Goal: Contribute content: Contribute content

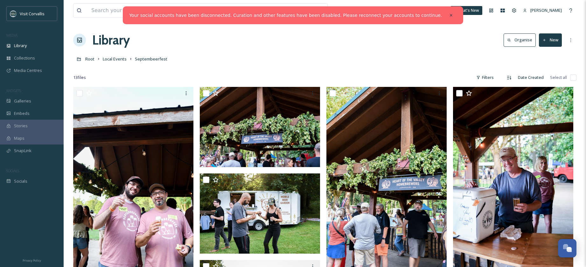
click at [118, 59] on span "Local Events" at bounding box center [115, 59] width 24 height 6
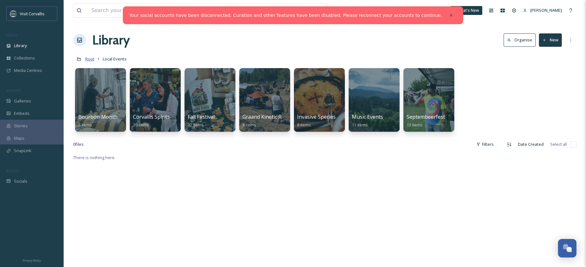
click at [89, 60] on span "Root" at bounding box center [89, 59] width 9 height 6
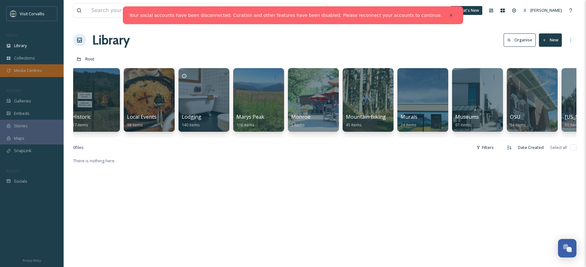
scroll to position [0, 1135]
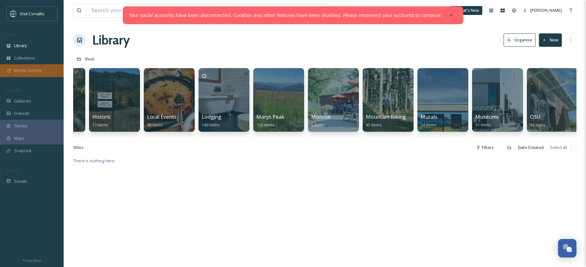
click at [228, 94] on div at bounding box center [223, 100] width 51 height 64
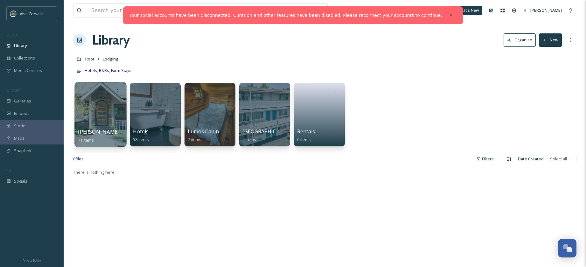
click at [107, 107] on div at bounding box center [100, 114] width 52 height 65
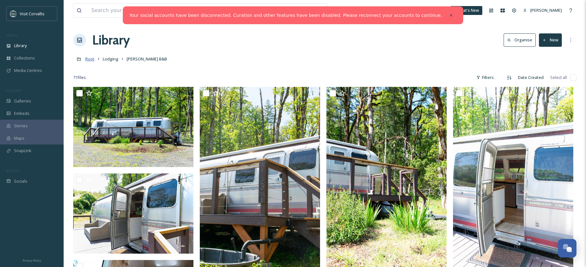
click at [89, 61] on span "Root" at bounding box center [89, 59] width 9 height 6
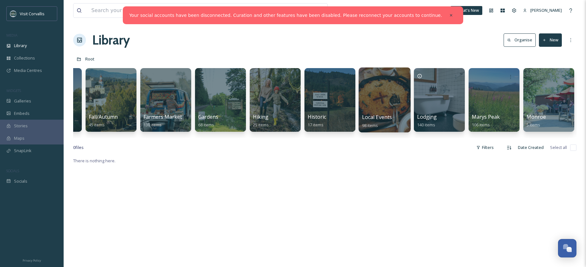
scroll to position [0, 953]
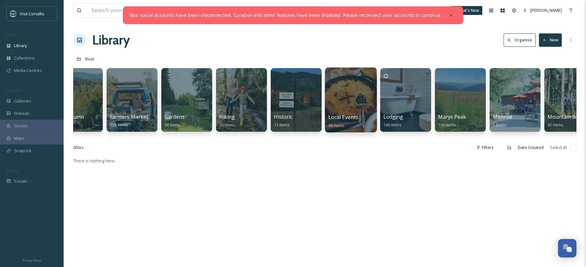
click at [362, 101] on div at bounding box center [351, 99] width 52 height 65
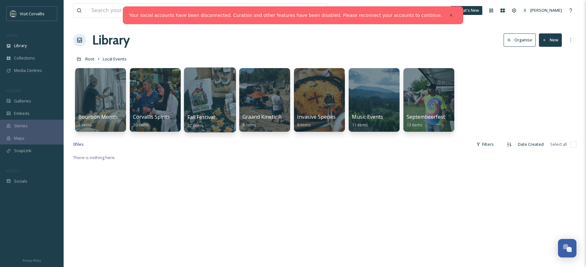
click at [205, 92] on div at bounding box center [210, 99] width 52 height 65
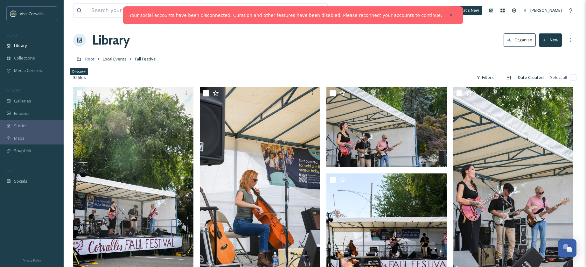
click at [86, 58] on span "Root" at bounding box center [89, 59] width 9 height 6
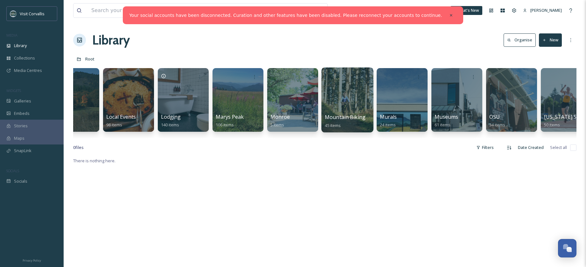
scroll to position [0, 1177]
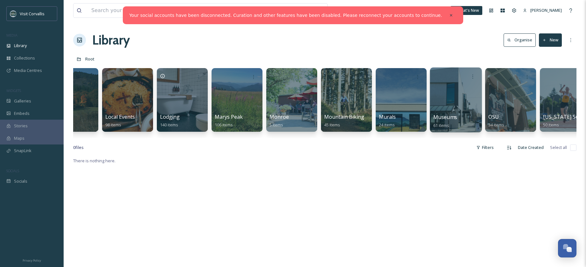
click at [453, 91] on div at bounding box center [456, 99] width 52 height 65
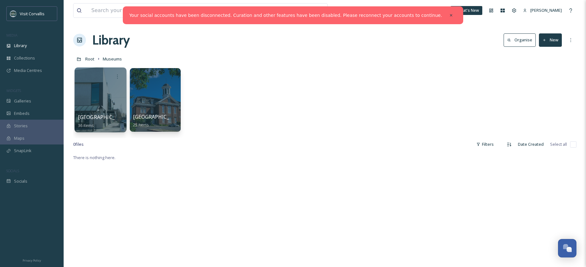
click at [105, 99] on div at bounding box center [100, 99] width 52 height 65
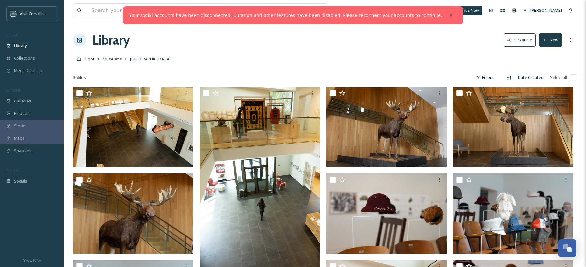
click at [550, 41] on button "New" at bounding box center [550, 39] width 23 height 13
click at [543, 55] on span "File Upload" at bounding box center [547, 55] width 21 height 6
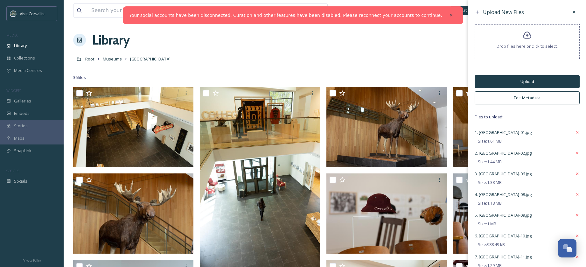
click at [522, 98] on button "Edit Metadata" at bounding box center [527, 97] width 105 height 13
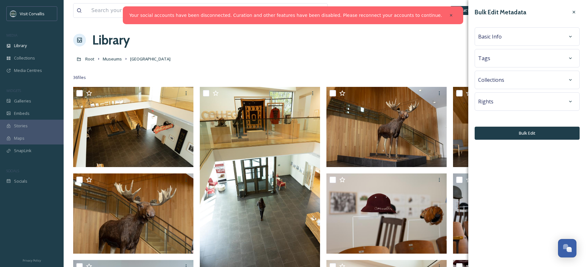
click at [502, 62] on div "Tags" at bounding box center [527, 57] width 98 height 11
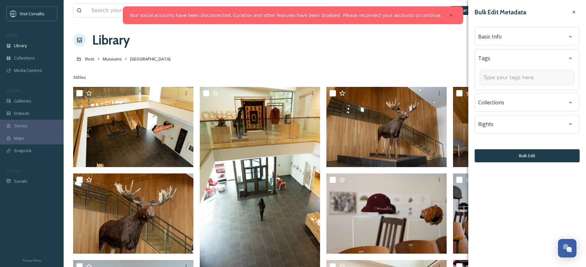
click at [508, 76] on input at bounding box center [515, 78] width 64 height 8
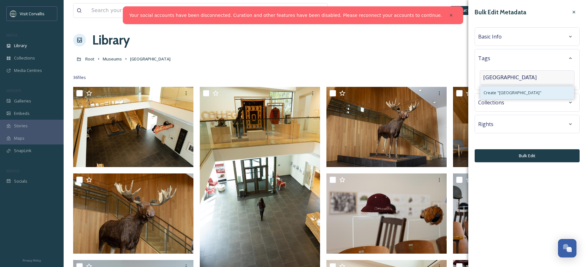
type input "Corvallis Museum"
click at [506, 92] on span "Create " Corvallis Museum "" at bounding box center [513, 93] width 58 height 6
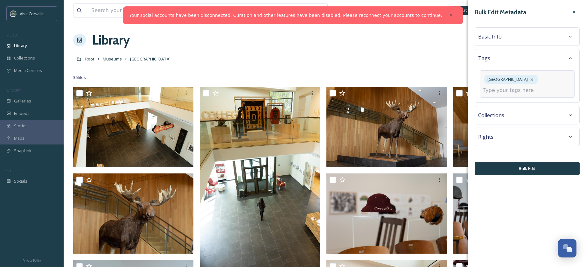
click at [502, 90] on input at bounding box center [515, 91] width 64 height 8
type input "museum"
click at [528, 102] on div "Create " museum "" at bounding box center [527, 105] width 94 height 12
click at [514, 40] on div "Basic Info" at bounding box center [527, 36] width 98 height 11
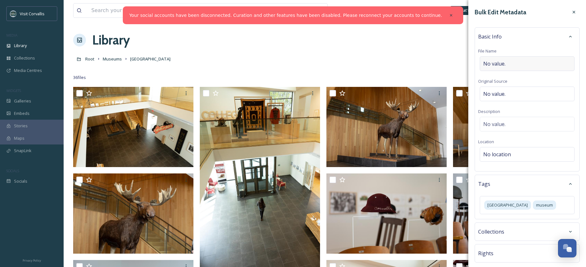
click at [531, 69] on div "No value." at bounding box center [527, 63] width 95 height 15
type input "o"
type input "Corvallis Museum"
click at [521, 121] on div "No value." at bounding box center [527, 122] width 95 height 15
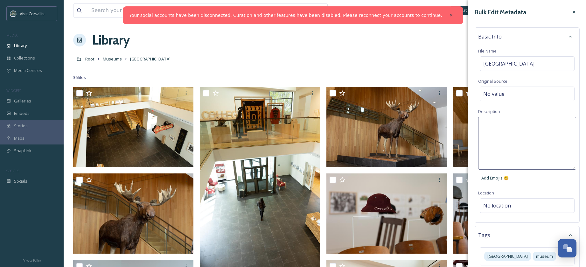
click at [489, 131] on textarea at bounding box center [527, 143] width 98 height 53
paste textarea "Corvallis Museum features four galleries of exhibitions comprising art, artifac…"
drag, startPoint x: 482, startPoint y: 124, endPoint x: 493, endPoint y: 125, distance: 11.5
click at [482, 124] on textarea "Corvallis Museum features four galleries of exhibitions comprising art, artifac…" at bounding box center [527, 143] width 98 height 53
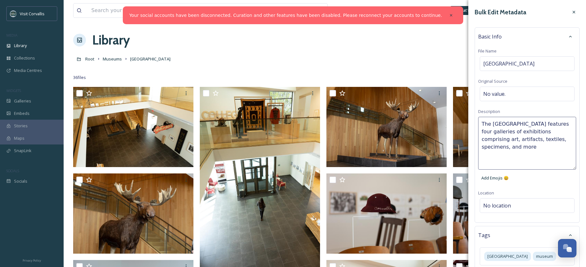
drag, startPoint x: 533, startPoint y: 122, endPoint x: 537, endPoint y: 122, distance: 3.2
click at [533, 122] on textarea "The Corvallis Museum features four galleries of exhibitions comprising art, art…" at bounding box center [527, 143] width 98 height 53
type textarea "The Corvallis Museum located in downtown Corvallis, OR features four galleries …"
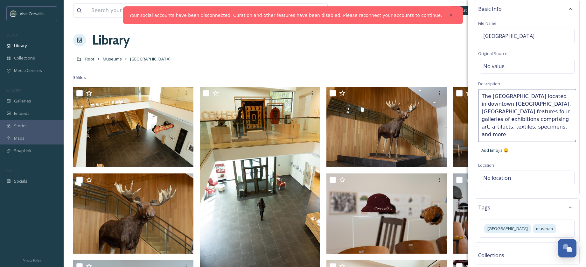
scroll to position [28, 0]
click at [502, 177] on div "Bulk Edit Metadata Basic Info File Name Corvallis Museum Original Source No val…" at bounding box center [527, 146] width 118 height 349
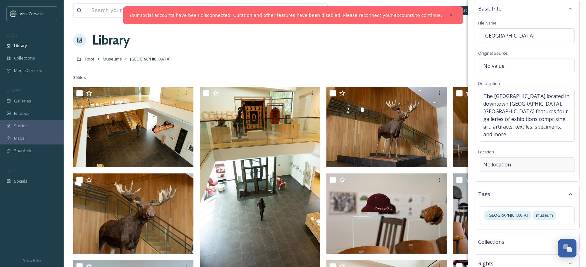
click at [489, 161] on span "No location" at bounding box center [497, 165] width 28 height 8
click at [503, 157] on input at bounding box center [527, 164] width 94 height 14
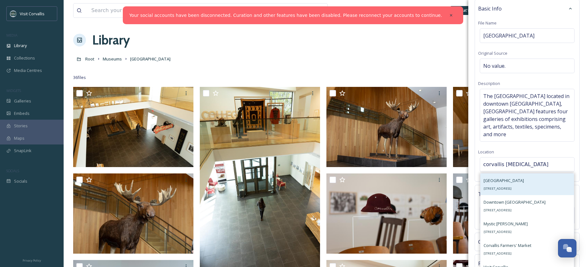
type input "corvallis muse"
click at [524, 177] on div "Corvallis Museum 411 SW 2nd St, Corvallis, OR 97333, USA" at bounding box center [504, 184] width 40 height 15
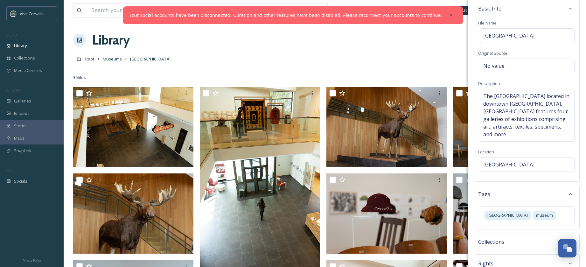
scroll to position [61, 0]
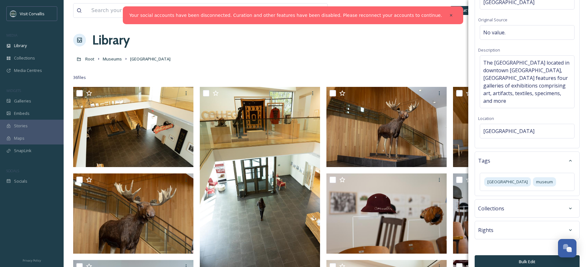
click at [519, 255] on button "Bulk Edit" at bounding box center [527, 261] width 105 height 13
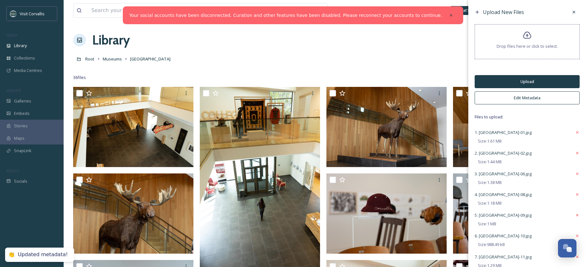
click at [500, 80] on button "Upload" at bounding box center [527, 81] width 105 height 13
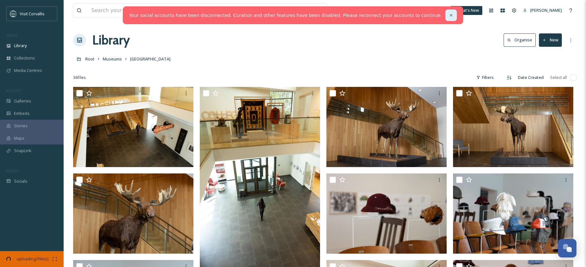
click at [449, 15] on icon at bounding box center [451, 15] width 4 height 4
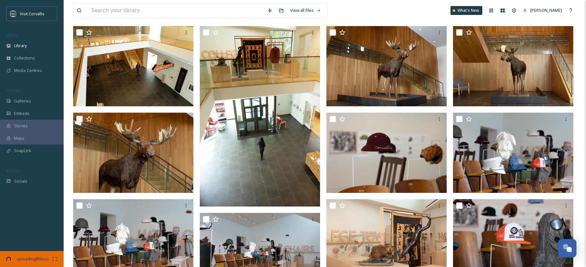
scroll to position [0, 0]
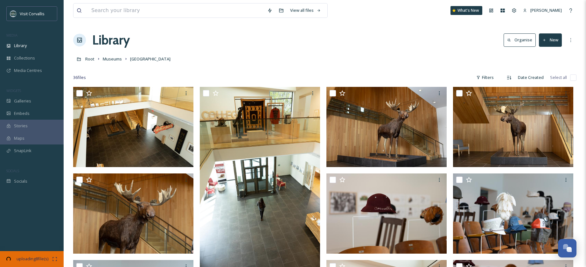
click at [574, 77] on input "checkbox" at bounding box center [573, 77] width 6 height 6
click at [574, 78] on input "checkbox" at bounding box center [573, 77] width 6 height 6
click at [450, 56] on div "Root Museums Corvallis Museum" at bounding box center [324, 59] width 503 height 12
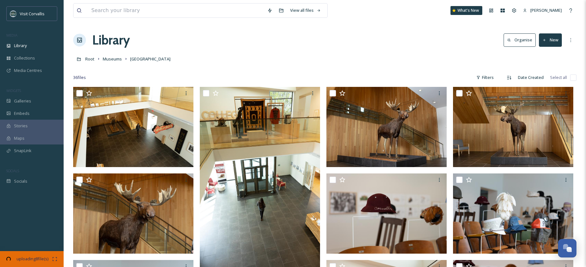
click at [573, 78] on input "checkbox" at bounding box center [573, 77] width 6 height 6
checkbox input "false"
click at [393, 19] on div "View all files What's New Rebecca Barnhart" at bounding box center [324, 10] width 503 height 21
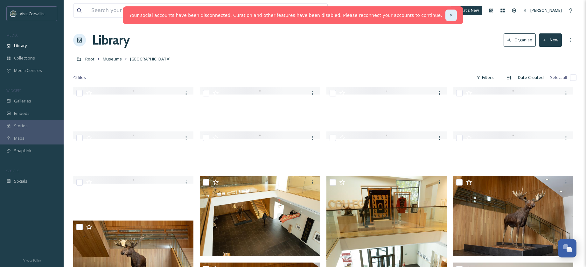
click at [450, 15] on icon at bounding box center [451, 15] width 2 height 2
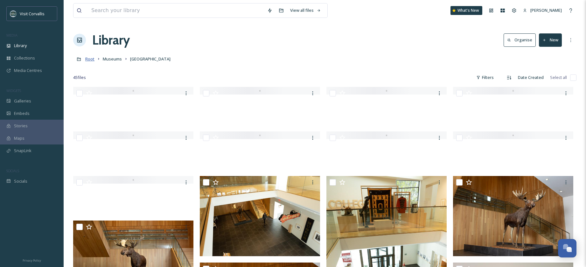
click at [89, 58] on span "Root" at bounding box center [89, 59] width 9 height 6
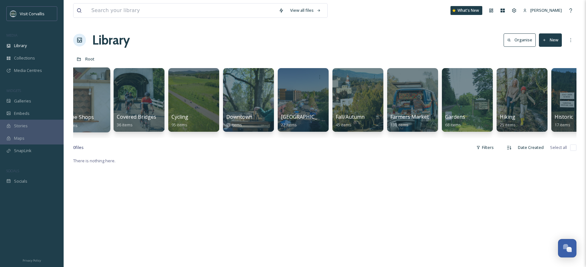
scroll to position [0, 848]
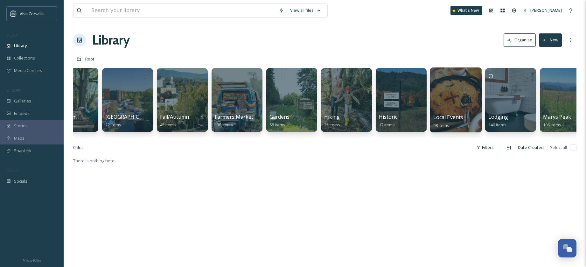
click at [449, 102] on div at bounding box center [456, 99] width 52 height 65
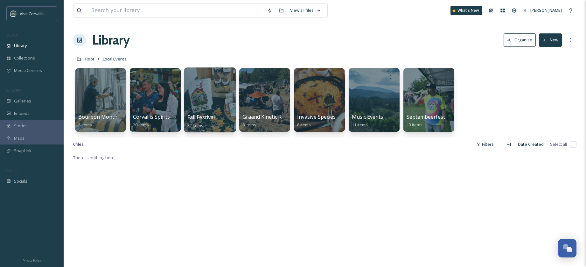
click at [220, 92] on div at bounding box center [210, 99] width 52 height 65
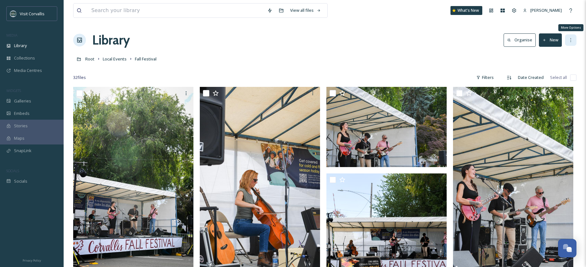
click at [571, 41] on icon at bounding box center [570, 40] width 1 height 4
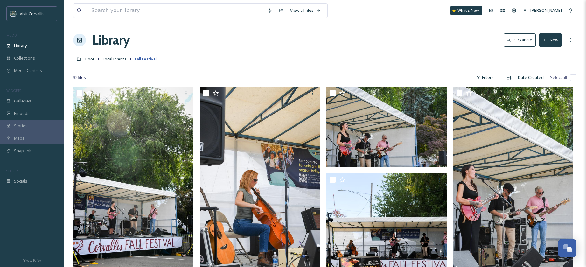
click at [145, 59] on span "Fall Festival" at bounding box center [146, 59] width 22 height 6
click at [572, 40] on icon at bounding box center [570, 40] width 5 height 5
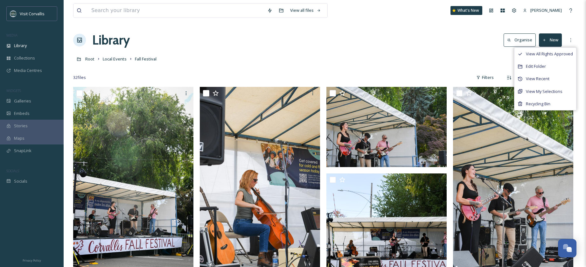
click at [437, 45] on div "Library Organise New View All Rights Approved Edit Folder View Recent View My S…" at bounding box center [324, 40] width 503 height 19
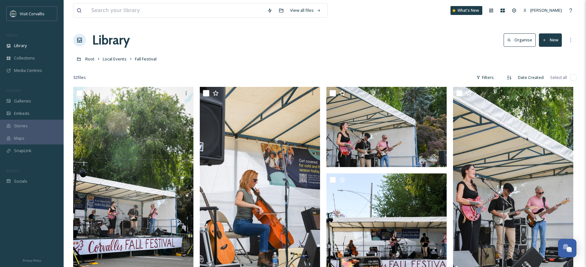
click at [574, 77] on input "checkbox" at bounding box center [573, 77] width 6 height 6
checkbox input "true"
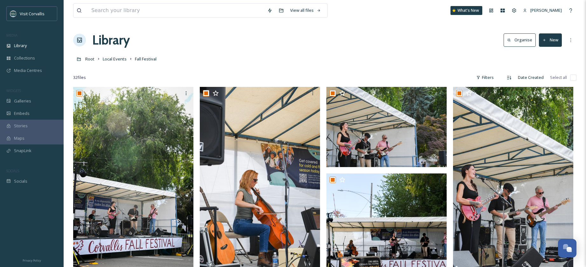
checkbox input "true"
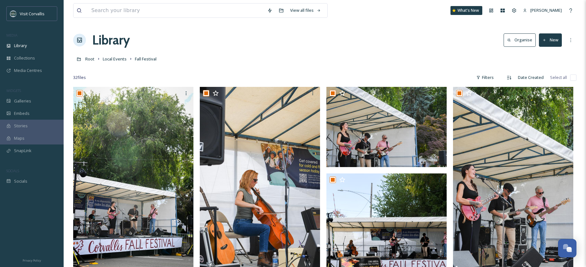
checkbox input "true"
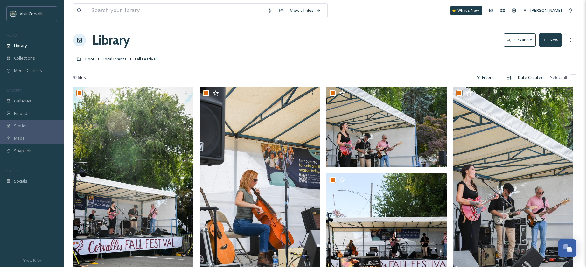
checkbox input "true"
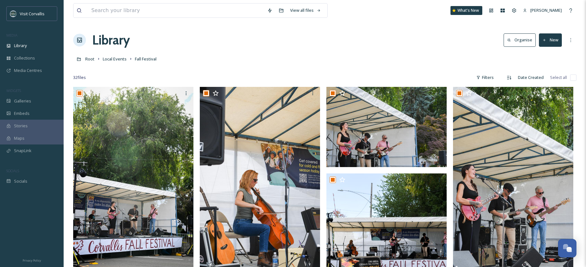
checkbox input "true"
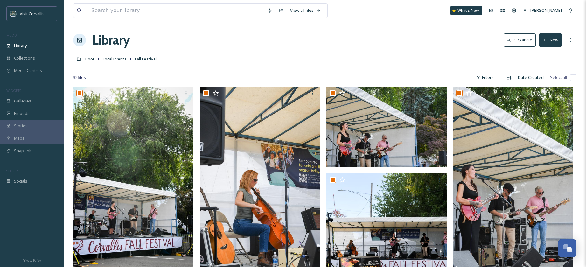
checkbox input "true"
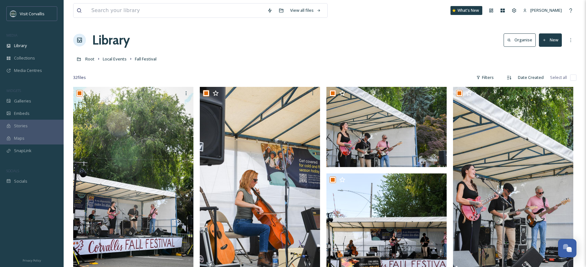
checkbox input "true"
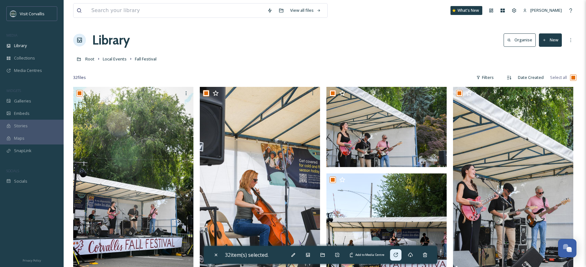
click at [396, 255] on icon at bounding box center [395, 255] width 4 height 4
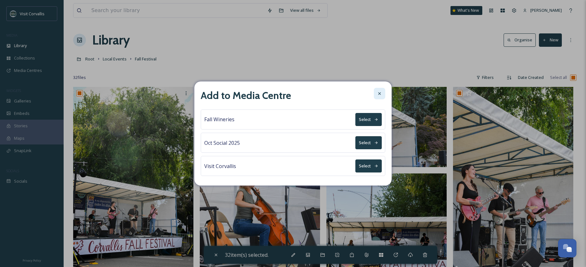
click at [378, 94] on icon at bounding box center [379, 93] width 5 height 5
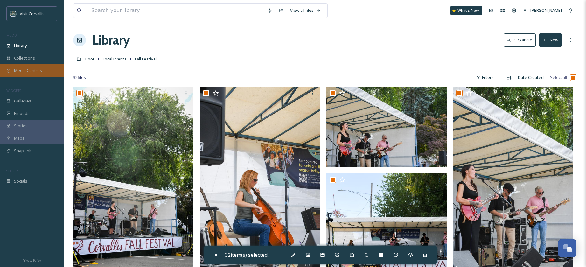
click at [37, 71] on span "Media Centres" at bounding box center [28, 70] width 28 height 6
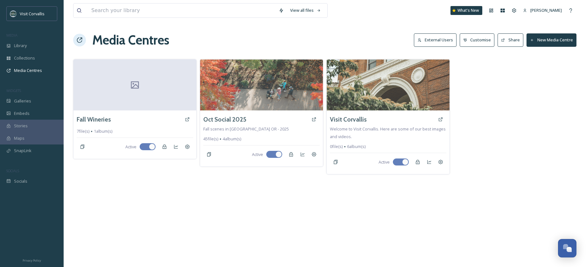
click at [542, 38] on button "New Media Centre" at bounding box center [551, 39] width 50 height 13
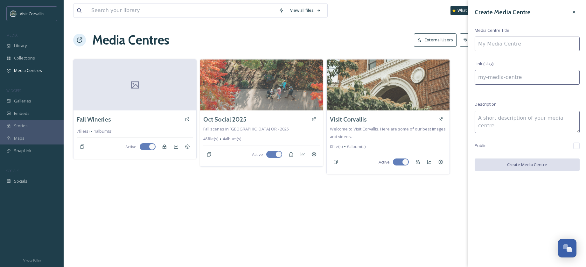
click at [509, 44] on input at bounding box center [527, 44] width 105 height 15
type input "F"
type input "f"
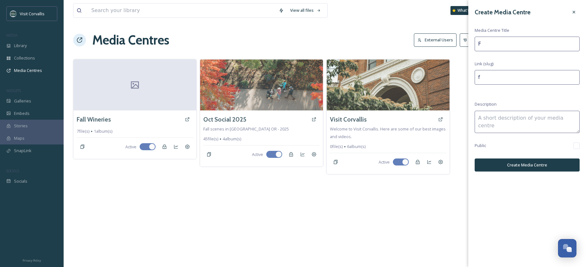
type input "Fa"
type input "fa"
type input "Fal"
type input "fal"
type input "Fall"
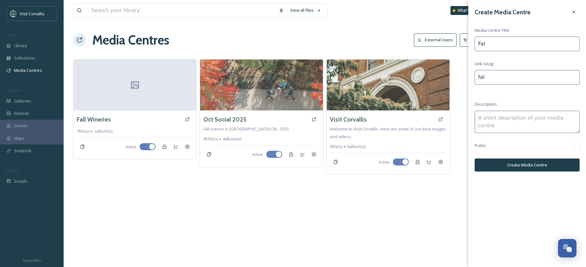
type input "fall"
type input "Fall"
type input "fall-"
type input "Fall F"
type input "fall-f"
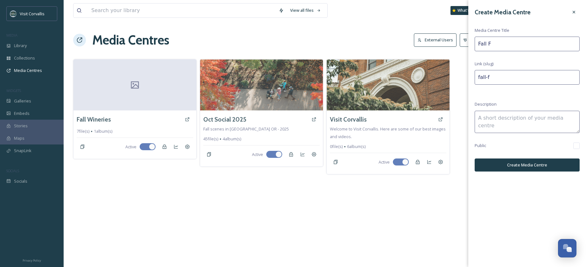
type input "Fall Fe"
type input "fall-fe"
type input "Fall Fes"
type input "fall-fes"
type input "Fall Fest"
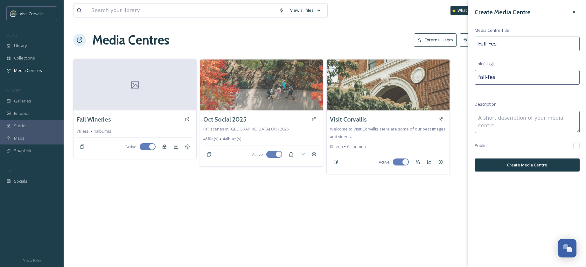
type input "fall-fest"
type input "Fall Festi"
type input "fall-festi"
type input "Fall Festiv"
type input "fall-festiv"
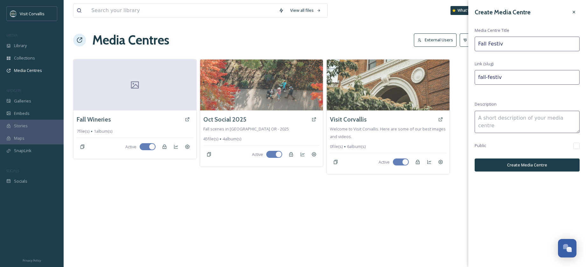
type input "Fall Festiva"
type input "fall-festiva"
type input "Fall Festival"
type input "fall-festival"
type input "Fall Festival"
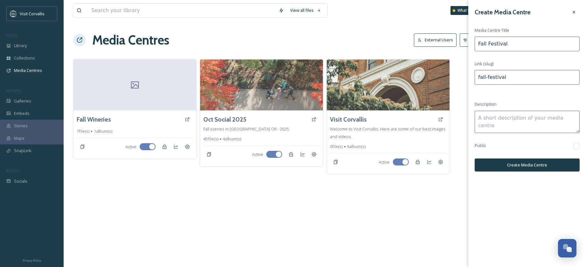
click at [502, 118] on textarea at bounding box center [527, 122] width 105 height 22
type textarea "Fall Fest in Corvallis Oregon"
click at [529, 161] on button "Create Media Centre" at bounding box center [527, 164] width 105 height 13
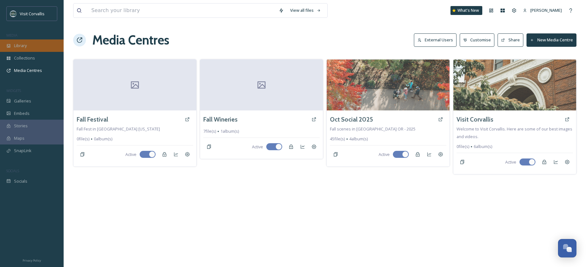
click at [36, 50] on div "Library" at bounding box center [32, 45] width 64 height 12
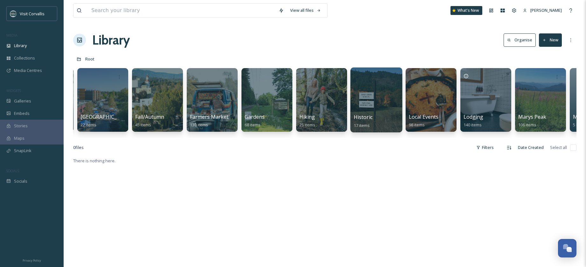
scroll to position [0, 914]
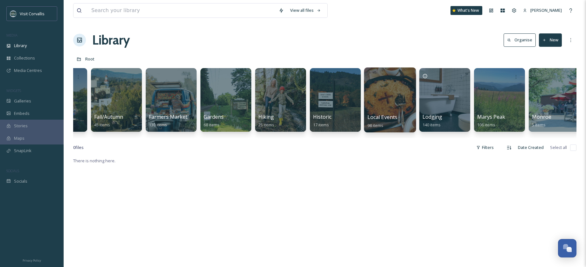
click at [385, 94] on div at bounding box center [390, 99] width 52 height 65
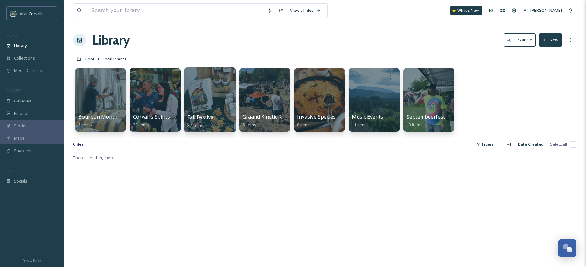
click at [213, 90] on div at bounding box center [210, 99] width 52 height 65
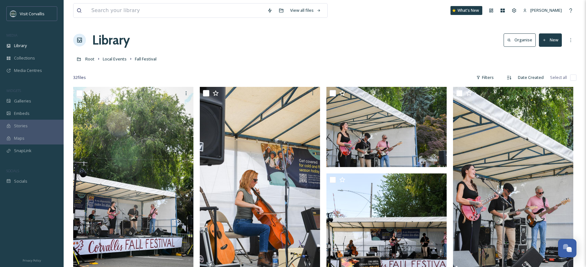
click at [571, 78] on input "checkbox" at bounding box center [573, 77] width 6 height 6
checkbox input "true"
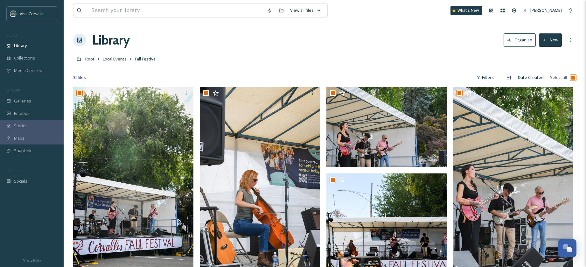
checkbox input "true"
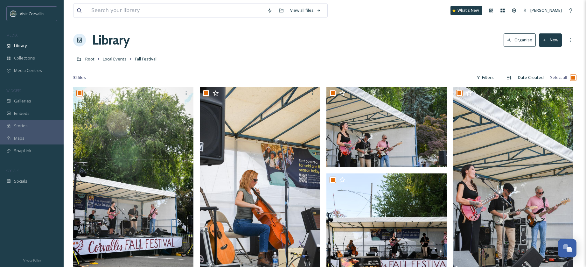
checkbox input "true"
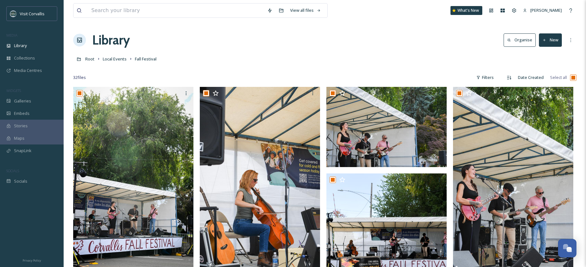
checkbox input "true"
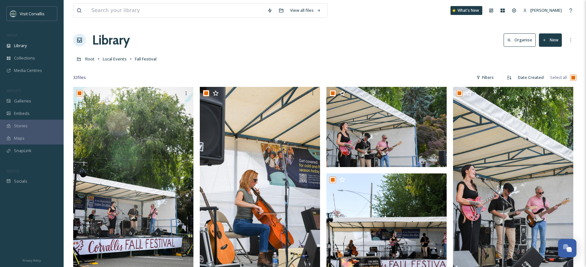
checkbox input "true"
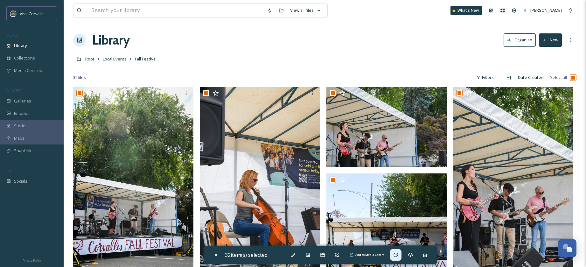
click at [398, 255] on icon at bounding box center [395, 254] width 5 height 5
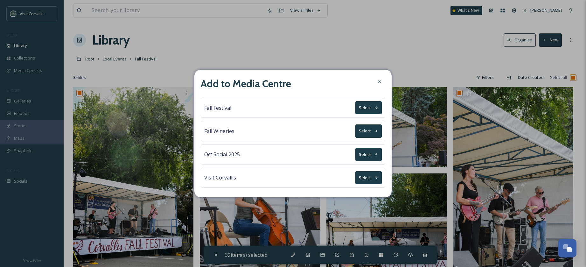
click at [366, 106] on button "Select" at bounding box center [368, 107] width 26 height 13
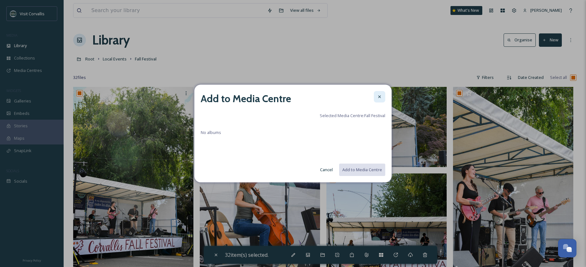
click at [381, 96] on icon at bounding box center [379, 96] width 5 height 5
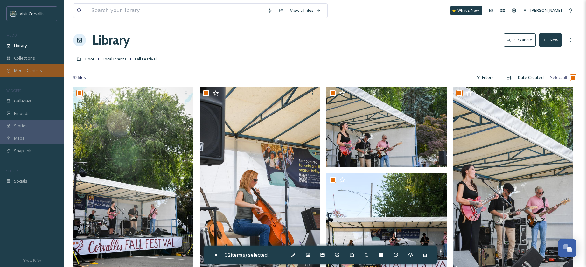
click at [26, 73] on span "Media Centres" at bounding box center [28, 70] width 28 height 6
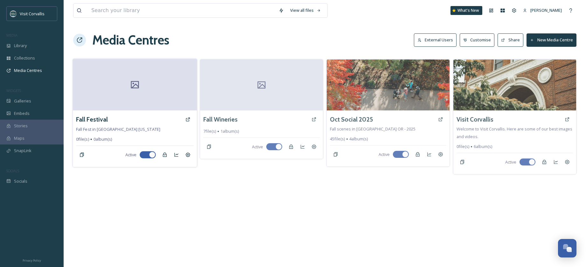
click at [115, 102] on div at bounding box center [135, 85] width 124 height 52
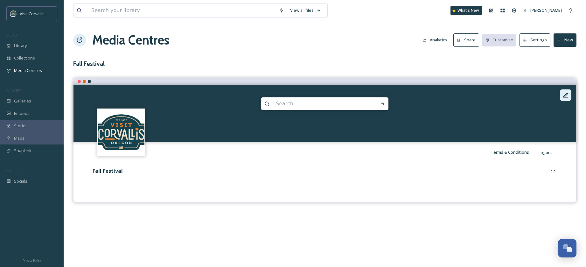
click at [564, 95] on icon at bounding box center [565, 95] width 6 height 6
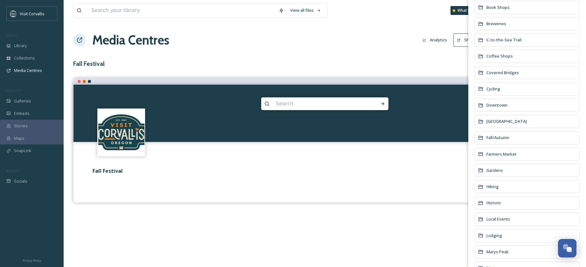
scroll to position [234, 0]
click at [498, 188] on span "Local Events" at bounding box center [498, 186] width 24 height 6
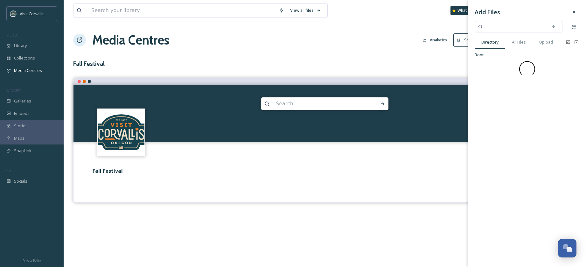
scroll to position [0, 0]
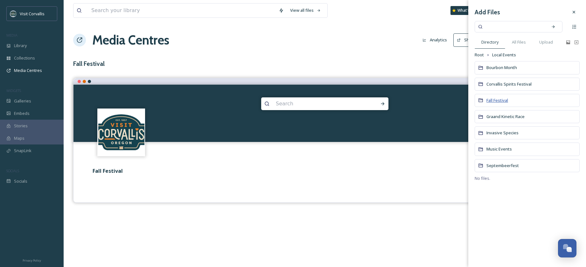
click at [502, 100] on span "Fall Festival" at bounding box center [497, 100] width 22 height 6
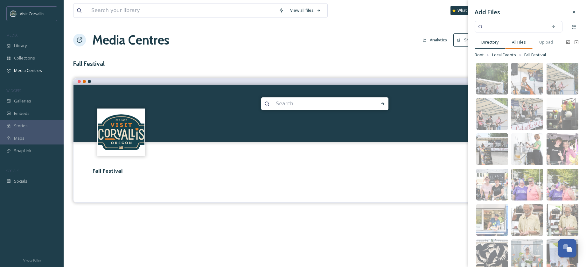
click at [520, 42] on span "All Files" at bounding box center [519, 42] width 14 height 6
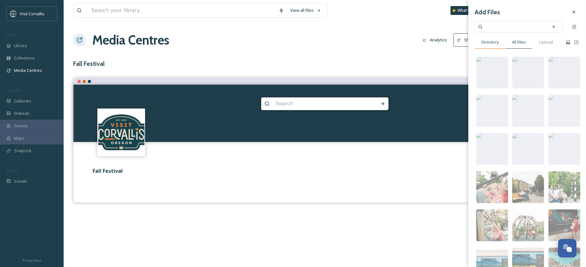
click at [492, 41] on span "Directory" at bounding box center [489, 42] width 17 height 6
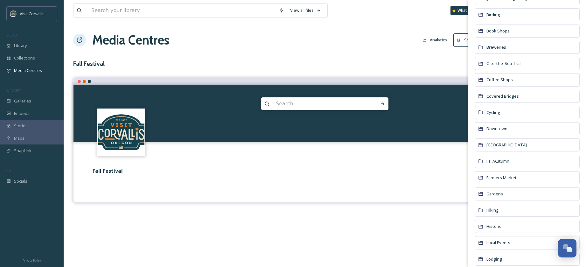
scroll to position [183, 0]
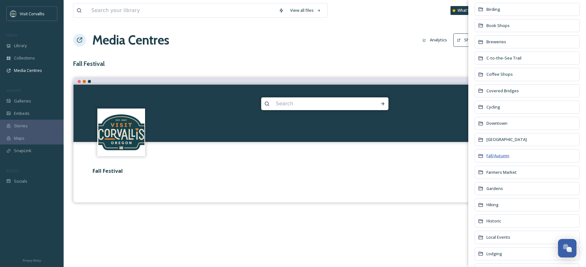
click at [504, 156] on span "Fall/Autumn" at bounding box center [497, 156] width 23 height 6
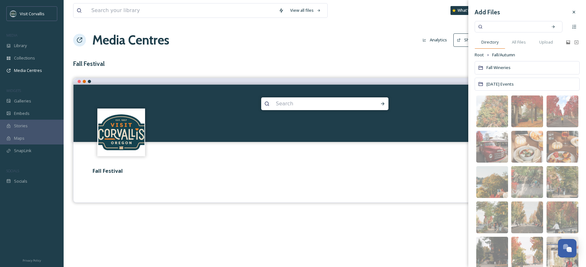
click at [490, 41] on span "Directory" at bounding box center [489, 42] width 17 height 6
click at [476, 54] on span "Root" at bounding box center [479, 55] width 9 height 6
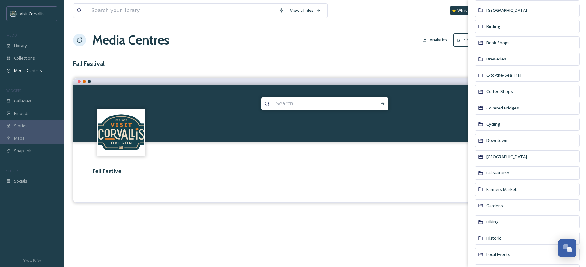
scroll to position [183, 0]
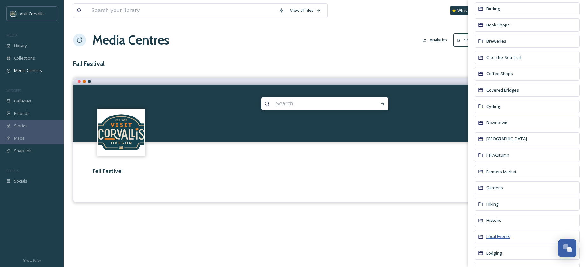
click at [497, 239] on span "Local Events" at bounding box center [498, 236] width 24 height 6
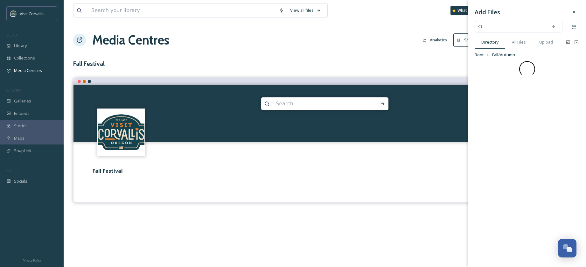
scroll to position [0, 0]
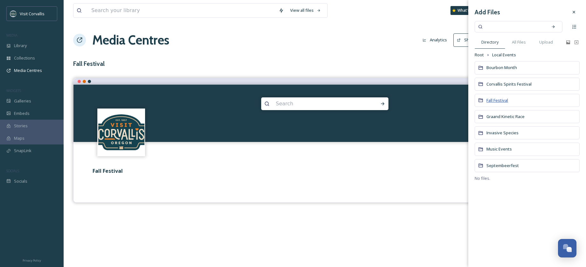
click at [497, 102] on span "Fall Festival" at bounding box center [497, 100] width 22 height 6
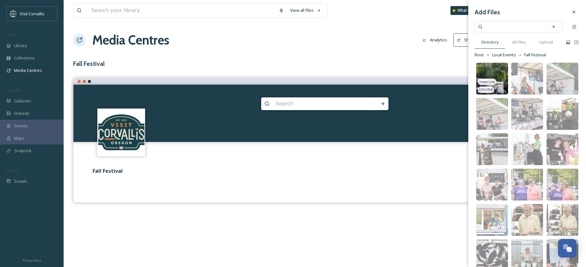
click at [494, 79] on div "image/jpeg" at bounding box center [487, 82] width 18 height 7
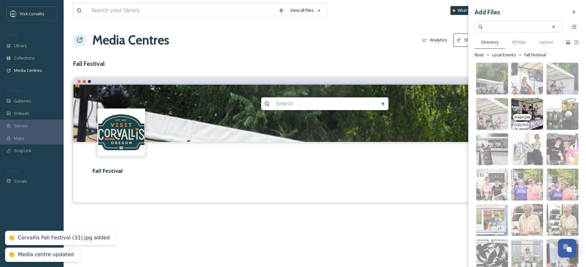
click at [528, 114] on div "image/jpeg" at bounding box center [522, 117] width 18 height 7
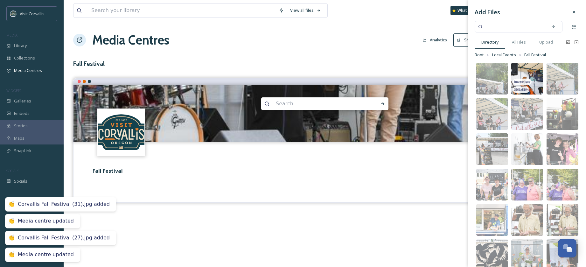
click at [533, 83] on img at bounding box center [527, 79] width 32 height 32
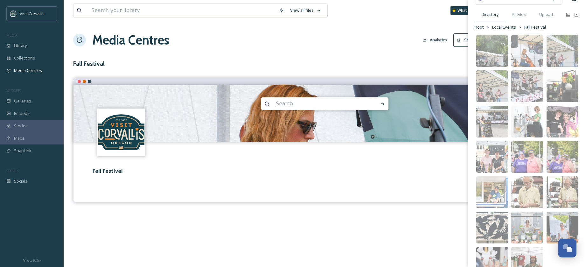
scroll to position [39, 0]
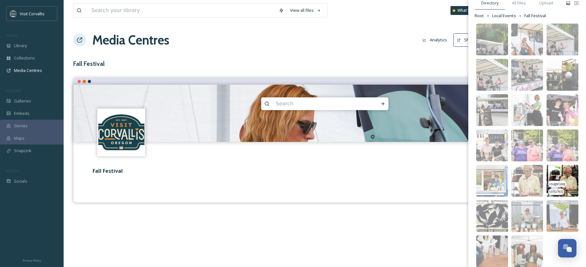
drag, startPoint x: 530, startPoint y: 176, endPoint x: 554, endPoint y: 176, distance: 24.2
click at [530, 176] on img at bounding box center [527, 181] width 32 height 32
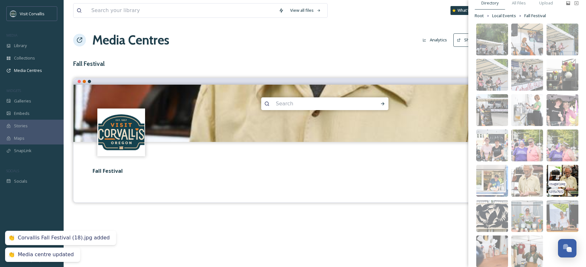
click at [561, 176] on img at bounding box center [563, 181] width 32 height 32
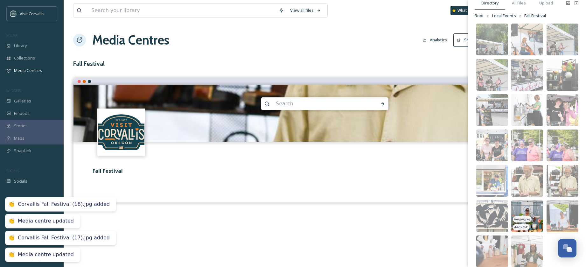
scroll to position [60, 0]
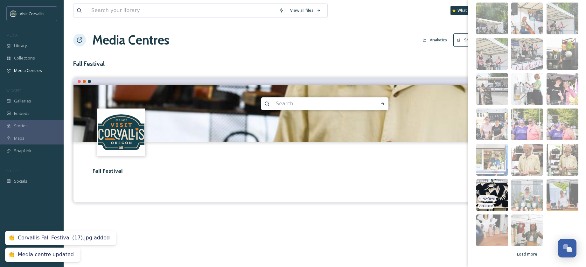
click at [496, 190] on img at bounding box center [492, 195] width 32 height 32
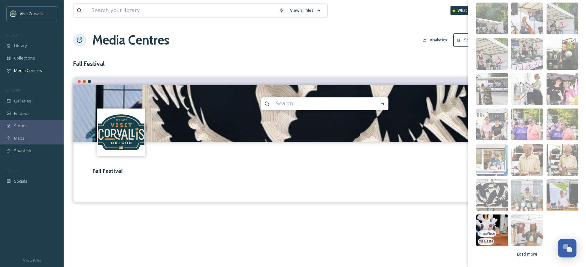
click at [496, 226] on img at bounding box center [492, 230] width 32 height 32
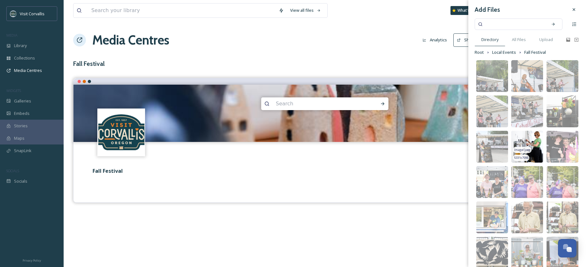
scroll to position [0, 0]
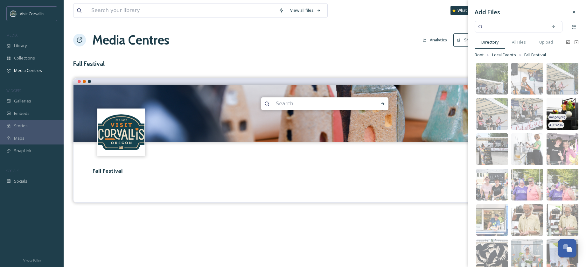
click at [559, 115] on span "image/jpeg" at bounding box center [557, 117] width 17 height 4
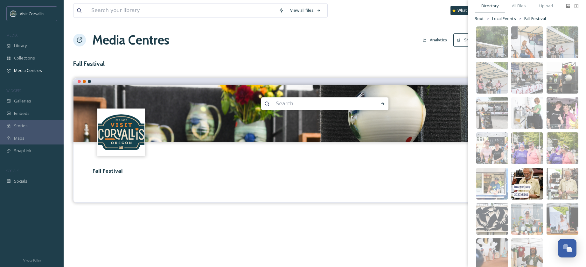
scroll to position [46, 0]
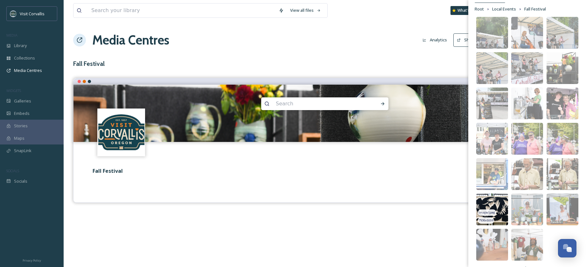
click at [498, 214] on img at bounding box center [492, 209] width 32 height 32
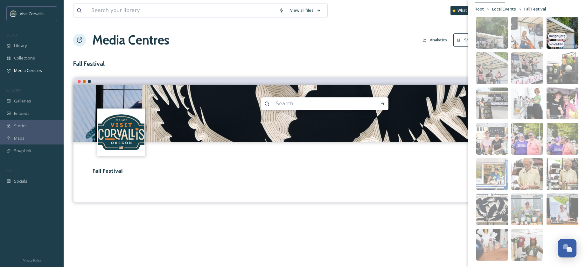
scroll to position [0, 0]
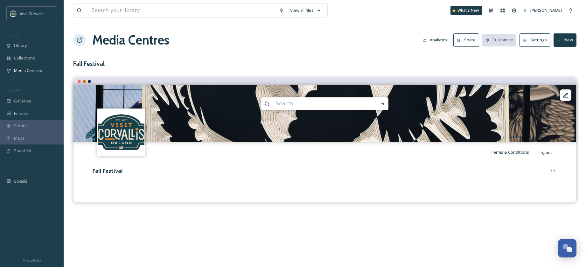
click at [419, 164] on div "Fall Festival" at bounding box center [324, 177] width 493 height 31
click at [563, 39] on button "New" at bounding box center [564, 39] width 23 height 13
click at [560, 68] on span "Add Album" at bounding box center [562, 67] width 21 height 6
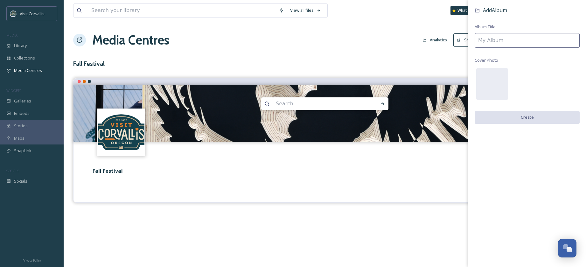
click at [495, 41] on input at bounding box center [527, 40] width 105 height 15
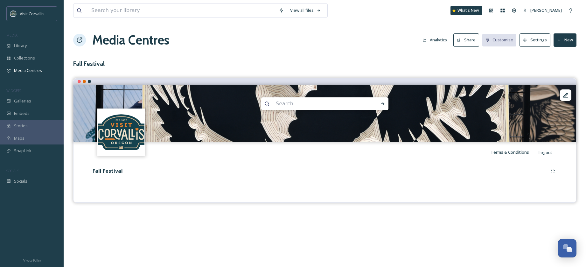
click at [422, 24] on div "View all files What's New Rebecca Barnhart Media Centres Analytics Share Custom…" at bounding box center [325, 133] width 522 height 267
click at [566, 39] on button "New" at bounding box center [564, 39] width 23 height 13
click at [564, 53] on span "Add Files" at bounding box center [560, 55] width 17 height 6
click at [560, 57] on span "Add Files" at bounding box center [560, 55] width 17 height 6
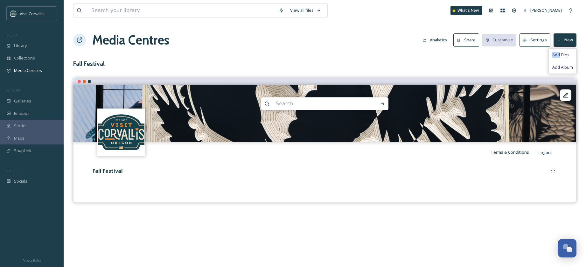
click at [564, 39] on button "New" at bounding box center [564, 39] width 23 height 13
click at [560, 41] on icon at bounding box center [559, 40] width 4 height 4
click at [562, 66] on span "Add Album" at bounding box center [562, 67] width 21 height 6
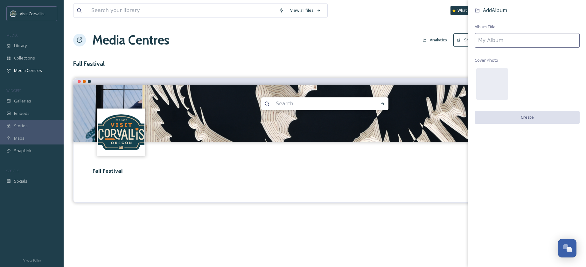
click at [508, 39] on input at bounding box center [527, 40] width 105 height 15
type input "f"
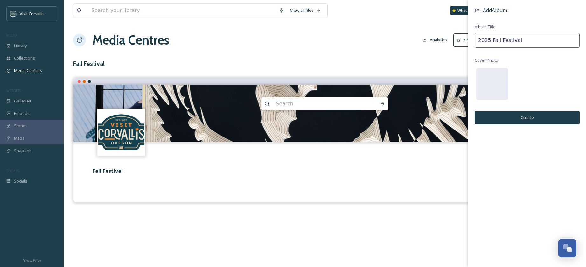
type input "2025 Fall Festival"
click at [529, 119] on button "Create" at bounding box center [527, 117] width 105 height 13
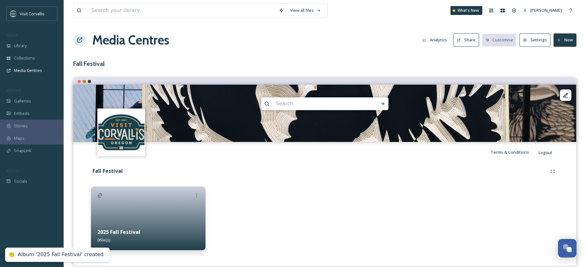
click at [166, 213] on div at bounding box center [148, 218] width 115 height 64
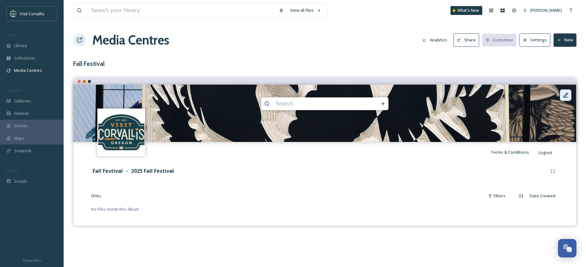
click at [567, 96] on icon at bounding box center [565, 95] width 6 height 6
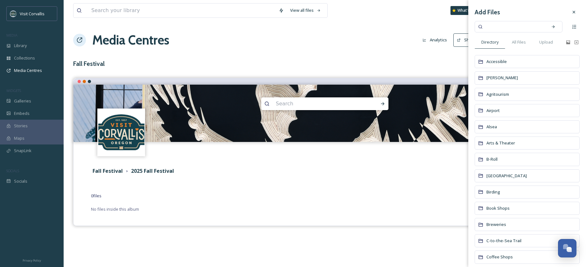
drag, startPoint x: 573, startPoint y: 15, endPoint x: 567, endPoint y: 27, distance: 13.5
click at [573, 16] on div at bounding box center [573, 11] width 11 height 11
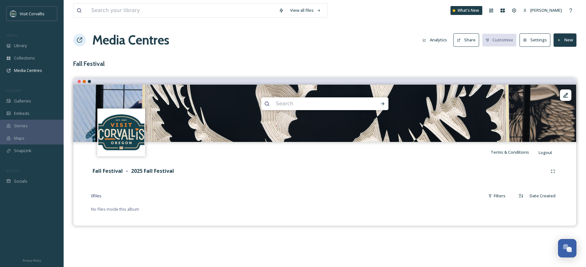
click at [569, 43] on button "New" at bounding box center [564, 39] width 23 height 13
click at [563, 55] on span "Add Files" at bounding box center [560, 55] width 17 height 6
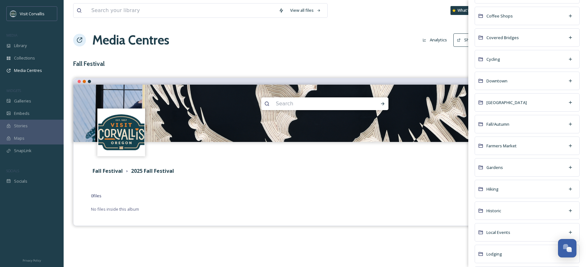
scroll to position [359, 0]
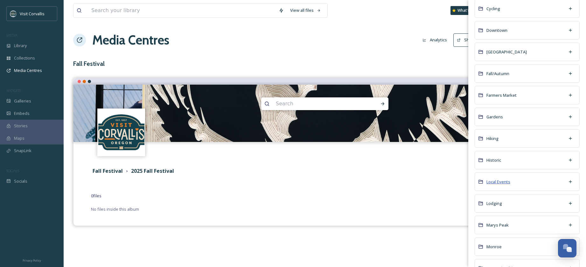
click at [499, 182] on span "Local Events" at bounding box center [498, 182] width 24 height 6
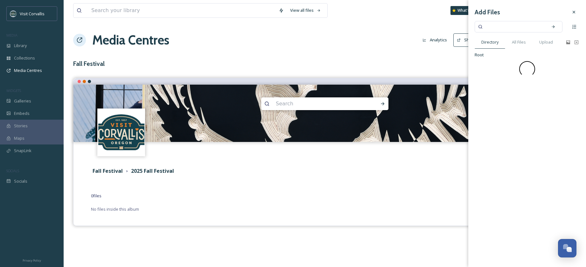
scroll to position [0, 0]
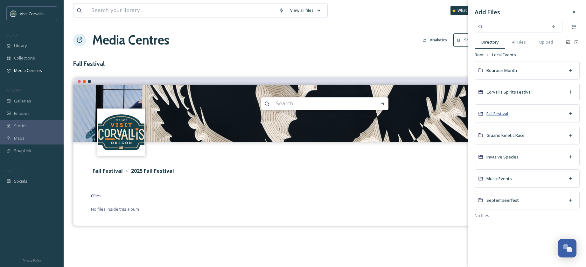
click at [505, 114] on span "Fall Festival" at bounding box center [497, 114] width 22 height 6
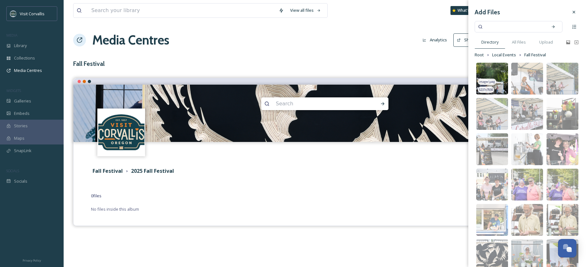
click at [497, 76] on img at bounding box center [492, 79] width 32 height 32
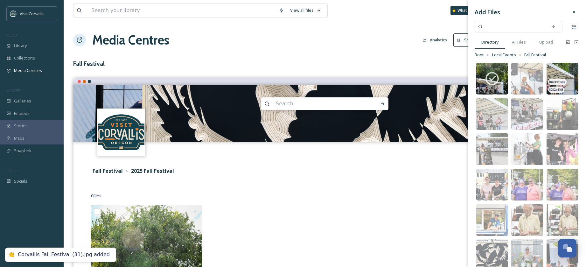
click at [560, 76] on img at bounding box center [563, 79] width 32 height 32
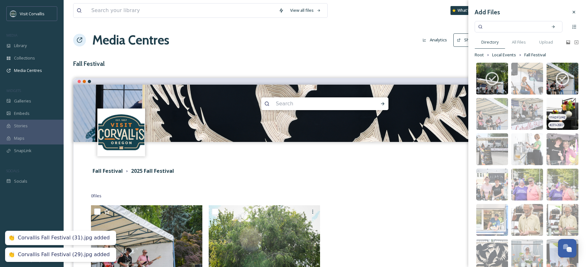
click at [560, 109] on img at bounding box center [563, 114] width 32 height 32
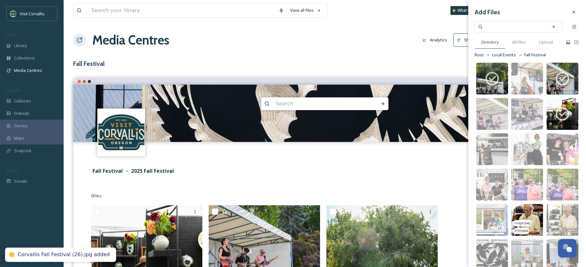
click at [526, 212] on img at bounding box center [527, 220] width 32 height 32
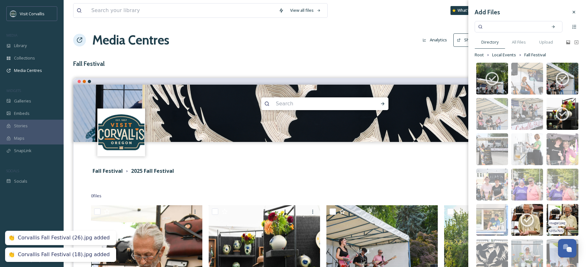
click at [565, 212] on img at bounding box center [563, 220] width 32 height 32
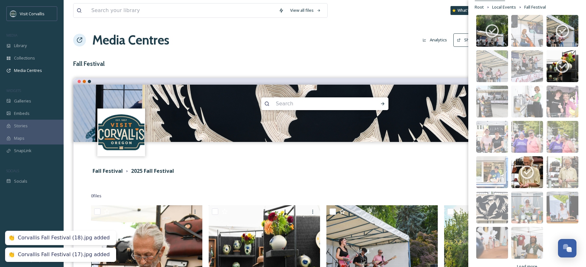
scroll to position [60, 0]
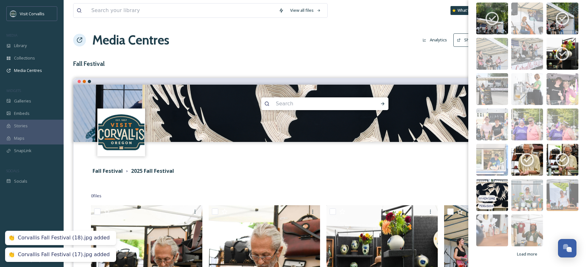
click at [494, 186] on img at bounding box center [492, 195] width 32 height 32
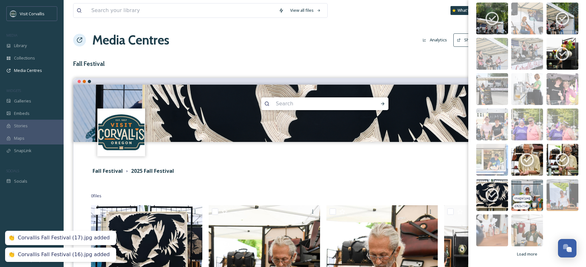
click at [527, 188] on img at bounding box center [527, 195] width 32 height 32
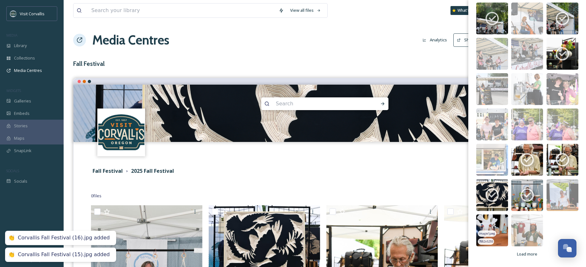
click at [493, 215] on img at bounding box center [492, 230] width 32 height 32
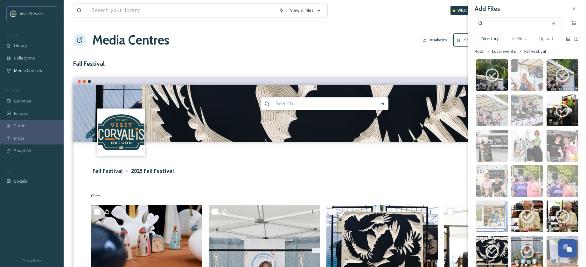
scroll to position [2, 0]
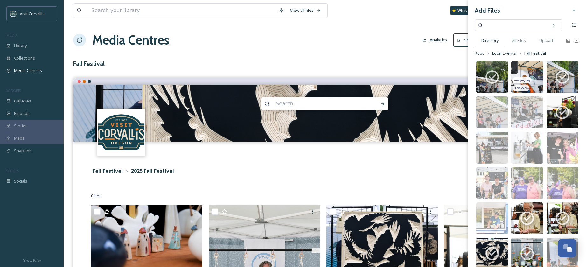
click at [537, 73] on img at bounding box center [527, 77] width 32 height 32
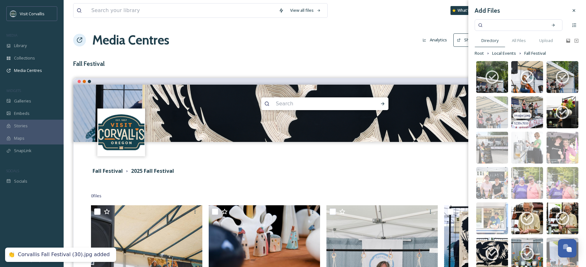
click at [528, 105] on img at bounding box center [527, 112] width 32 height 32
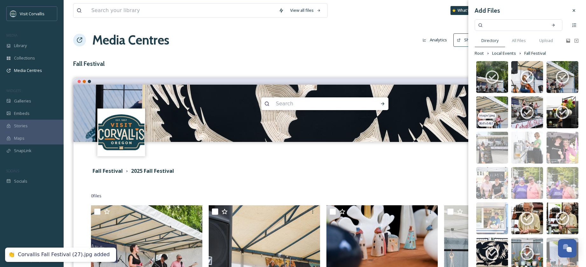
click at [492, 106] on img at bounding box center [492, 112] width 32 height 32
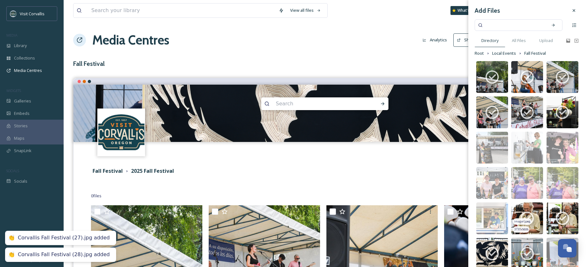
scroll to position [12, 0]
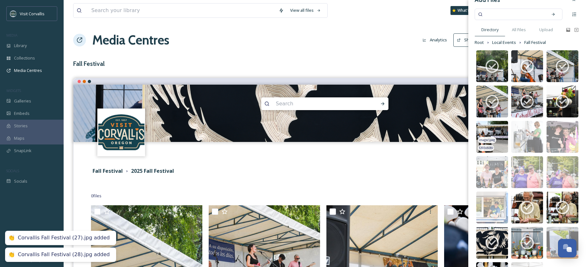
click at [499, 124] on img at bounding box center [492, 137] width 32 height 32
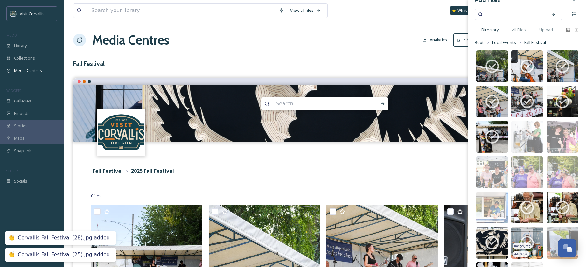
scroll to position [60, 0]
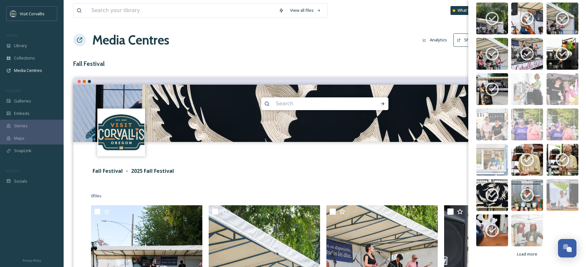
click at [435, 43] on button "Analytics" at bounding box center [434, 40] width 31 height 12
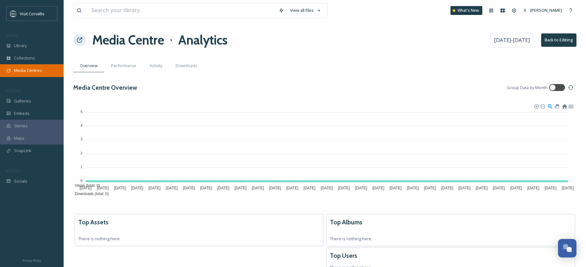
click at [27, 74] on div "Media Centres" at bounding box center [32, 70] width 64 height 12
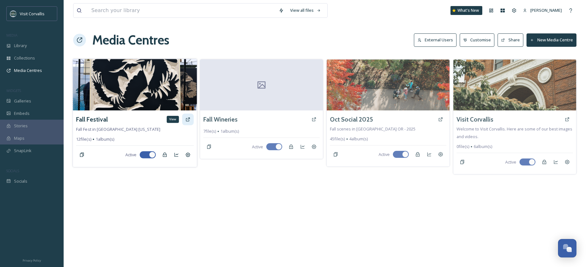
click at [189, 119] on icon at bounding box center [187, 119] width 5 height 5
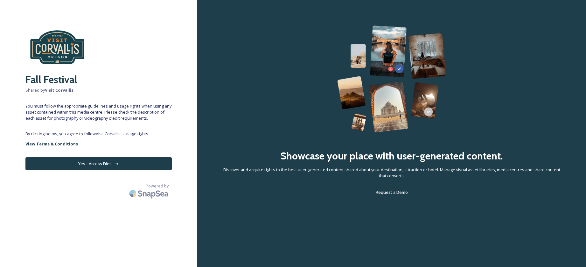
click at [65, 206] on div "Fall Festival Shared by Visit Corvallis You must follow the appropriate guideli…" at bounding box center [98, 133] width 197 height 216
click at [142, 160] on button "Yes - Access Files" at bounding box center [98, 163] width 146 height 13
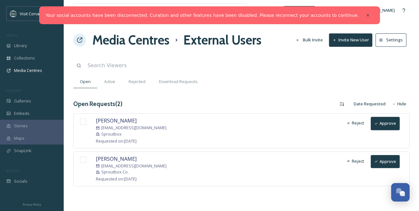
click at [80, 121] on input "checkbox" at bounding box center [83, 121] width 6 height 6
checkbox input "true"
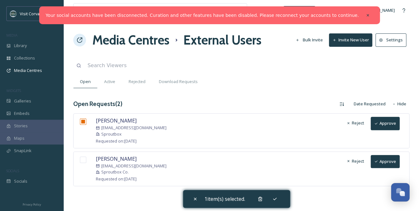
drag, startPoint x: 81, startPoint y: 160, endPoint x: 115, endPoint y: 161, distance: 34.4
click at [81, 160] on input "checkbox" at bounding box center [83, 160] width 6 height 6
checkbox input "true"
click at [395, 123] on button "Approve" at bounding box center [384, 123] width 29 height 13
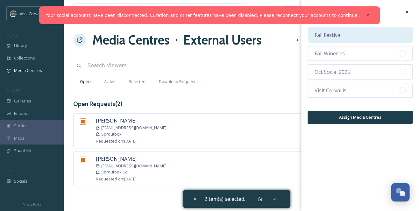
click at [325, 33] on span "Fall Festival" at bounding box center [327, 35] width 27 height 8
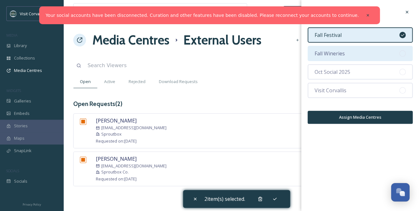
click at [326, 48] on div "Fall Wineries" at bounding box center [359, 53] width 105 height 15
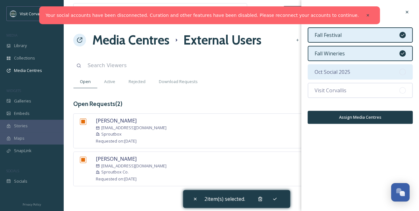
click at [330, 69] on span "Oct Social 2025" at bounding box center [332, 72] width 36 height 8
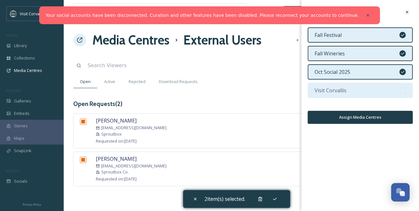
click at [335, 93] on span "Visit Corvallis" at bounding box center [330, 91] width 32 height 8
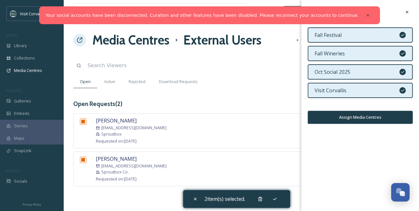
click at [342, 73] on span "Oct Social 2025" at bounding box center [332, 72] width 36 height 8
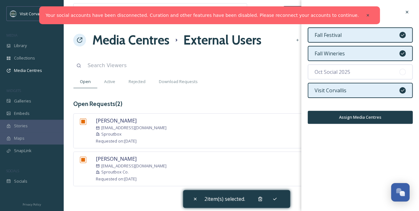
click at [348, 118] on button "Assign Media Centres" at bounding box center [359, 117] width 105 height 13
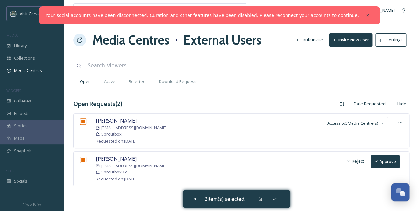
click at [380, 162] on button "Approve" at bounding box center [384, 161] width 29 height 13
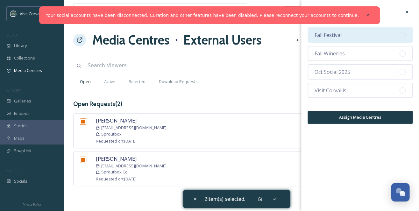
click at [322, 35] on span "Fall Festival" at bounding box center [327, 35] width 27 height 8
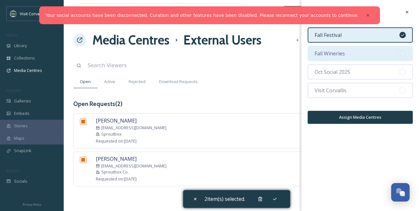
click at [321, 53] on span "Fall Wineries" at bounding box center [329, 54] width 30 height 8
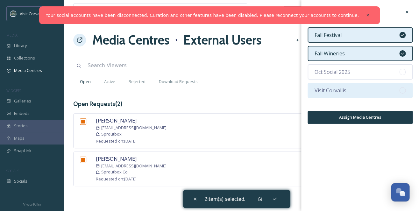
click at [328, 91] on span "Visit Corvallis" at bounding box center [330, 91] width 32 height 8
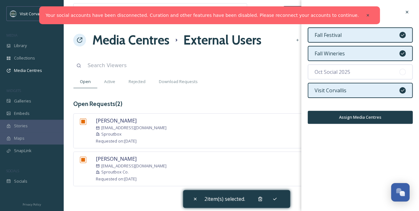
click at [362, 124] on div "Assign Ellie Gonyea Fall Festival Fall Wineries Oct Social 2025 Visit Corvallis…" at bounding box center [360, 65] width 118 height 130
click at [361, 120] on button "Assign Media Centres" at bounding box center [359, 117] width 105 height 13
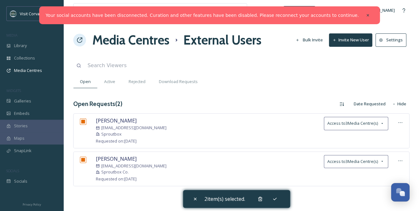
click at [303, 98] on div "View all files What's New Rebecca Barnhart Media Centres External Users Bulk In…" at bounding box center [241, 105] width 355 height 211
click at [28, 43] on div "Library" at bounding box center [32, 45] width 64 height 12
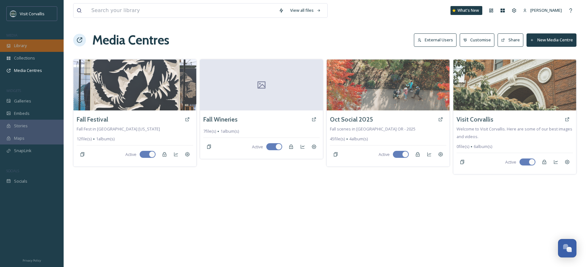
drag, startPoint x: 0, startPoint y: 0, endPoint x: 21, endPoint y: 48, distance: 52.3
click at [21, 48] on span "Library" at bounding box center [20, 46] width 13 height 6
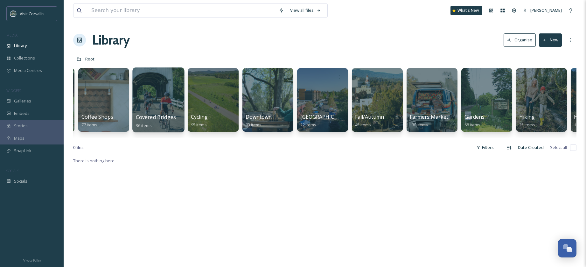
scroll to position [0, 714]
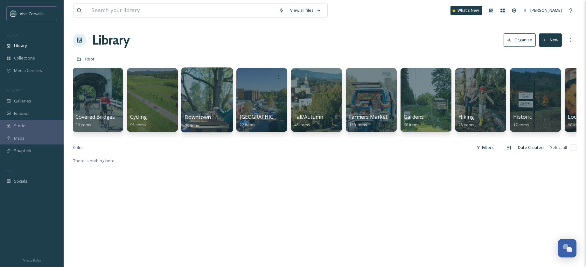
click at [207, 95] on div at bounding box center [207, 99] width 52 height 65
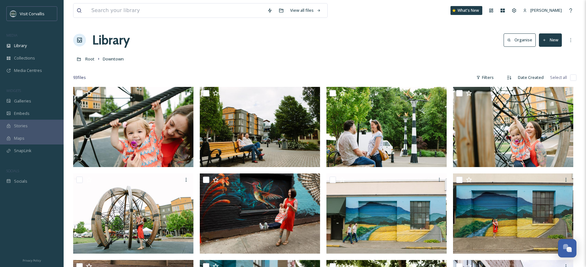
click at [246, 58] on div "Root Downtown" at bounding box center [324, 59] width 503 height 12
click at [93, 59] on span "Root" at bounding box center [89, 59] width 9 height 6
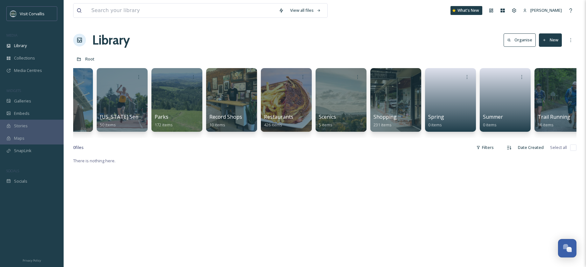
scroll to position [0, 1639]
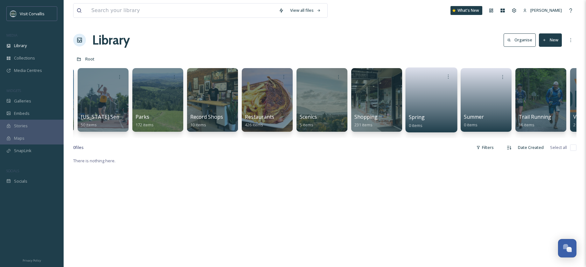
click at [435, 94] on link at bounding box center [431, 97] width 45 height 31
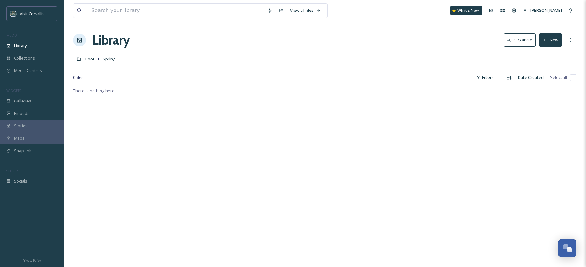
click at [547, 41] on button "New" at bounding box center [550, 39] width 23 height 13
click at [547, 52] on span "File Upload" at bounding box center [547, 55] width 21 height 6
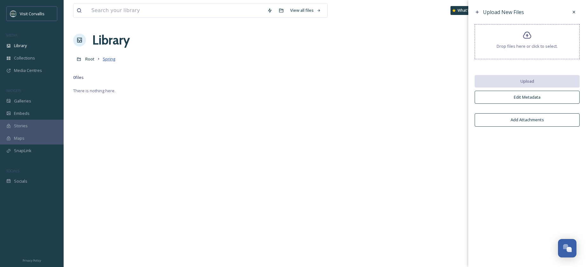
click at [104, 61] on span "Spring" at bounding box center [109, 59] width 13 height 6
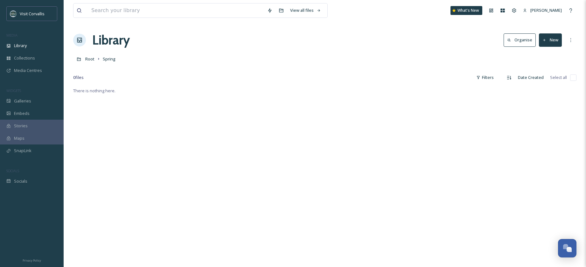
click at [548, 40] on button "New" at bounding box center [550, 39] width 23 height 13
click at [548, 54] on span "File Upload" at bounding box center [547, 55] width 21 height 6
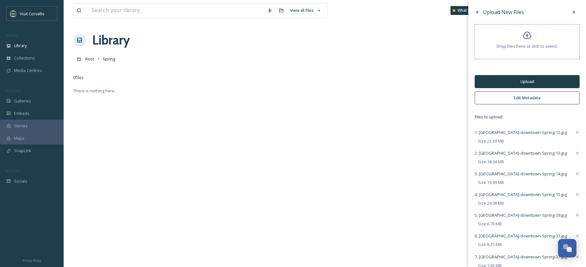
click at [514, 99] on button "Edit Metadata" at bounding box center [527, 97] width 105 height 13
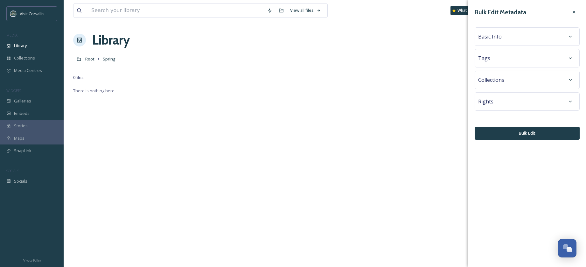
click at [501, 45] on div "Basic Info" at bounding box center [527, 36] width 105 height 18
click at [501, 40] on div "Basic Info" at bounding box center [527, 36] width 98 height 11
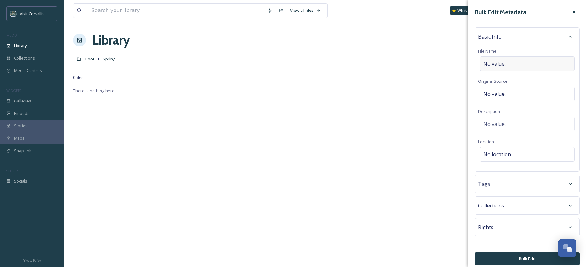
click at [498, 66] on span "No value." at bounding box center [494, 64] width 22 height 8
drag, startPoint x: 503, startPoint y: 64, endPoint x: 533, endPoint y: 69, distance: 29.8
click at [504, 64] on input "Corvallis-downtown-Spring-" at bounding box center [527, 63] width 98 height 15
drag, startPoint x: 537, startPoint y: 64, endPoint x: 560, endPoint y: 70, distance: 23.9
click at [512, 63] on input "Corvallis OR downtown-Spring-" at bounding box center [527, 63] width 98 height 15
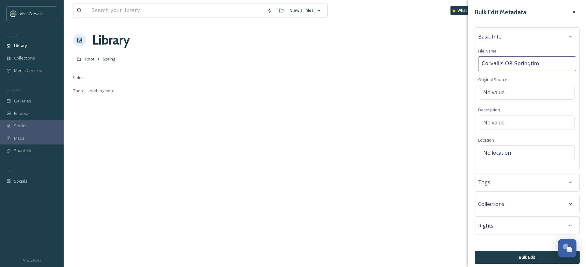
type input "Corvallis OR Springtime"
drag, startPoint x: 509, startPoint y: 183, endPoint x: 496, endPoint y: 184, distance: 13.1
click at [509, 183] on div "Tags" at bounding box center [527, 182] width 98 height 11
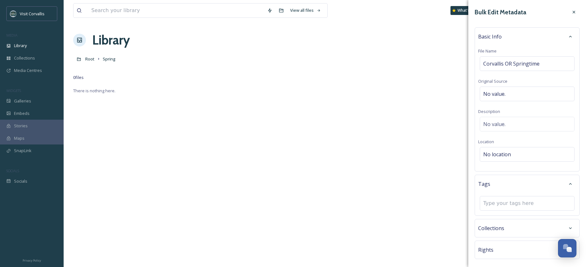
click at [490, 185] on div "Tags" at bounding box center [527, 183] width 98 height 11
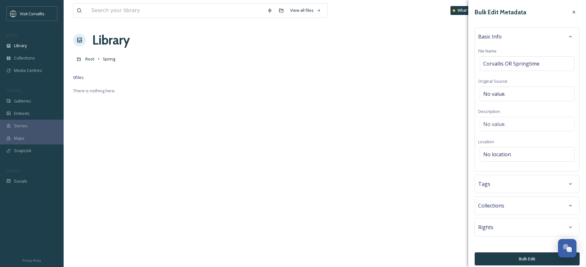
click at [495, 186] on div "Tags" at bounding box center [527, 183] width 98 height 11
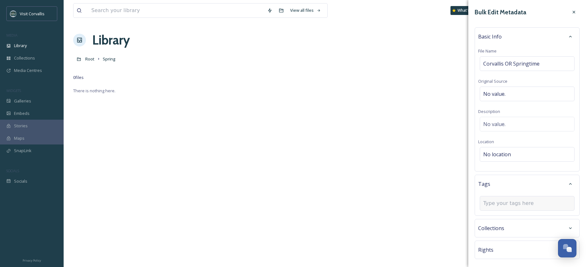
click at [496, 202] on input at bounding box center [515, 203] width 64 height 8
type input "downtown"
click at [509, 217] on input at bounding box center [515, 216] width 64 height 8
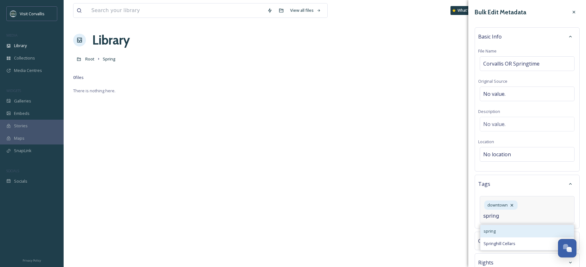
type input "spring"
click at [501, 233] on div "spring" at bounding box center [527, 231] width 94 height 12
click at [507, 219] on input at bounding box center [515, 216] width 64 height 8
type input "bloom"
click at [506, 230] on span "Create " bloom "" at bounding box center [499, 231] width 30 height 6
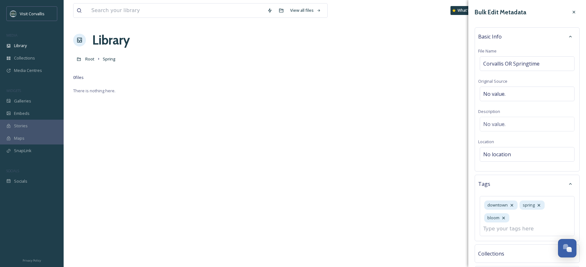
scroll to position [53, 0]
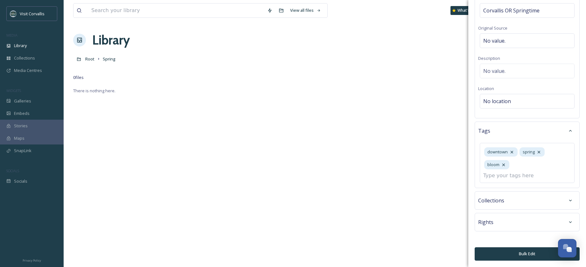
click at [520, 256] on button "Bulk Edit" at bounding box center [527, 253] width 105 height 13
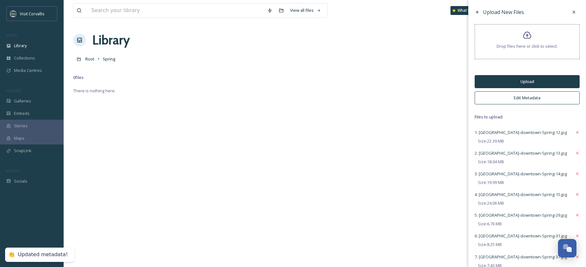
click at [511, 86] on button "Upload" at bounding box center [527, 81] width 105 height 13
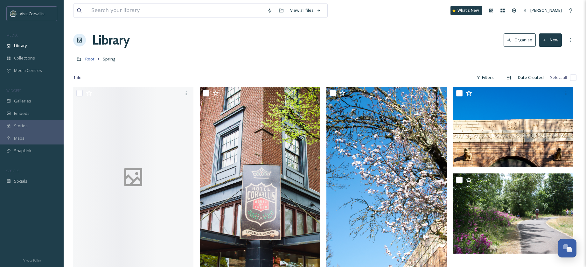
click at [87, 60] on span "Root" at bounding box center [89, 59] width 9 height 6
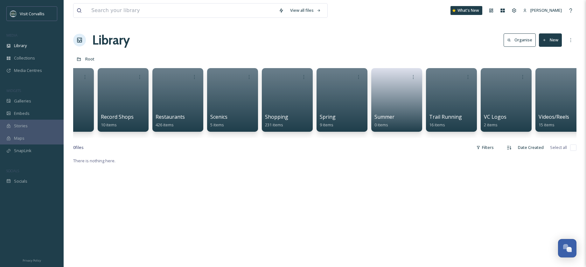
scroll to position [0, 2014]
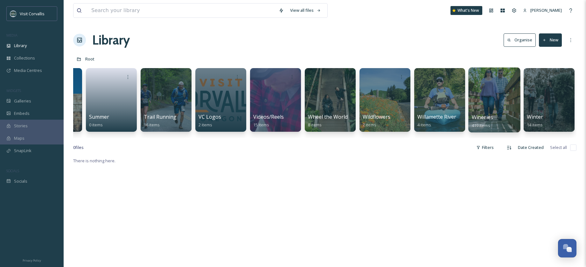
click at [503, 100] on div at bounding box center [494, 99] width 52 height 65
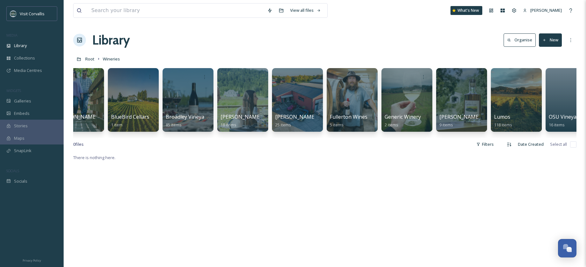
scroll to position [0, 263]
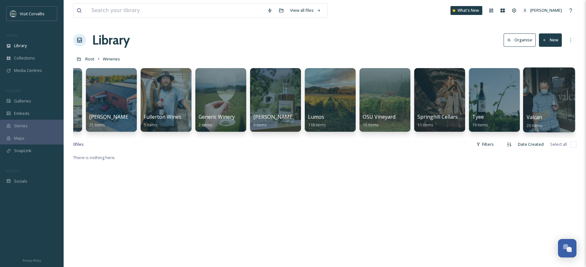
click at [544, 83] on div at bounding box center [549, 99] width 52 height 65
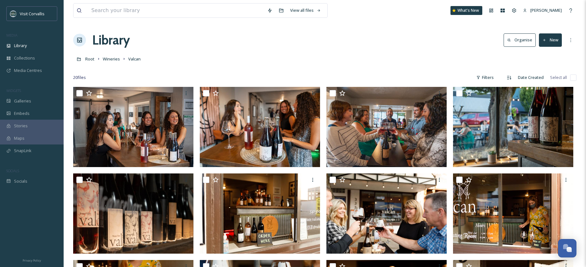
click at [551, 40] on button "New" at bounding box center [550, 39] width 23 height 13
click at [547, 51] on div "File Upload" at bounding box center [544, 55] width 36 height 12
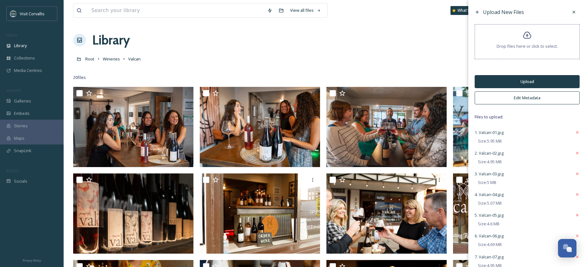
click at [523, 101] on button "Edit Metadata" at bounding box center [527, 97] width 105 height 13
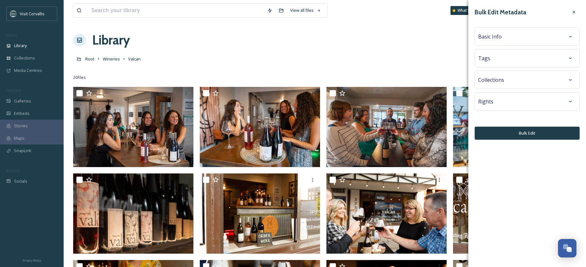
click at [502, 61] on div "Tags" at bounding box center [527, 57] width 98 height 11
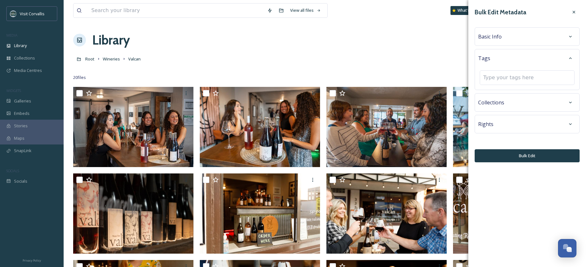
drag, startPoint x: 503, startPoint y: 77, endPoint x: 541, endPoint y: 86, distance: 39.7
click at [503, 77] on input at bounding box center [515, 78] width 64 height 8
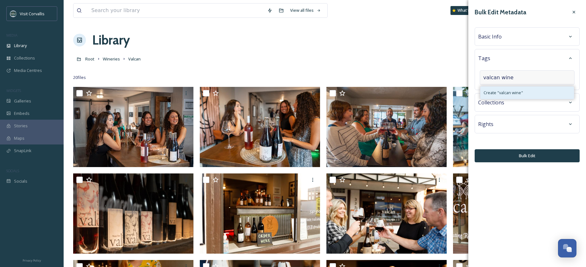
type input "valcan wine"
drag, startPoint x: 508, startPoint y: 93, endPoint x: 508, endPoint y: 87, distance: 6.1
click at [508, 93] on span "Create " valcan wine "" at bounding box center [503, 93] width 39 height 6
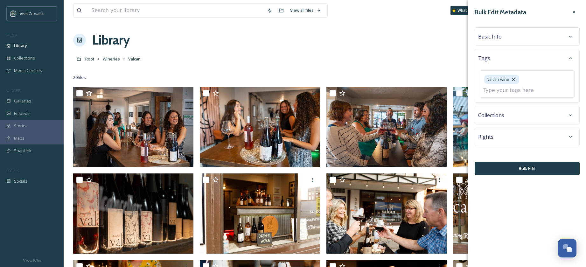
drag, startPoint x: 502, startPoint y: 88, endPoint x: 585, endPoint y: 102, distance: 83.9
click at [502, 88] on input at bounding box center [515, 91] width 64 height 8
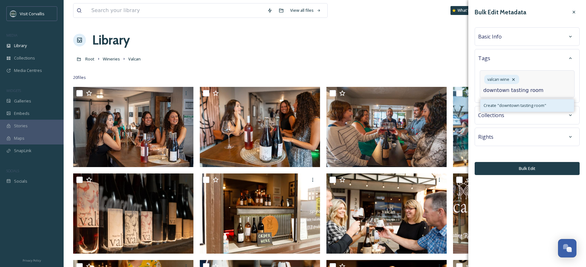
type input "downtown tasting room"
click at [508, 108] on span "Create " downtown tasting room "" at bounding box center [515, 105] width 63 height 6
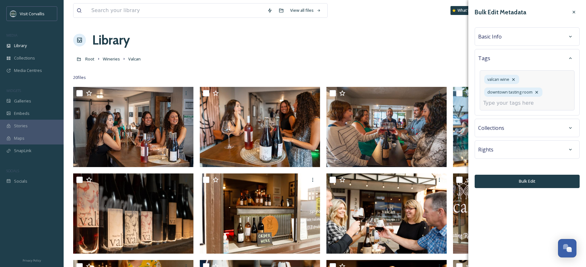
drag, startPoint x: 496, startPoint y: 102, endPoint x: 499, endPoint y: 102, distance: 3.6
click at [496, 102] on input at bounding box center [515, 103] width 64 height 8
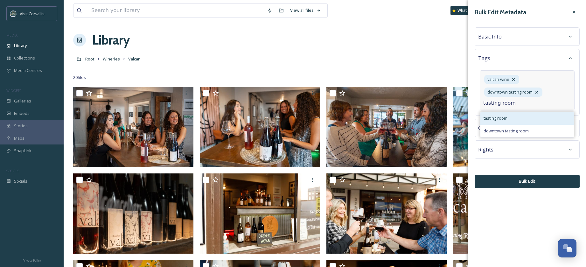
type input "tasting room"
click at [512, 119] on div "tasting room" at bounding box center [527, 118] width 94 height 12
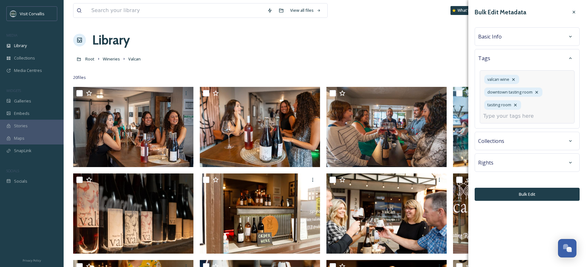
click at [508, 116] on input at bounding box center [515, 116] width 64 height 8
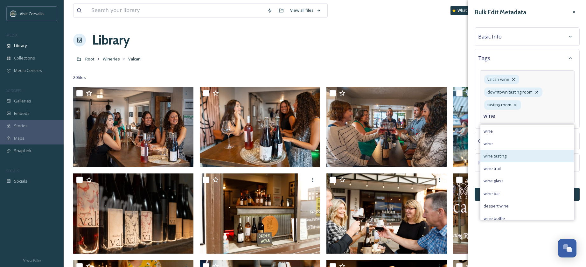
type input "wine"
click at [500, 156] on span "wine tasting" at bounding box center [495, 156] width 23 height 6
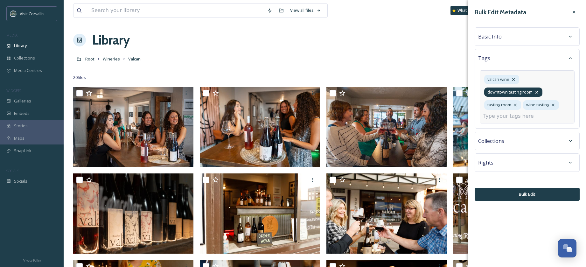
click at [538, 92] on icon at bounding box center [536, 92] width 5 height 5
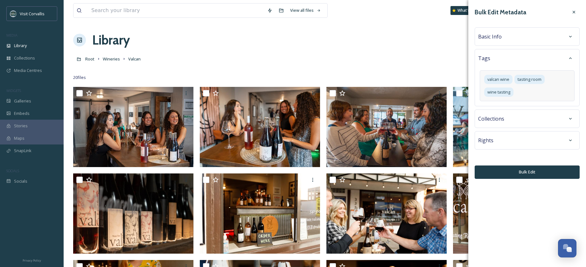
click at [492, 30] on div "Basic Info" at bounding box center [527, 36] width 105 height 18
click at [491, 34] on span "Basic Info" at bounding box center [490, 37] width 24 height 8
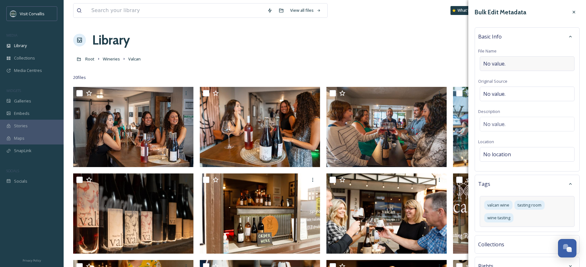
click at [502, 64] on span "No value." at bounding box center [494, 64] width 22 height 8
type input "Valcan Cellars"
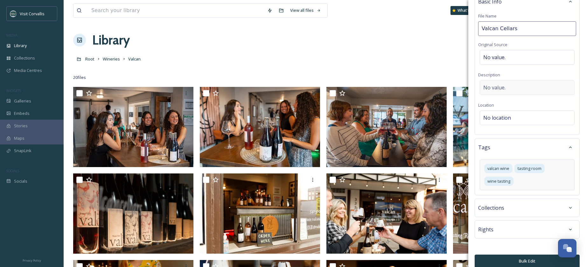
scroll to position [42, 0]
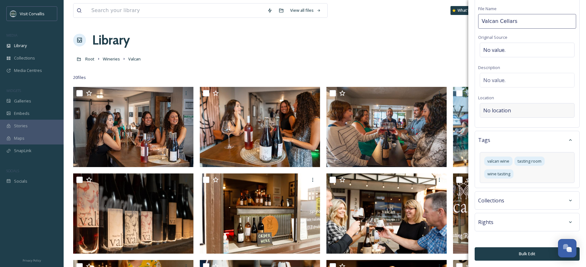
click at [503, 108] on span "No location" at bounding box center [497, 111] width 28 height 8
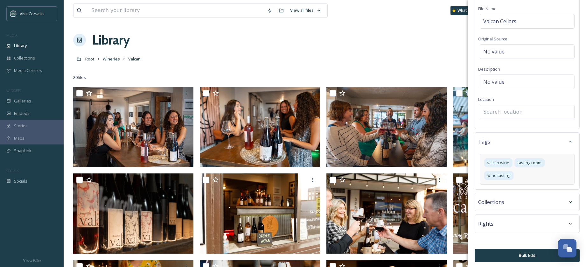
click at [502, 112] on input at bounding box center [527, 112] width 94 height 14
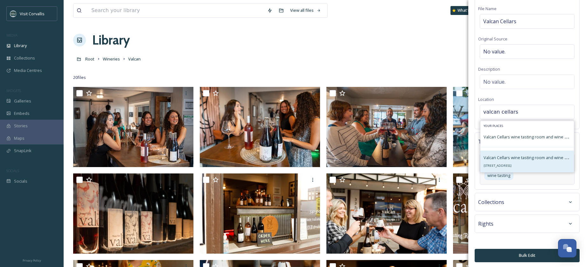
type input "valcan cellars"
click at [517, 158] on span "Valcan Cellars wine tasting room and wine shop" at bounding box center [529, 157] width 91 height 6
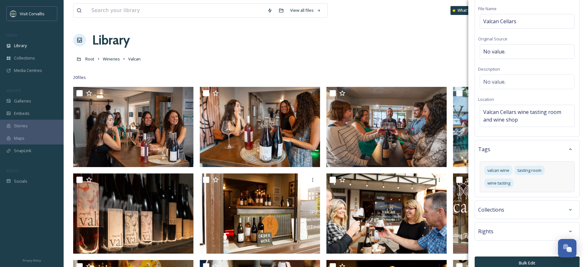
scroll to position [52, 0]
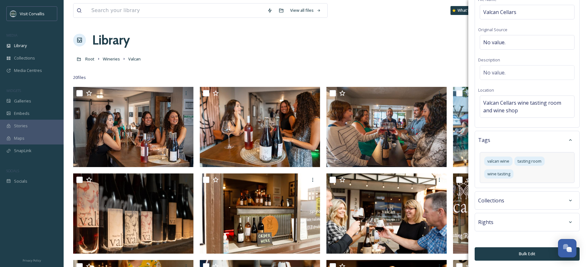
click at [538, 254] on button "Bulk Edit" at bounding box center [527, 253] width 105 height 13
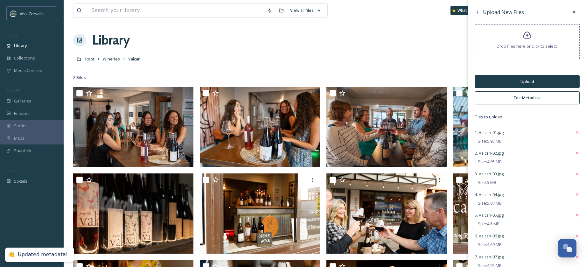
click at [520, 81] on button "Upload" at bounding box center [527, 81] width 105 height 13
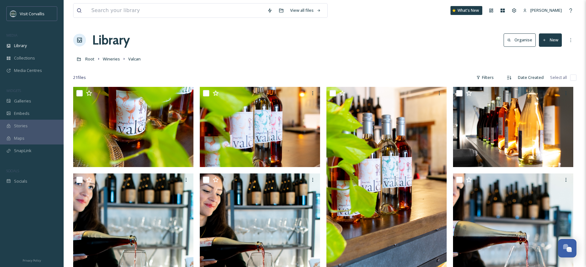
click at [206, 55] on div "Root Wineries Valcan" at bounding box center [324, 59] width 503 height 12
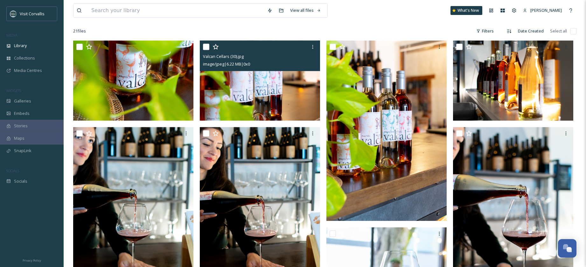
scroll to position [0, 0]
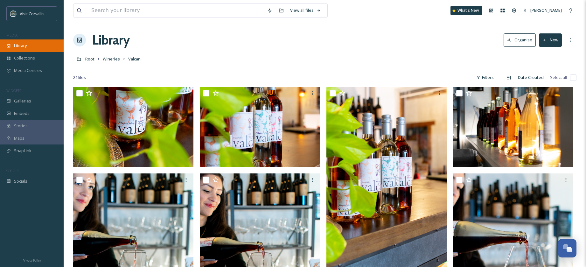
click at [22, 49] on span "Library" at bounding box center [20, 46] width 13 height 6
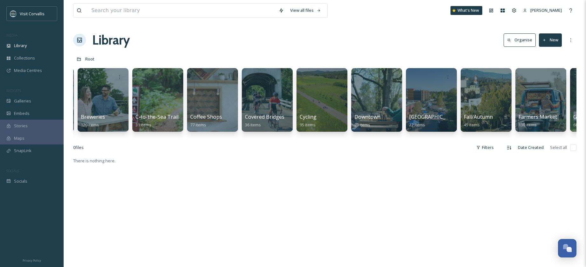
scroll to position [0, 249]
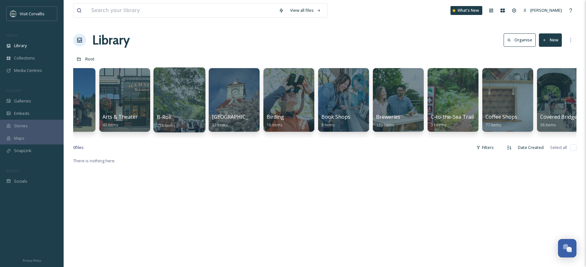
click at [187, 95] on div at bounding box center [179, 99] width 52 height 65
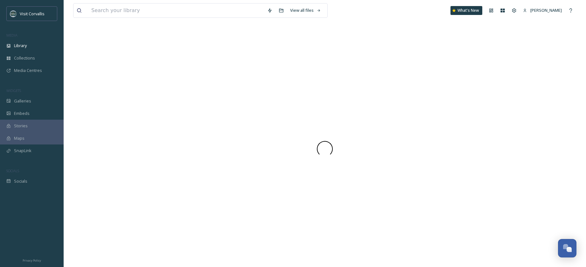
click at [187, 94] on div at bounding box center [324, 149] width 503 height 236
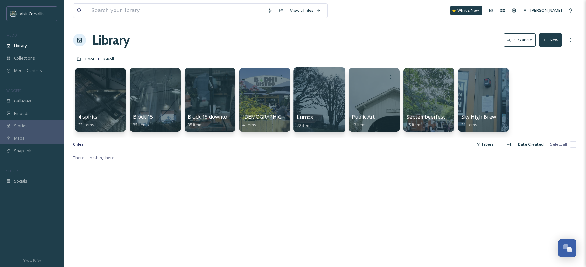
click at [323, 95] on div at bounding box center [319, 99] width 52 height 65
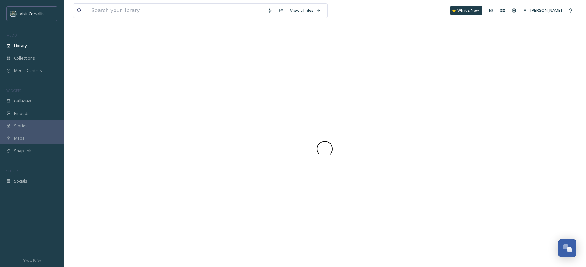
click at [323, 95] on div at bounding box center [324, 149] width 503 height 236
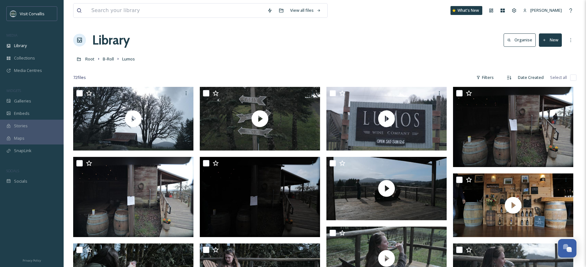
click at [549, 40] on button "New" at bounding box center [550, 39] width 23 height 13
click at [546, 52] on span "File Upload" at bounding box center [547, 55] width 21 height 6
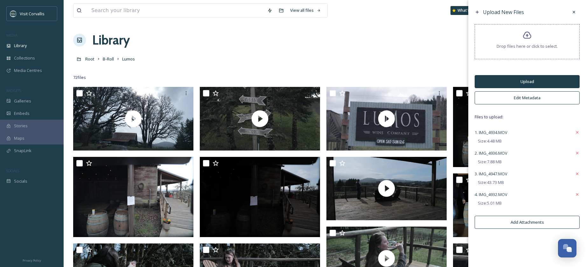
click at [511, 80] on button "Upload" at bounding box center [527, 81] width 105 height 13
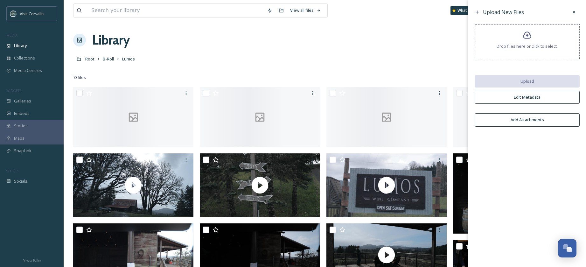
click at [373, 41] on div "Library Organise New" at bounding box center [324, 40] width 503 height 19
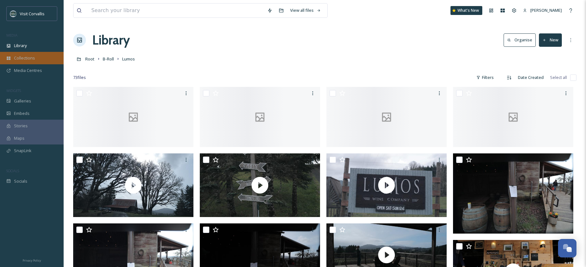
click at [17, 52] on div "Collections" at bounding box center [32, 58] width 64 height 12
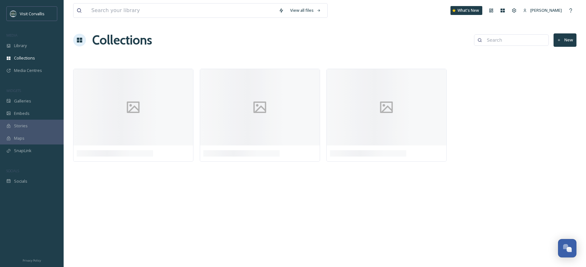
click at [20, 47] on span "Library" at bounding box center [20, 46] width 13 height 6
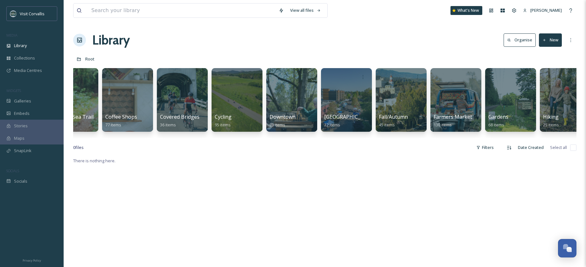
scroll to position [0, 627]
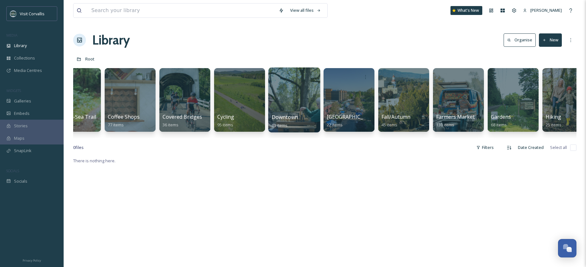
click at [303, 95] on div at bounding box center [294, 99] width 52 height 65
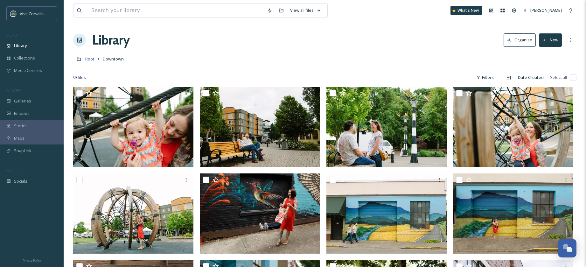
click at [90, 59] on span "Root" at bounding box center [89, 59] width 9 height 6
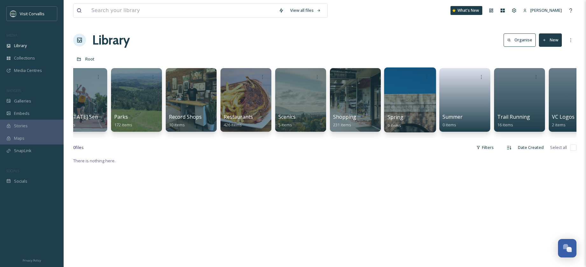
scroll to position [0, 1719]
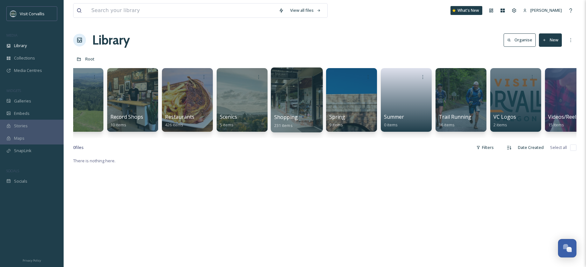
click at [286, 98] on div at bounding box center [297, 99] width 52 height 65
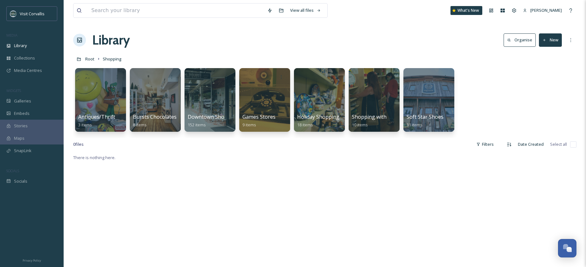
click at [547, 41] on button "New" at bounding box center [550, 39] width 23 height 13
click at [547, 81] on span "Folder" at bounding box center [543, 80] width 12 height 6
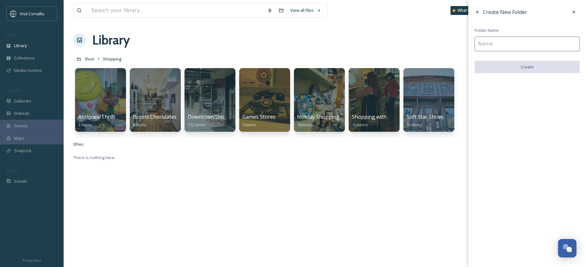
click at [486, 41] on input at bounding box center [527, 44] width 105 height 15
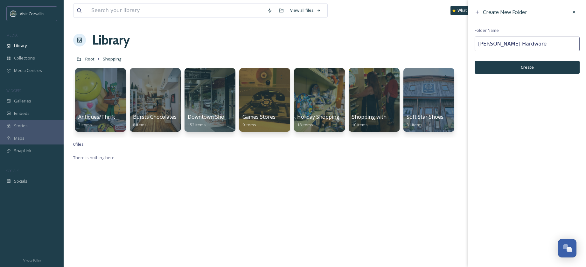
type input "Wade Hardware"
click at [531, 71] on button "Create" at bounding box center [527, 67] width 105 height 13
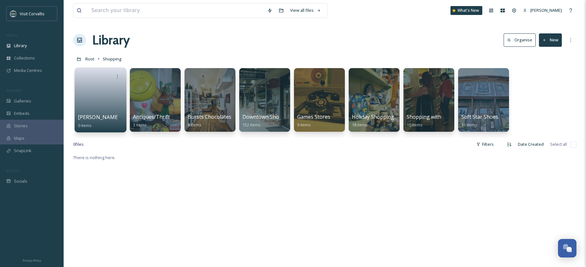
click at [94, 103] on link at bounding box center [100, 97] width 45 height 31
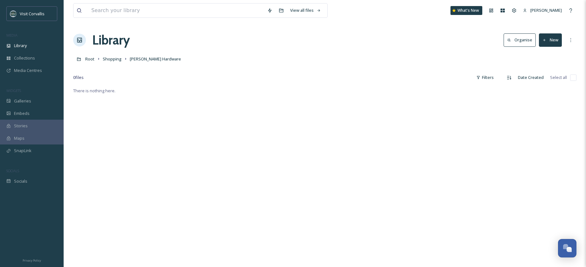
click at [553, 40] on button "New" at bounding box center [550, 39] width 23 height 13
click at [543, 53] on span "File Upload" at bounding box center [547, 55] width 21 height 6
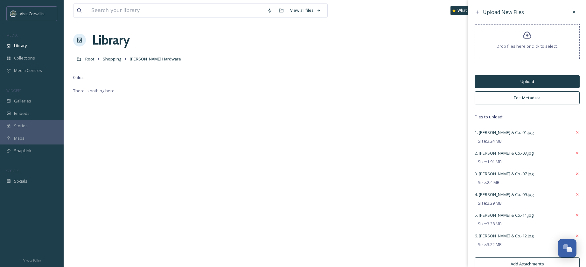
click at [523, 97] on button "Edit Metadata" at bounding box center [527, 97] width 105 height 13
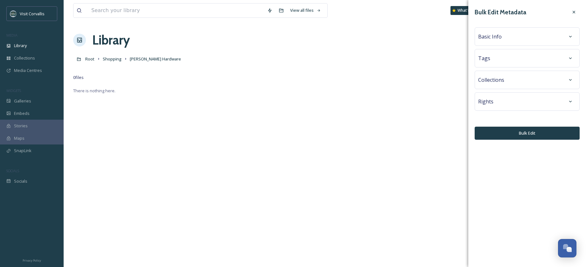
click at [531, 39] on div "Basic Info" at bounding box center [527, 36] width 98 height 11
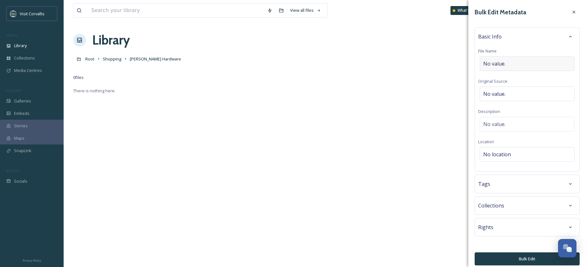
click at [504, 60] on span "No value." at bounding box center [494, 64] width 22 height 8
click at [493, 61] on input at bounding box center [527, 63] width 98 height 15
click at [496, 62] on input at bounding box center [527, 63] width 98 height 15
type input "Wade Hardware"
click at [524, 121] on div "No value." at bounding box center [527, 124] width 95 height 15
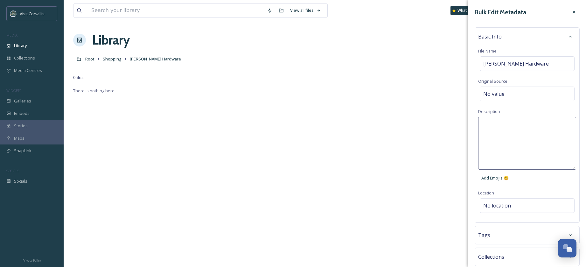
click at [516, 123] on textarea at bounding box center [527, 143] width 98 height 53
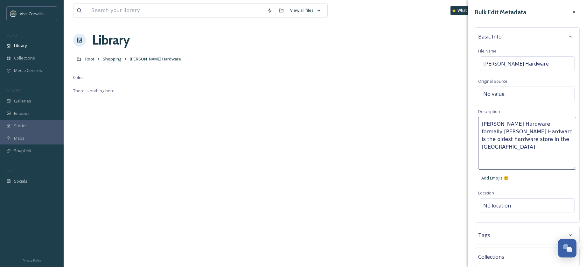
type textarea "Wade Hardware, formally Robnett's Hardware is the oldest hardware store in the …"
click at [516, 204] on div "Bulk Edit Metadata Basic Info File Name Wade Hardware Original Source No value.…" at bounding box center [527, 161] width 118 height 323
click at [507, 173] on span "No location" at bounding box center [497, 177] width 28 height 8
click at [535, 170] on input at bounding box center [527, 177] width 94 height 14
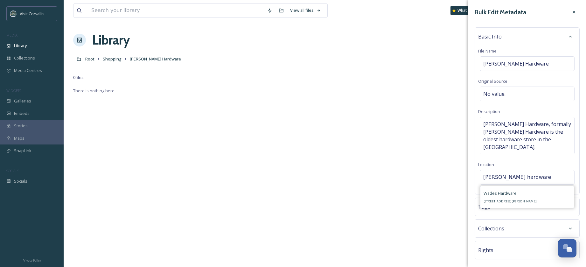
click at [531, 171] on input "wade hardware" at bounding box center [527, 177] width 94 height 14
drag, startPoint x: 498, startPoint y: 170, endPoint x: 578, endPoint y: 176, distance: 81.0
click at [498, 170] on input "wade hardware" at bounding box center [527, 177] width 94 height 14
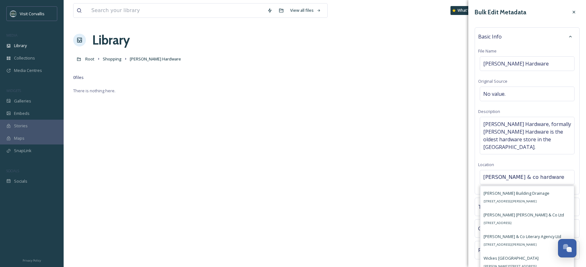
click at [539, 171] on input "wade & co hardware" at bounding box center [527, 177] width 94 height 14
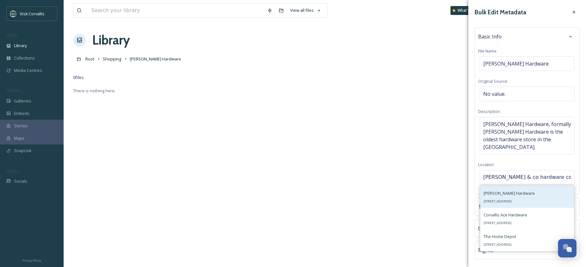
type input "wade & co hardware corvallis"
click at [512, 199] on span "400 SW 2nd St, Corvallis, OR 97333, USA" at bounding box center [498, 201] width 28 height 4
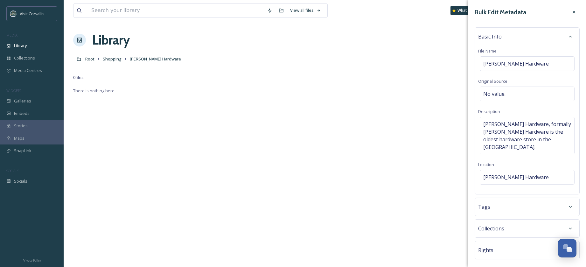
click at [516, 201] on div "Tags" at bounding box center [527, 206] width 98 height 11
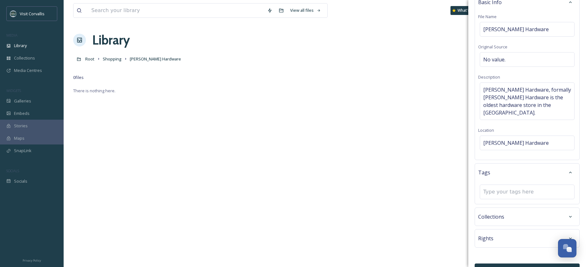
scroll to position [43, 0]
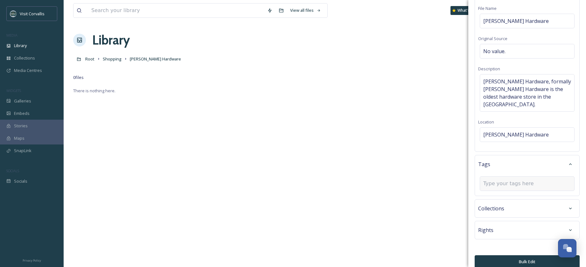
click at [494, 180] on input at bounding box center [515, 184] width 64 height 8
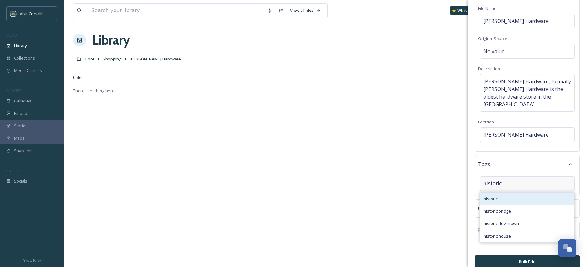
type input "historic"
click at [491, 192] on div "historic" at bounding box center [527, 198] width 94 height 12
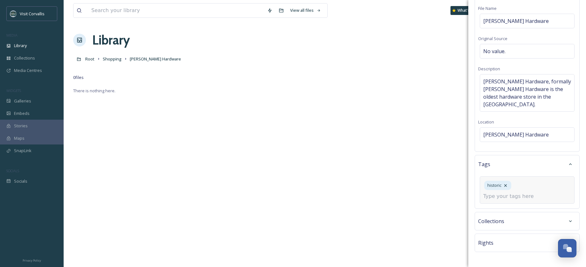
scroll to position [55, 0]
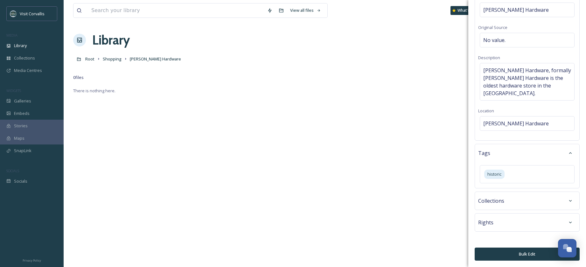
drag, startPoint x: 533, startPoint y: 254, endPoint x: 533, endPoint y: 248, distance: 6.0
click at [533, 254] on button "Bulk Edit" at bounding box center [527, 253] width 105 height 13
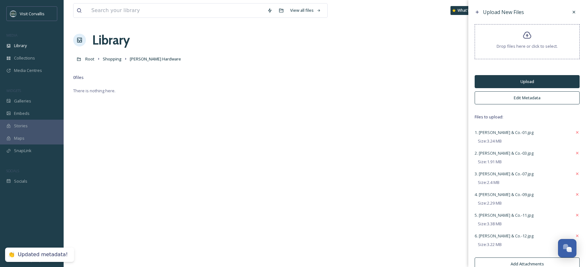
click at [520, 82] on button "Upload" at bounding box center [527, 81] width 105 height 13
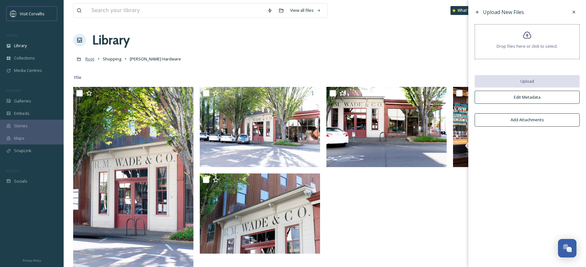
click at [90, 60] on span "Root" at bounding box center [89, 59] width 9 height 6
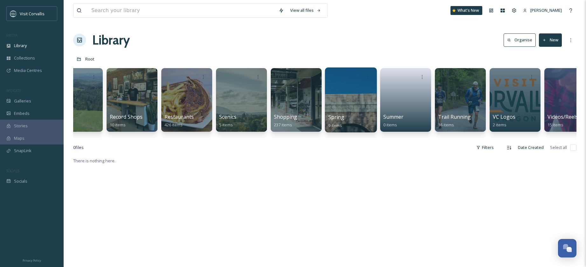
scroll to position [0, 1593]
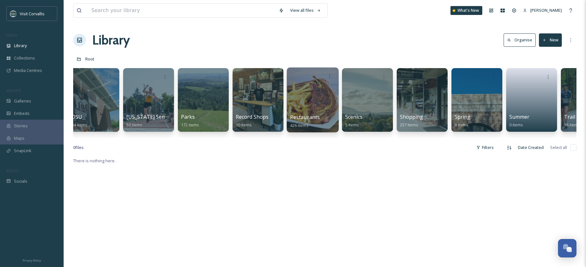
click at [314, 97] on div at bounding box center [313, 99] width 52 height 65
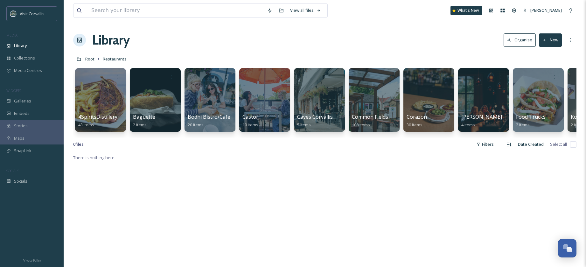
click at [554, 40] on button "New" at bounding box center [550, 39] width 23 height 13
click at [544, 51] on div "File Upload" at bounding box center [544, 55] width 36 height 12
click at [91, 95] on div at bounding box center [100, 100] width 51 height 64
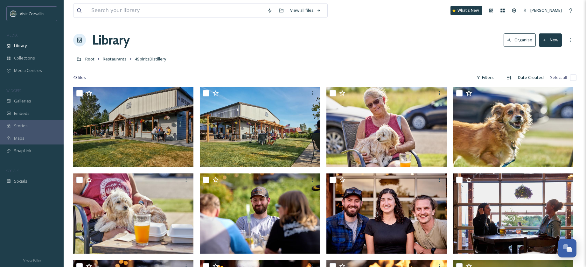
click at [552, 39] on button "New" at bounding box center [550, 39] width 23 height 13
click at [541, 56] on span "File Upload" at bounding box center [547, 55] width 21 height 6
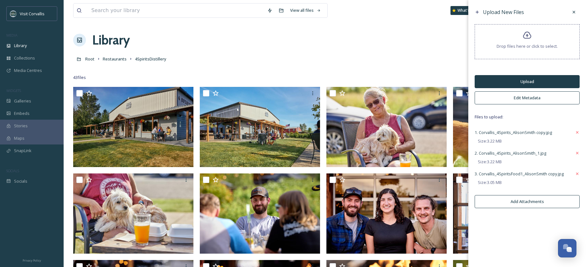
click at [491, 97] on button "Edit Metadata" at bounding box center [527, 97] width 105 height 13
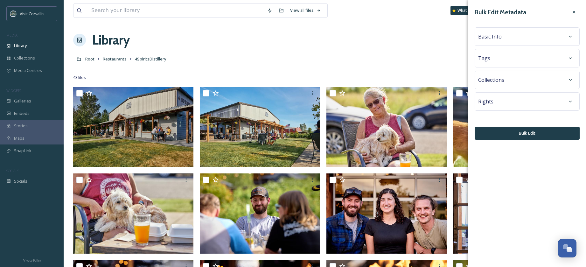
click at [494, 38] on span "Basic Info" at bounding box center [490, 37] width 24 height 8
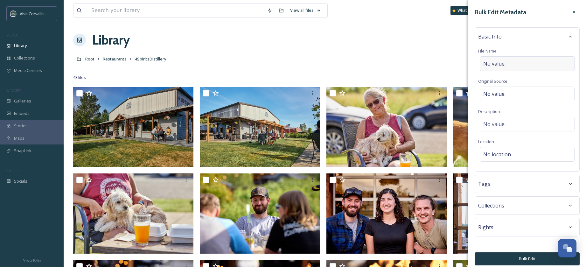
click at [496, 66] on span "No value." at bounding box center [494, 64] width 22 height 8
type input "4Spirits Distillery drinks"
click at [502, 184] on div "Tags" at bounding box center [527, 183] width 98 height 11
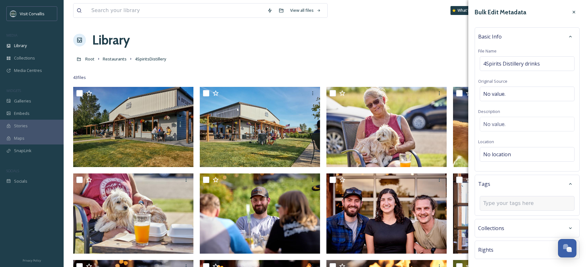
click at [504, 200] on input at bounding box center [515, 203] width 64 height 8
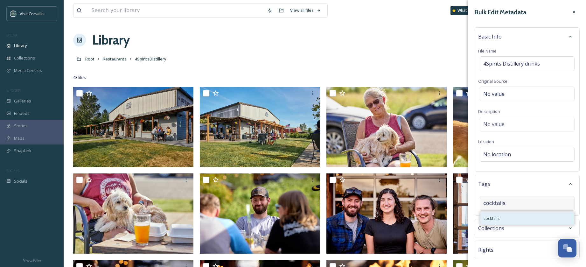
type input "cocktails"
click at [519, 220] on div "cocktails" at bounding box center [527, 218] width 94 height 12
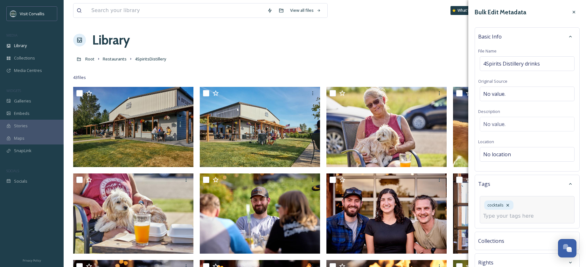
click at [514, 216] on input at bounding box center [515, 216] width 64 height 8
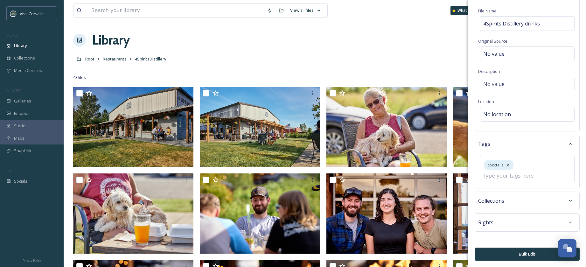
click at [534, 254] on button "Bulk Edit" at bounding box center [527, 253] width 105 height 13
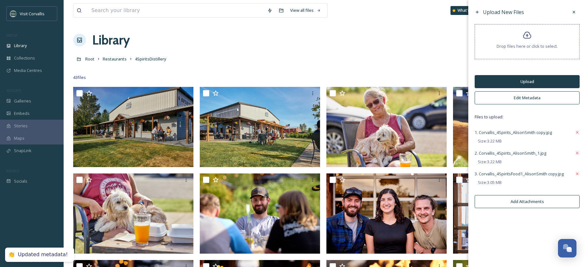
click at [521, 82] on button "Upload" at bounding box center [527, 81] width 105 height 13
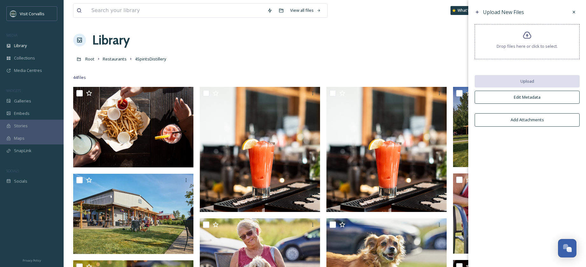
click at [248, 47] on div "Library Organise New" at bounding box center [324, 40] width 503 height 19
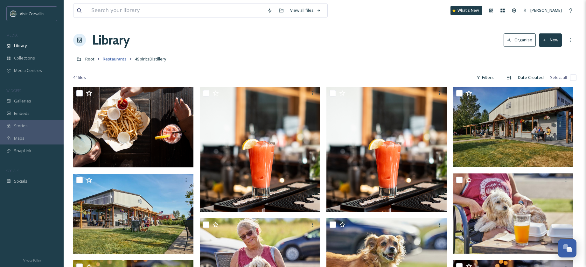
click at [113, 58] on span "Restaurants" at bounding box center [115, 59] width 24 height 6
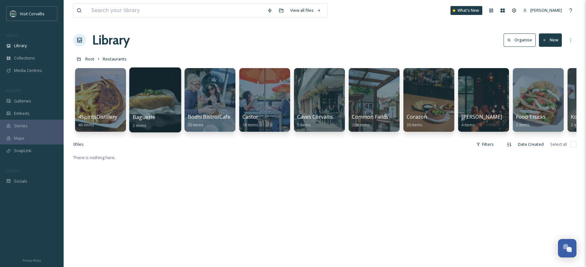
click at [155, 87] on div at bounding box center [155, 99] width 52 height 65
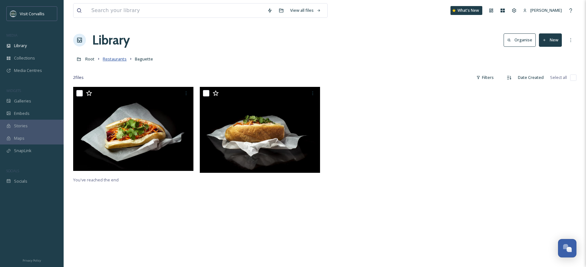
click at [115, 59] on span "Restaurants" at bounding box center [115, 59] width 24 height 6
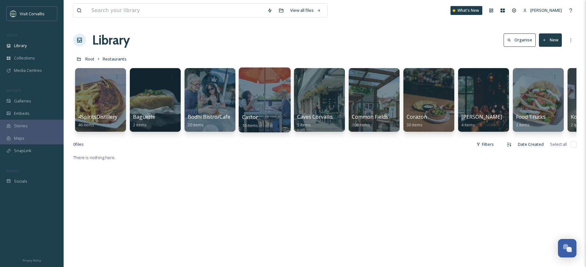
click at [262, 101] on div at bounding box center [265, 99] width 52 height 65
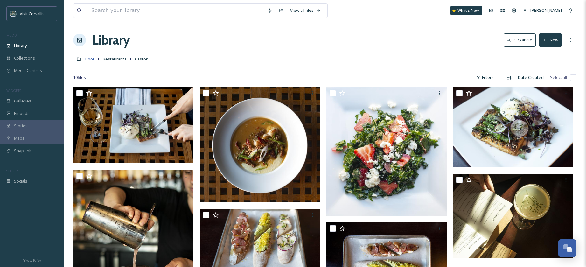
click at [91, 59] on span "Root" at bounding box center [89, 59] width 9 height 6
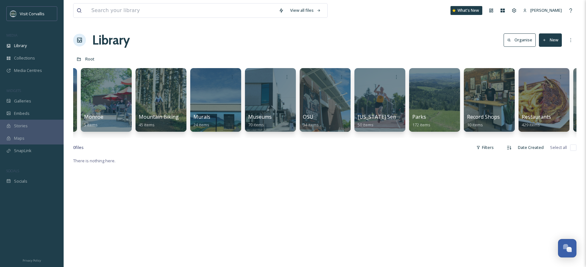
scroll to position [0, 1427]
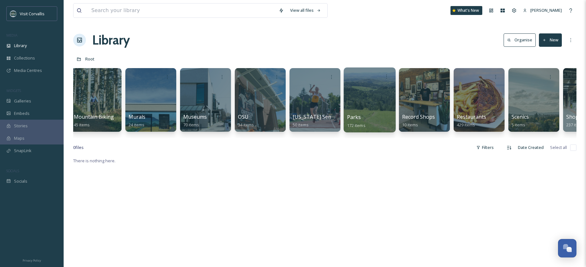
click at [380, 94] on div at bounding box center [370, 99] width 52 height 65
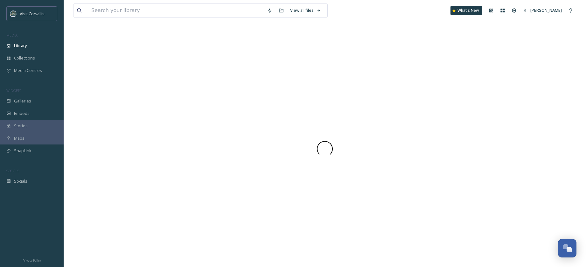
click at [380, 94] on div at bounding box center [324, 149] width 503 height 236
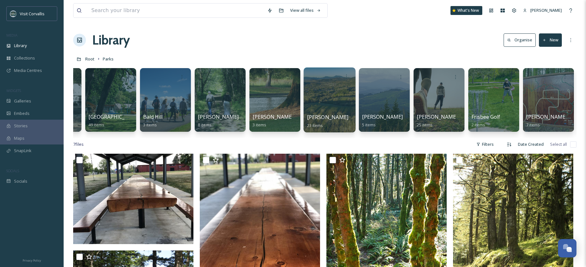
scroll to position [0, 153]
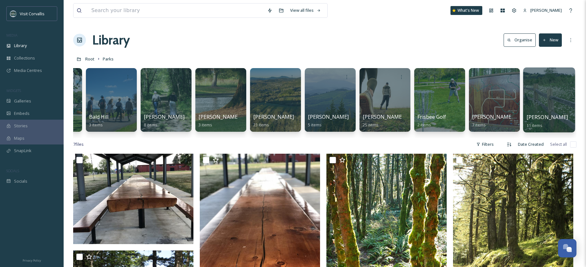
click at [546, 96] on div at bounding box center [549, 99] width 52 height 65
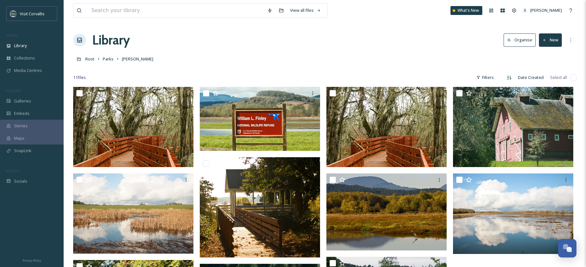
click at [553, 43] on button "New" at bounding box center [550, 39] width 23 height 13
click at [546, 54] on span "File Upload" at bounding box center [547, 55] width 21 height 6
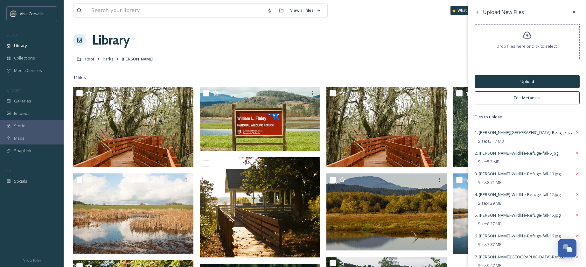
click at [526, 99] on button "Edit Metadata" at bounding box center [527, 97] width 105 height 13
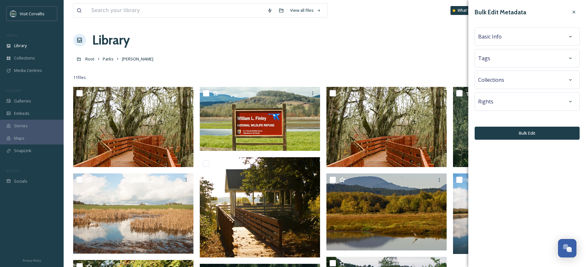
click at [499, 40] on span "Basic Info" at bounding box center [490, 37] width 24 height 8
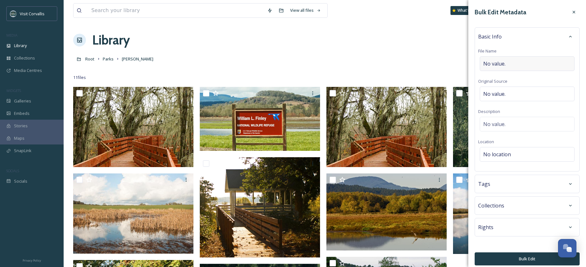
click at [505, 62] on span "No value." at bounding box center [494, 64] width 22 height 8
drag, startPoint x: 497, startPoint y: 64, endPoint x: 531, endPoint y: 66, distance: 34.1
click at [497, 64] on input "Finley-Wildlife-Refuge-fall-" at bounding box center [527, 63] width 98 height 15
type input "Finley Wildlife Refuge fall"
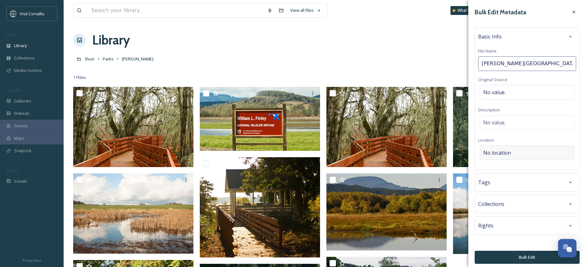
scroll to position [3, 0]
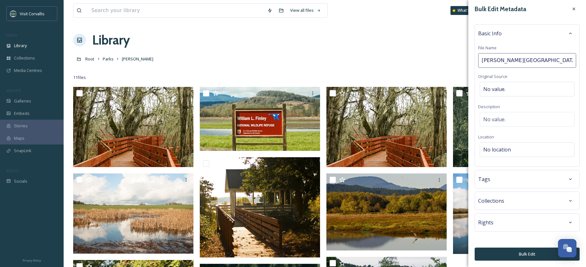
click at [505, 178] on div "Tags" at bounding box center [527, 178] width 98 height 11
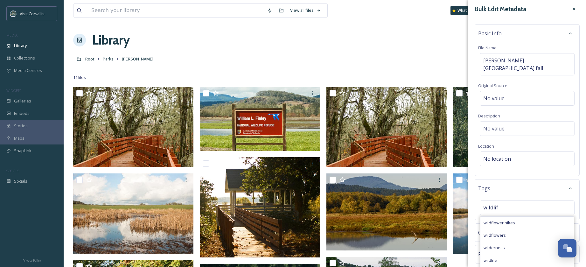
type input "wildlife"
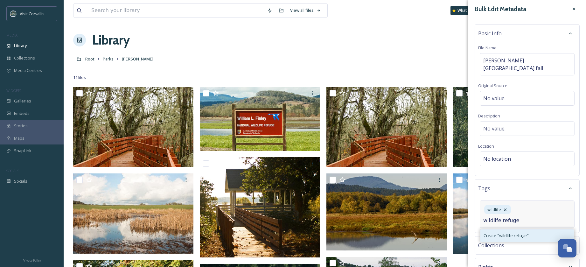
type input "wildlife refuge"
click at [514, 233] on span "Create " wildlife refuge "" at bounding box center [506, 236] width 45 height 6
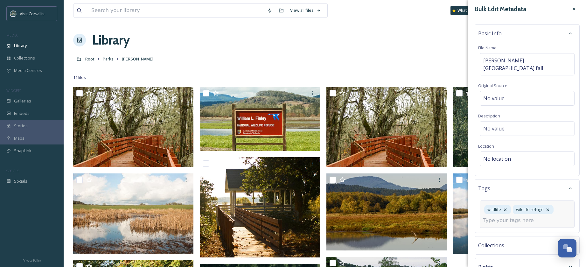
click at [522, 217] on input at bounding box center [515, 221] width 64 height 8
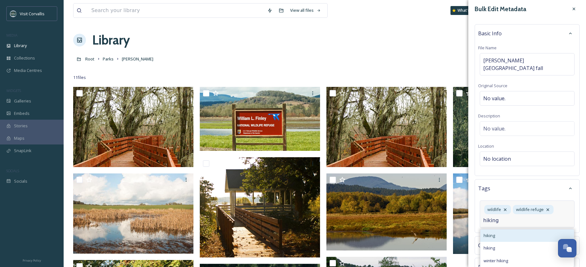
type input "hiking"
click at [533, 231] on div "hiking" at bounding box center [527, 235] width 94 height 12
click at [519, 229] on input at bounding box center [515, 233] width 64 height 8
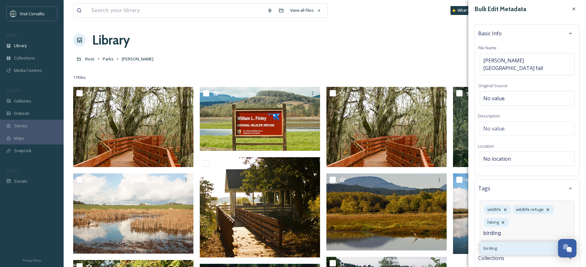
type input "birding"
click at [512, 242] on div "birding" at bounding box center [527, 248] width 94 height 12
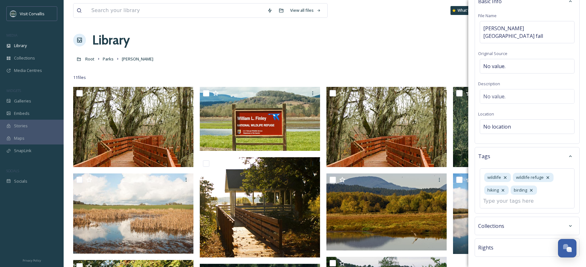
scroll to position [53, 0]
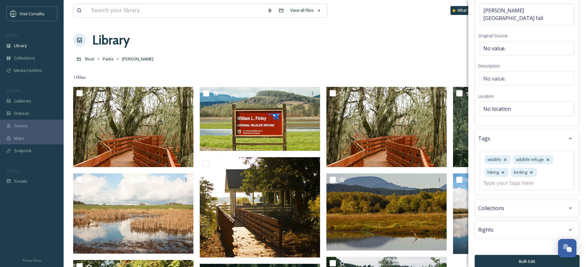
click at [531, 255] on button "Bulk Edit" at bounding box center [527, 261] width 105 height 13
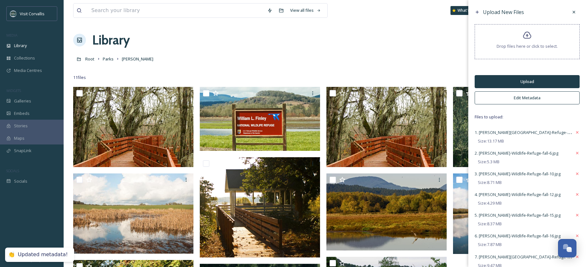
click at [515, 81] on button "Upload" at bounding box center [527, 81] width 105 height 13
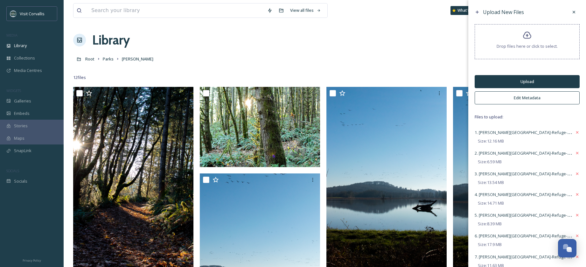
click at [526, 97] on button "Edit Metadata" at bounding box center [527, 97] width 105 height 13
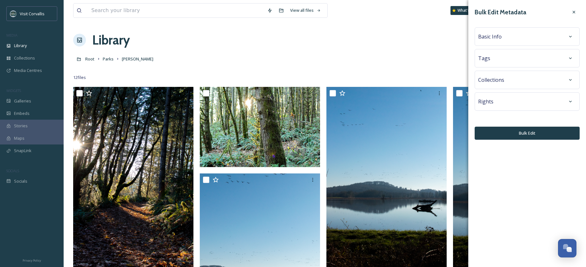
click at [500, 41] on div "Basic Info" at bounding box center [527, 36] width 98 height 11
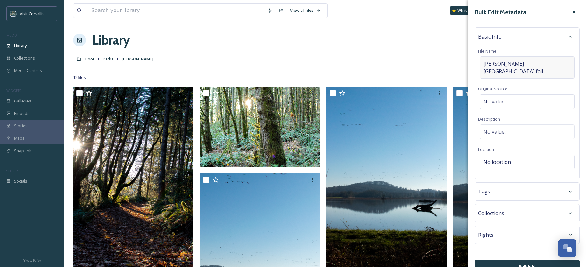
click at [553, 62] on div "Finley Wildlife Refuge fall" at bounding box center [527, 67] width 95 height 22
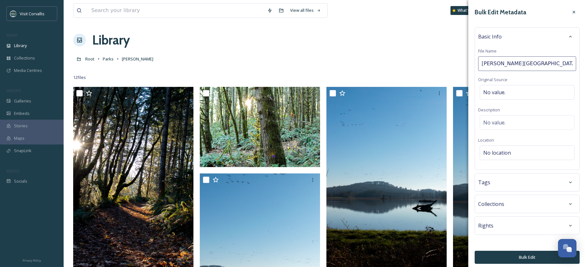
type input "Finley Wildlife Refuge summer"
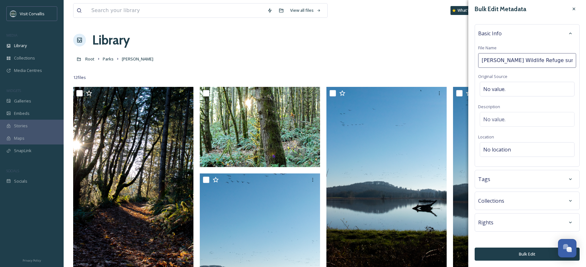
click at [514, 178] on div "Tags" at bounding box center [527, 178] width 98 height 11
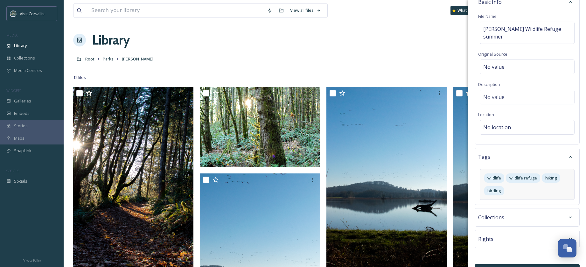
scroll to position [44, 0]
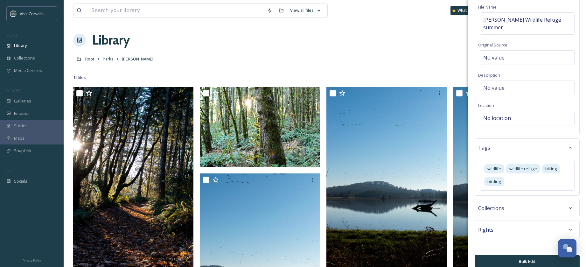
click at [525, 255] on button "Bulk Edit" at bounding box center [527, 261] width 105 height 13
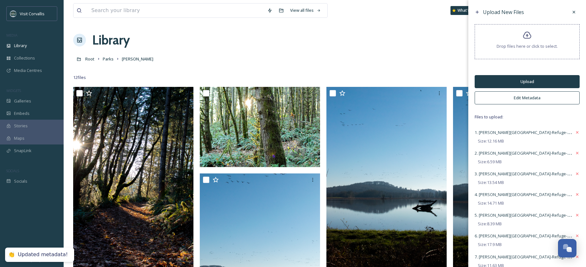
click at [493, 84] on button "Upload" at bounding box center [527, 81] width 105 height 13
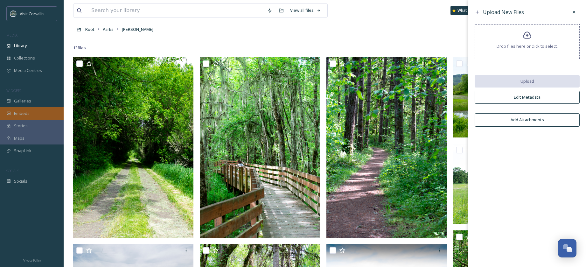
scroll to position [0, 0]
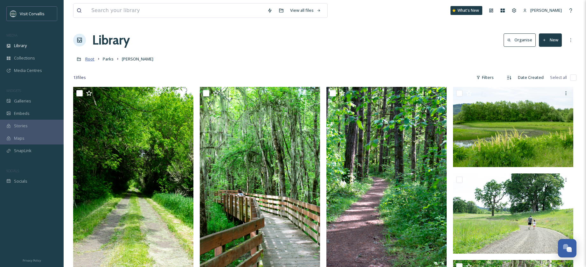
click at [93, 60] on span "Root" at bounding box center [89, 59] width 9 height 6
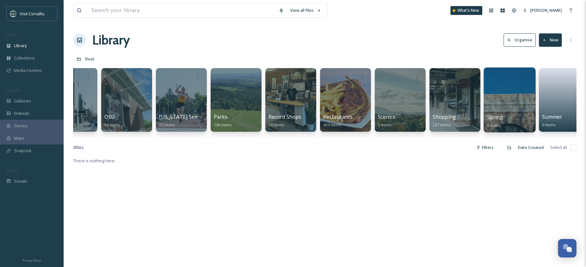
scroll to position [0, 1609]
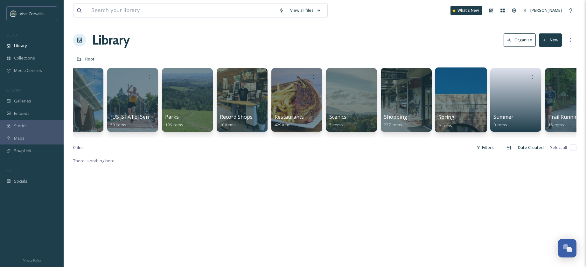
click at [463, 92] on div at bounding box center [461, 99] width 52 height 65
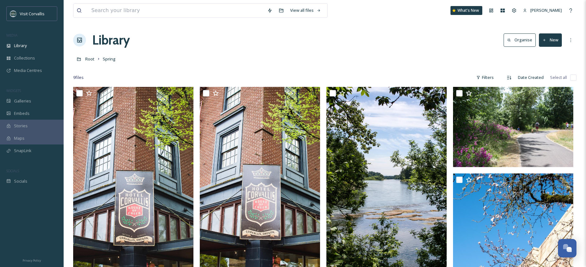
click at [551, 43] on button "New" at bounding box center [550, 39] width 23 height 13
click at [547, 53] on span "File Upload" at bounding box center [547, 55] width 21 height 6
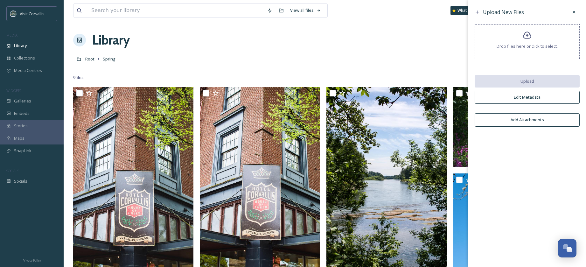
click at [526, 96] on button "Edit Metadata" at bounding box center [527, 97] width 105 height 13
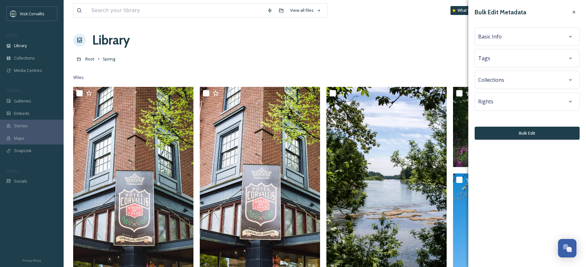
click at [498, 39] on span "Basic Info" at bounding box center [490, 37] width 24 height 8
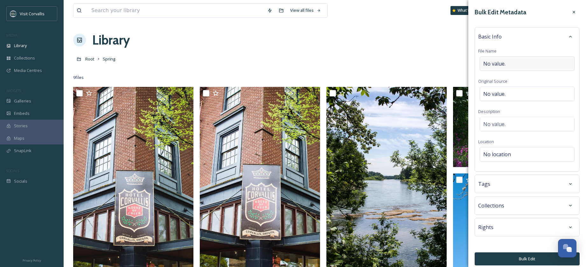
click at [500, 60] on span "No value." at bounding box center [494, 64] width 22 height 8
type input "Springtime in Corvallis"
click at [421, 54] on div "Root Spring" at bounding box center [324, 59] width 503 height 12
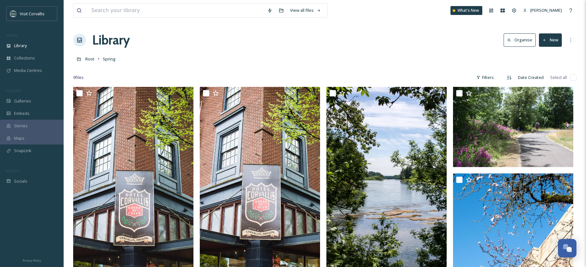
click at [552, 38] on button "New" at bounding box center [550, 39] width 23 height 13
click at [548, 52] on span "File Upload" at bounding box center [547, 55] width 21 height 6
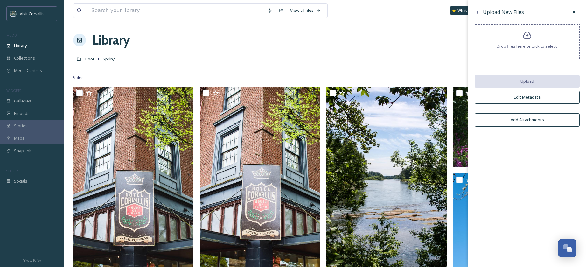
click at [534, 93] on button "Edit Metadata" at bounding box center [527, 97] width 105 height 13
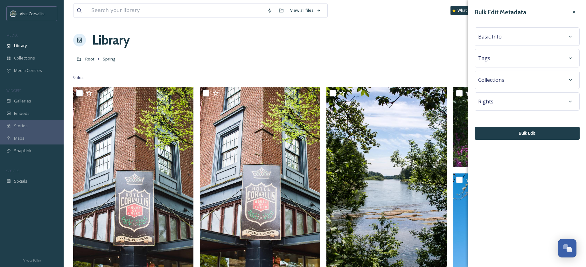
click at [514, 39] on div "Basic Info" at bounding box center [527, 36] width 98 height 11
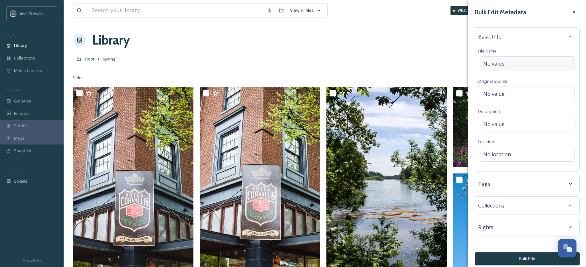
click at [518, 64] on div "No value." at bounding box center [527, 63] width 95 height 15
click at [574, 14] on icon at bounding box center [573, 12] width 5 height 5
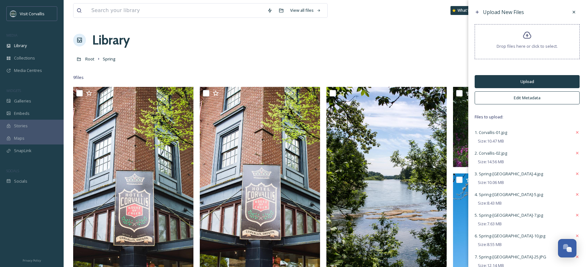
click at [519, 83] on button "Upload" at bounding box center [527, 81] width 105 height 13
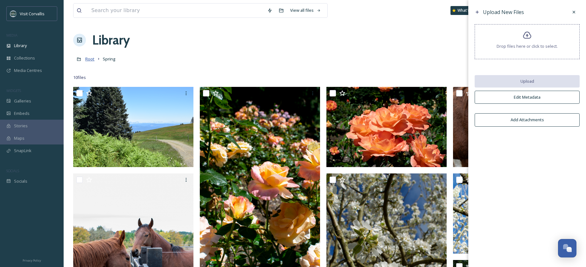
click at [91, 59] on span "Root" at bounding box center [89, 59] width 9 height 6
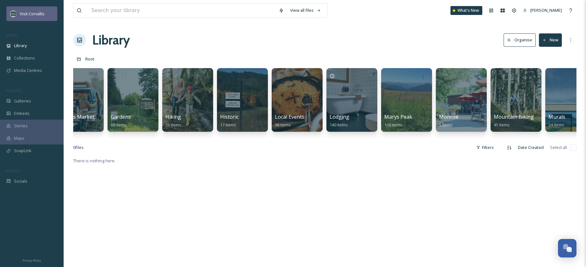
scroll to position [0, 964]
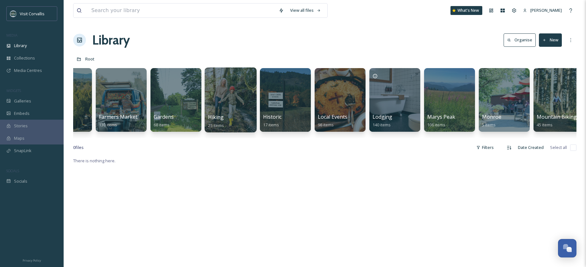
click at [233, 92] on div at bounding box center [231, 99] width 52 height 65
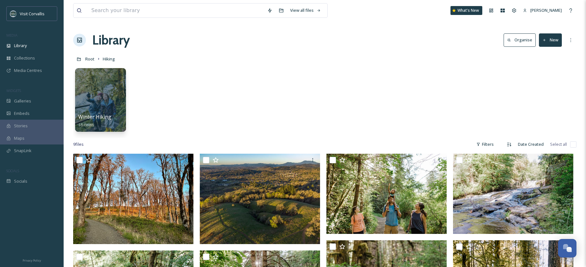
click at [558, 43] on button "New" at bounding box center [550, 39] width 23 height 13
click at [548, 77] on span "Folder" at bounding box center [543, 80] width 12 height 6
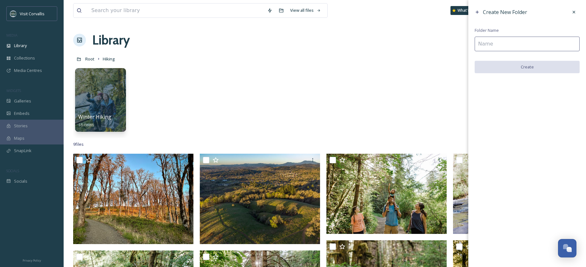
drag, startPoint x: 507, startPoint y: 42, endPoint x: 547, endPoint y: 47, distance: 40.7
click at [507, 42] on input at bounding box center [527, 44] width 105 height 15
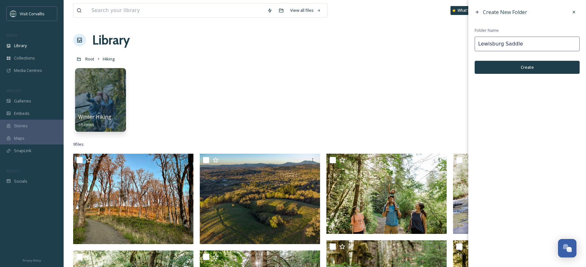
type input "Lewisburg Saddle"
click at [536, 69] on button "Create" at bounding box center [527, 67] width 105 height 13
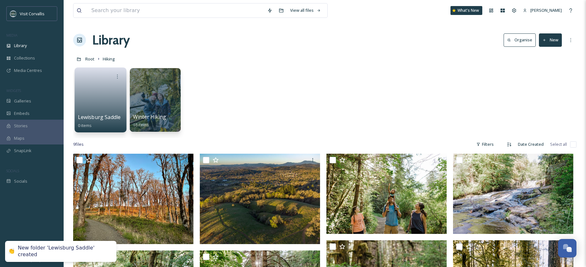
click at [110, 85] on link at bounding box center [100, 97] width 45 height 31
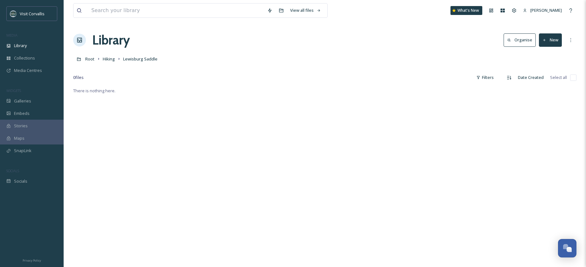
click at [549, 41] on button "New" at bounding box center [550, 39] width 23 height 13
click at [547, 53] on span "File Upload" at bounding box center [547, 55] width 21 height 6
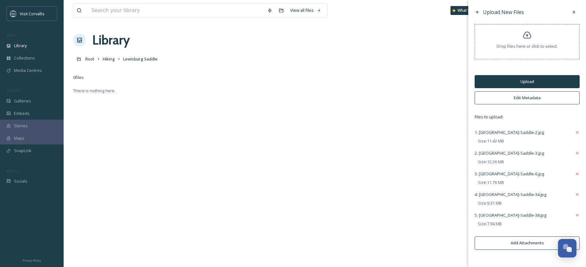
click at [535, 99] on button "Edit Metadata" at bounding box center [527, 97] width 105 height 13
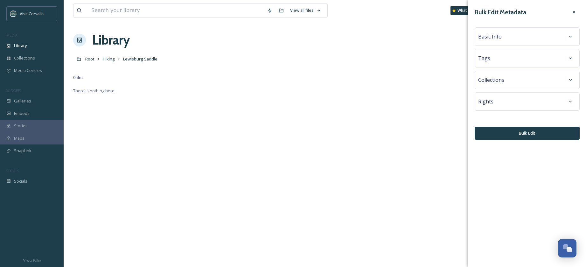
click at [500, 55] on div "Tags" at bounding box center [527, 57] width 98 height 11
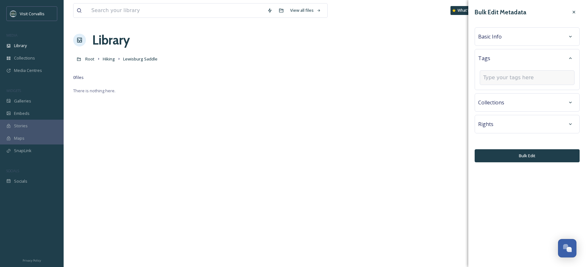
click at [504, 75] on input at bounding box center [515, 78] width 64 height 8
click at [512, 79] on input at bounding box center [515, 78] width 64 height 8
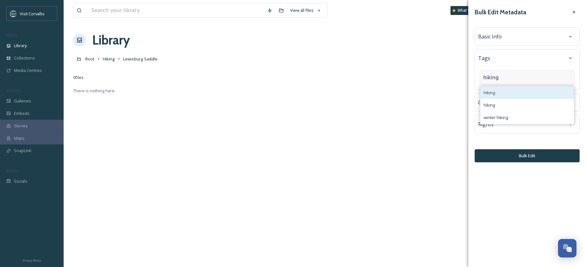
type input "hiking"
click at [497, 92] on div "hiking" at bounding box center [527, 93] width 94 height 12
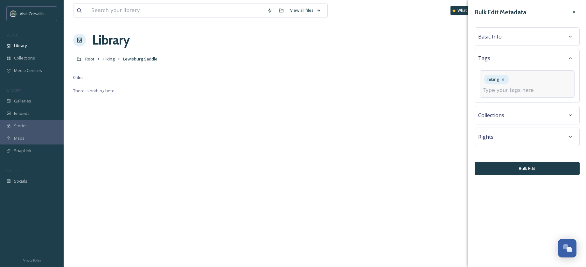
click at [506, 89] on input at bounding box center [515, 91] width 64 height 8
type input "trails"
click at [500, 103] on div "trails" at bounding box center [527, 105] width 94 height 12
click at [494, 39] on span "Basic Info" at bounding box center [490, 37] width 24 height 8
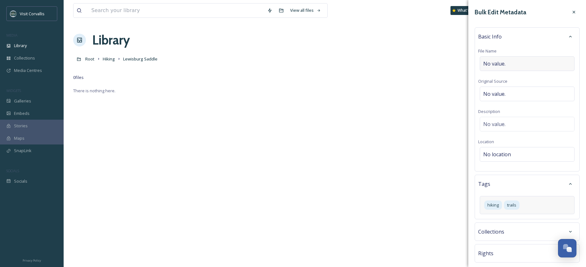
click at [495, 60] on span "No value." at bounding box center [494, 64] width 22 height 8
click at [508, 63] on input "Lewisburg-Saddle" at bounding box center [527, 63] width 98 height 15
type input "Lewisburg Saddle"
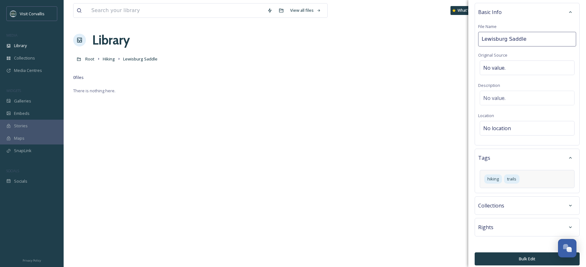
scroll to position [27, 0]
click at [500, 129] on span "No location" at bounding box center [497, 128] width 28 height 8
click at [493, 125] on input at bounding box center [527, 128] width 94 height 14
paste input "Lewisburg-Saddle"
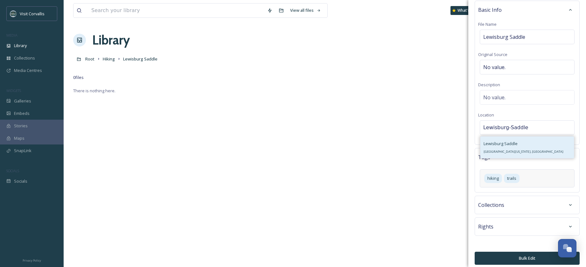
type input "Lewisburg-Saddle"
click at [514, 148] on div "Lewisburg Saddle Lewisburg Saddle, Oregon 97330, USA" at bounding box center [524, 147] width 80 height 15
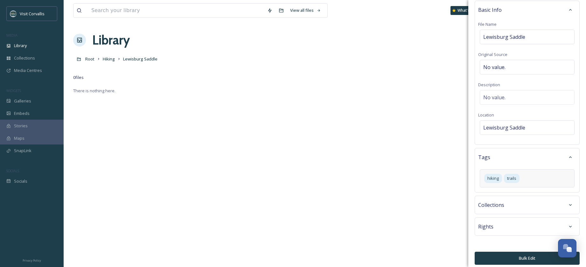
scroll to position [31, 0]
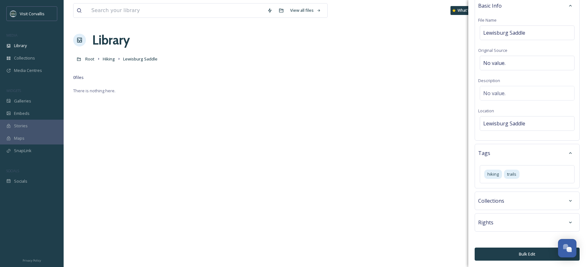
click at [513, 255] on button "Bulk Edit" at bounding box center [527, 253] width 105 height 13
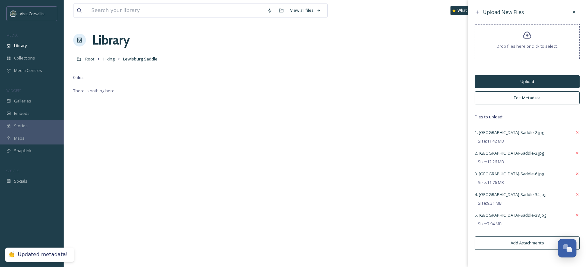
click at [501, 81] on button "Upload" at bounding box center [527, 81] width 105 height 13
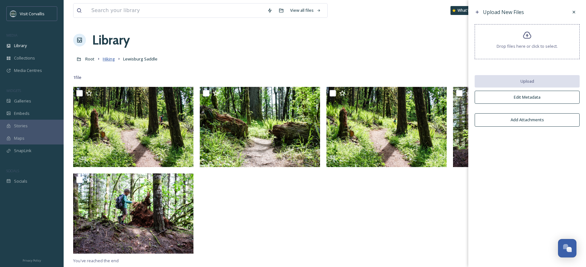
click at [108, 61] on span "Hiking" at bounding box center [109, 59] width 12 height 6
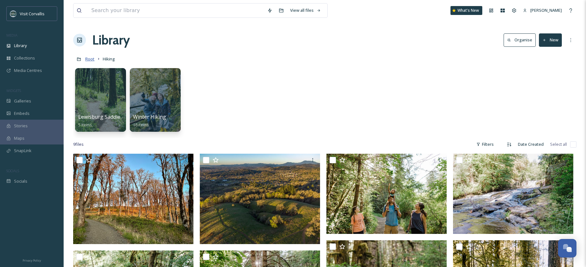
click at [92, 58] on span "Root" at bounding box center [89, 59] width 9 height 6
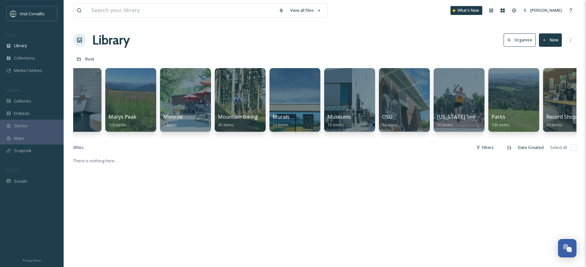
scroll to position [0, 1278]
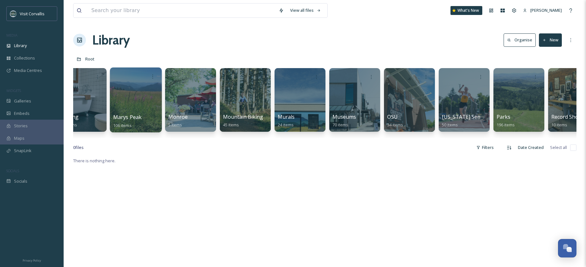
click at [137, 95] on div at bounding box center [136, 99] width 52 height 65
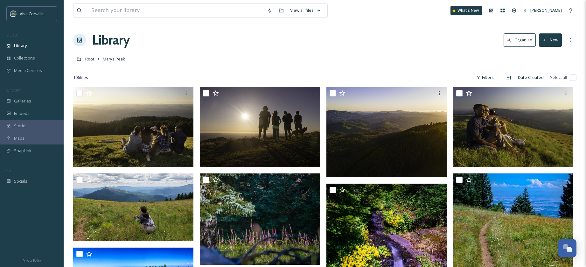
click at [329, 65] on div at bounding box center [324, 68] width 503 height 6
click at [546, 40] on icon at bounding box center [544, 40] width 4 height 4
click at [541, 77] on span "Folder" at bounding box center [543, 80] width 12 height 6
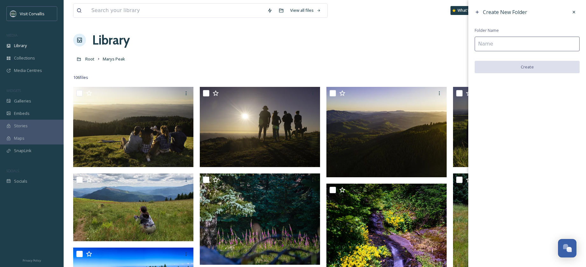
click at [498, 43] on input at bounding box center [527, 44] width 105 height 15
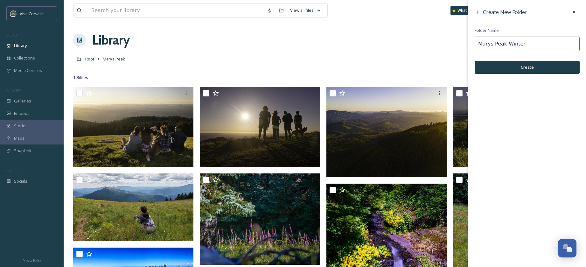
type input "Marys Peak Winter"
click at [535, 71] on button "Create" at bounding box center [527, 67] width 105 height 13
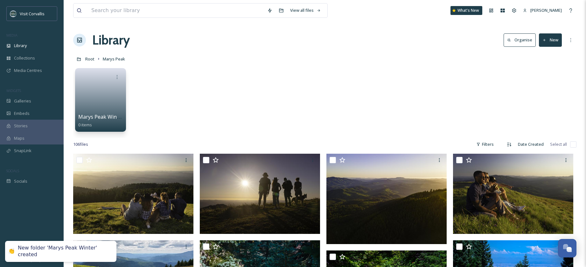
click at [553, 39] on button "New" at bounding box center [550, 39] width 23 height 13
click at [545, 82] on span "Folder" at bounding box center [543, 80] width 12 height 6
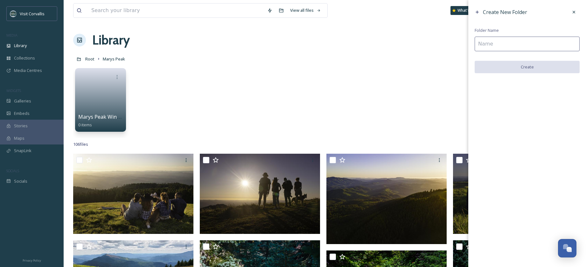
click at [514, 43] on input at bounding box center [527, 44] width 105 height 15
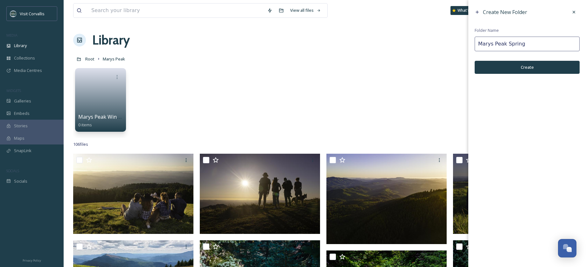
type input "Marys Peak Spring"
click at [503, 65] on button "Create" at bounding box center [527, 67] width 105 height 13
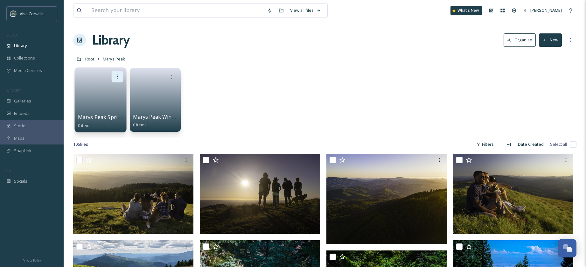
click at [119, 74] on icon at bounding box center [117, 76] width 5 height 5
click at [105, 93] on span "Edit / Share" at bounding box center [102, 90] width 22 height 6
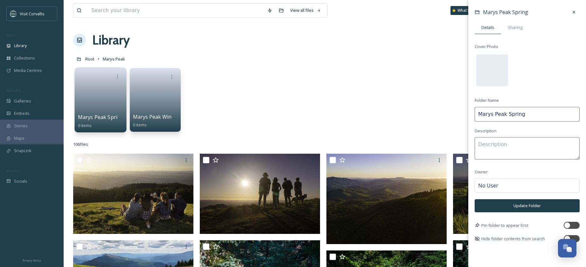
drag, startPoint x: 522, startPoint y: 113, endPoint x: 531, endPoint y: 118, distance: 10.5
click at [511, 114] on input "Marys Peak Spring" at bounding box center [527, 114] width 105 height 15
type input "Marys Peak Summer"
click at [407, 70] on div "Marys Peak Spring 0 items Marys Peak Spring Details Sharing Cover Photo Folder …" at bounding box center [324, 101] width 503 height 73
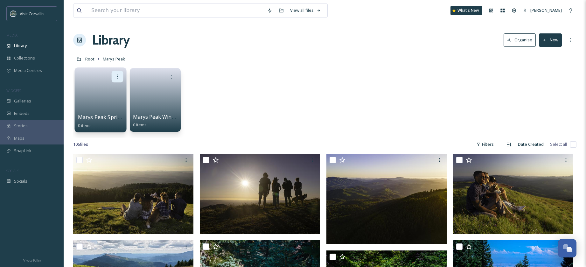
click at [114, 73] on div at bounding box center [118, 77] width 12 height 12
click at [113, 91] on div "Edit / Share" at bounding box center [104, 90] width 35 height 13
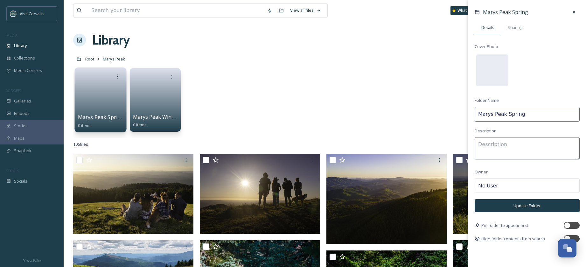
drag, startPoint x: 523, startPoint y: 115, endPoint x: 511, endPoint y: 116, distance: 12.4
click at [511, 116] on input "Marys Peak Spring" at bounding box center [527, 114] width 105 height 15
type input "Marys Peak Summer"
click at [536, 208] on button "Update Folder" at bounding box center [527, 205] width 105 height 13
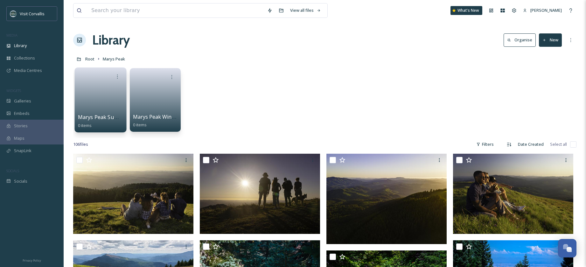
click at [559, 43] on button "New" at bounding box center [550, 39] width 23 height 13
click at [553, 53] on span "File Upload" at bounding box center [547, 55] width 21 height 6
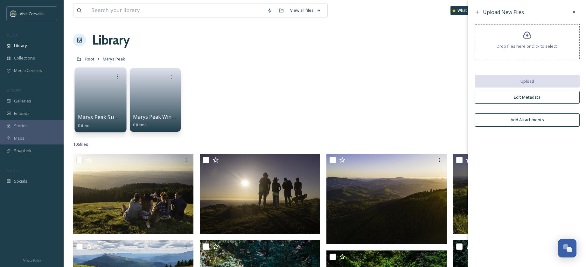
click at [576, 14] on div at bounding box center [573, 11] width 11 height 11
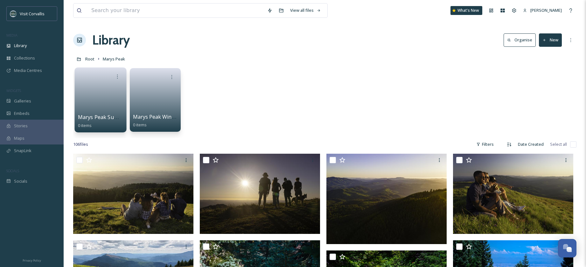
click at [546, 42] on icon at bounding box center [544, 40] width 4 height 4
click at [545, 76] on div "Folder" at bounding box center [544, 79] width 36 height 12
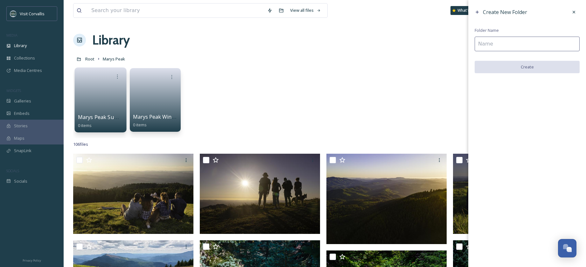
click at [507, 45] on input at bounding box center [527, 44] width 105 height 15
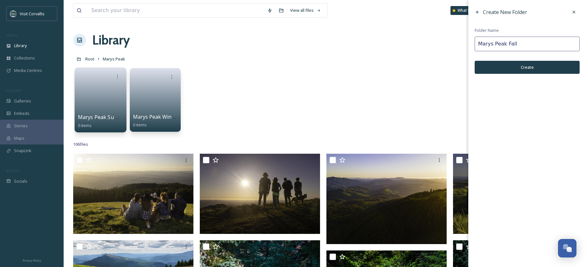
type input "Marys Peak Fall"
click at [503, 66] on button "Create" at bounding box center [527, 67] width 105 height 13
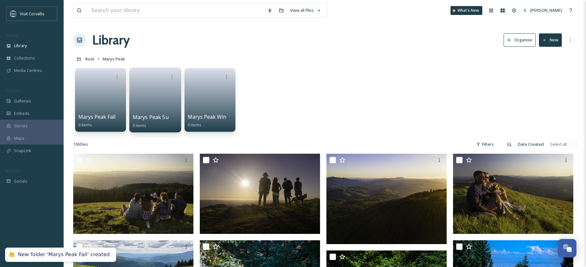
click at [305, 72] on div "Marys Peak Fall 0 items Marys Peak Summer 0 items Marys Peak Winter 0 items" at bounding box center [324, 101] width 503 height 73
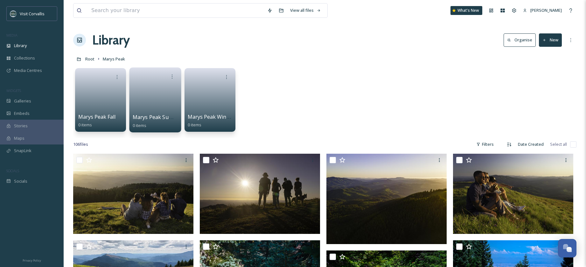
click at [161, 92] on link at bounding box center [155, 97] width 45 height 31
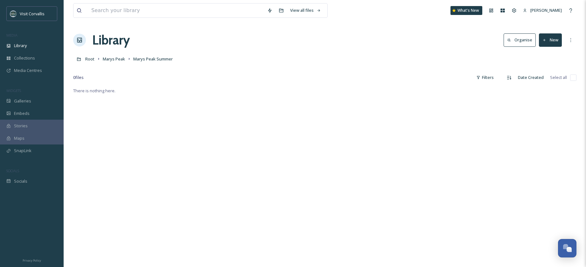
click at [549, 42] on button "New" at bounding box center [550, 39] width 23 height 13
click at [546, 55] on span "File Upload" at bounding box center [547, 55] width 21 height 6
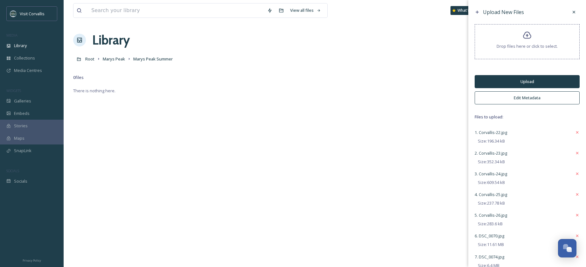
click at [517, 98] on button "Edit Metadata" at bounding box center [527, 97] width 105 height 13
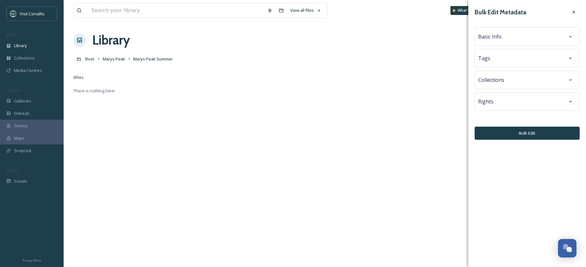
click at [495, 55] on div "Tags" at bounding box center [527, 57] width 98 height 11
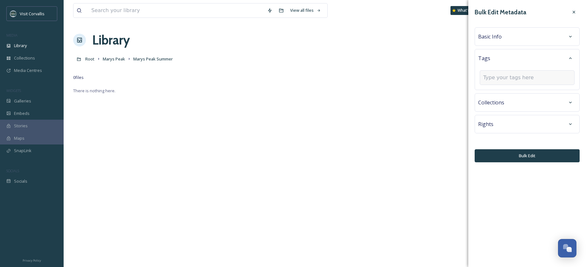
click at [505, 76] on input at bounding box center [515, 78] width 64 height 8
type input "Marys Peak"
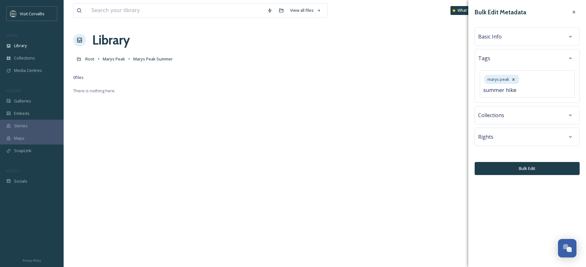
type input "summer hikes"
type input "spring hikes"
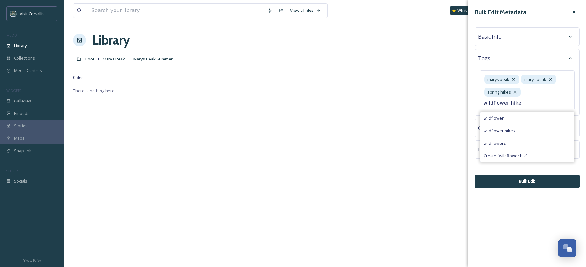
type input "wildflower hikes"
click at [512, 35] on div "Basic Info" at bounding box center [527, 36] width 98 height 11
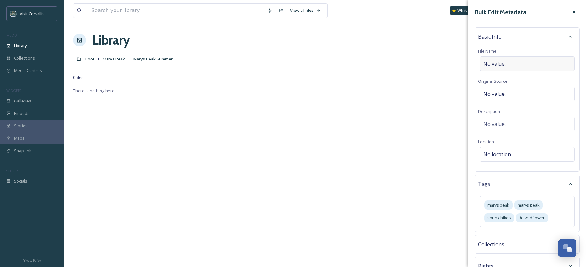
click at [504, 59] on div "No value." at bounding box center [527, 63] width 95 height 15
type input "Marys Peak"
click at [564, 19] on div "Bulk Edit Metadata Basic Info File Name Marys Peak Original Source No value. De…" at bounding box center [527, 155] width 118 height 311
click at [573, 13] on icon at bounding box center [573, 12] width 5 height 5
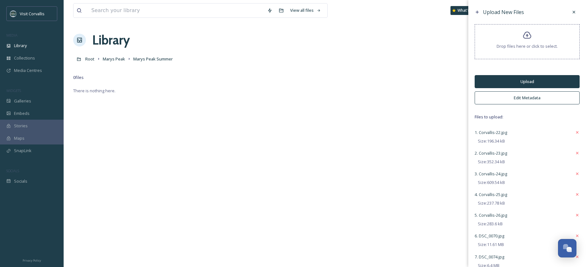
click at [530, 82] on button "Upload" at bounding box center [527, 81] width 105 height 13
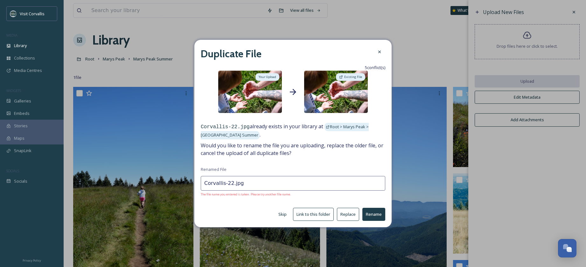
click at [283, 215] on button "Skip" at bounding box center [282, 214] width 15 height 12
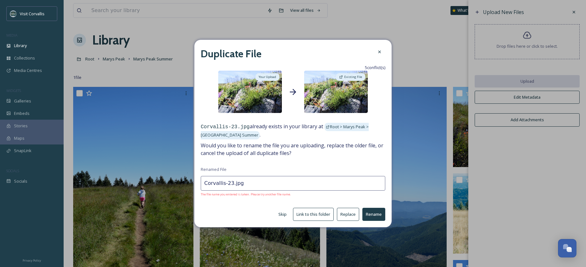
click at [283, 215] on button "Skip" at bounding box center [282, 214] width 15 height 12
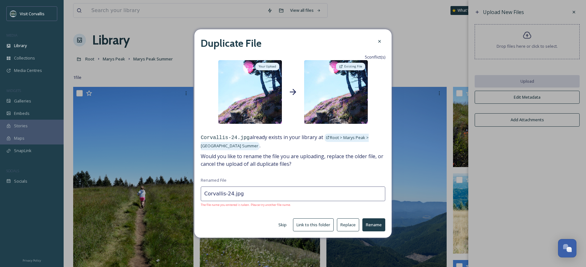
click at [283, 221] on button "Skip" at bounding box center [282, 225] width 15 height 12
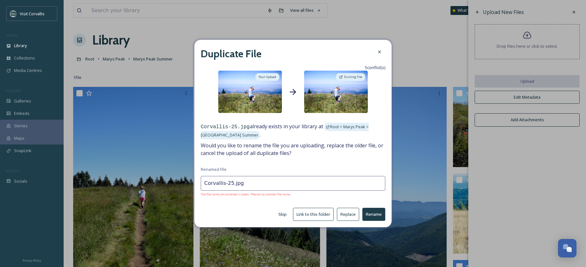
click at [284, 224] on div "Duplicate File 5 conflict(s) Your Upload Existing File Corvallis-25.jpg already…" at bounding box center [292, 133] width 197 height 187
click at [286, 216] on button "Skip" at bounding box center [282, 214] width 15 height 12
type input "Corvallis-26.jpg"
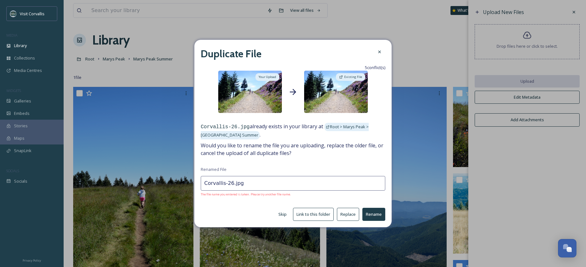
click at [286, 216] on button "Skip" at bounding box center [282, 214] width 15 height 12
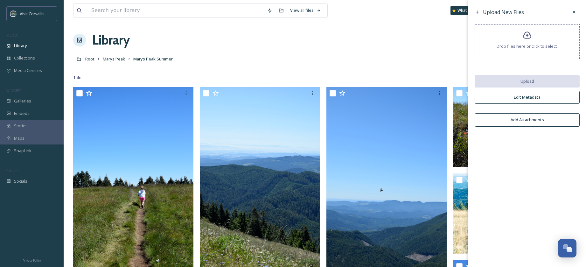
click at [104, 66] on div at bounding box center [324, 68] width 503 height 6
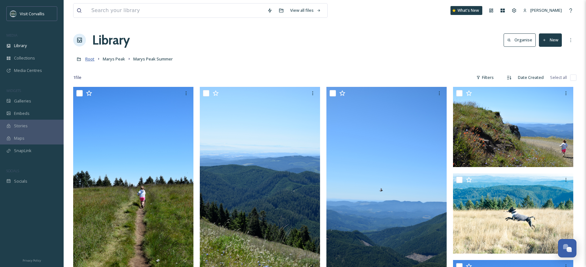
click at [90, 59] on span "Root" at bounding box center [89, 59] width 9 height 6
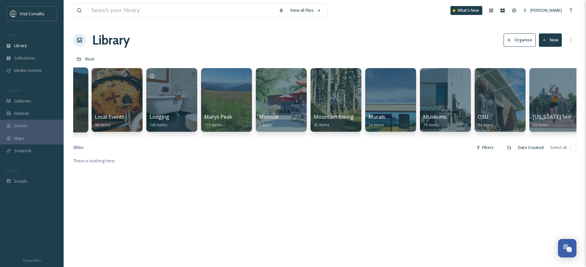
scroll to position [0, 1203]
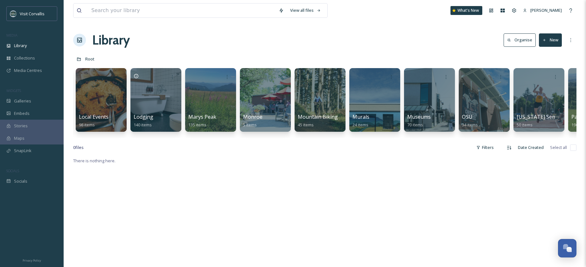
click at [183, 88] on div "Accessible 6 items Ad Campaigns 60 items Agritourism 201 items Airport 11 items…" at bounding box center [324, 101] width 503 height 73
click at [200, 89] on div at bounding box center [210, 99] width 52 height 65
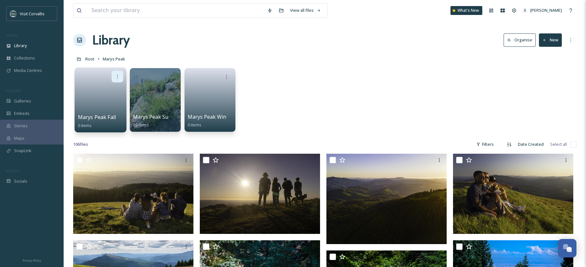
click at [118, 76] on icon at bounding box center [117, 76] width 5 height 5
click at [112, 122] on div "Delete" at bounding box center [104, 122] width 35 height 13
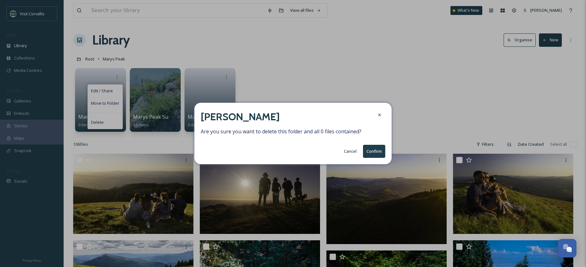
click at [379, 153] on button "Confirm" at bounding box center [374, 151] width 22 height 13
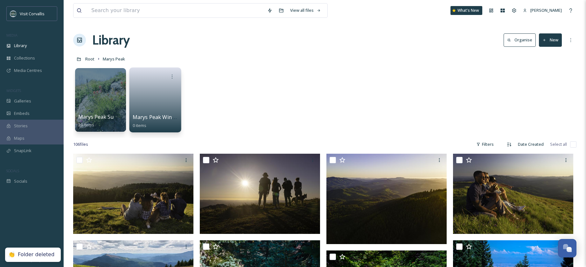
click at [167, 100] on link at bounding box center [155, 97] width 45 height 31
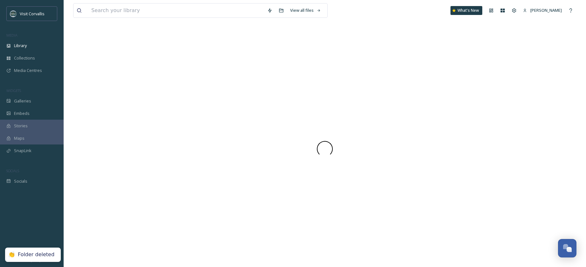
click at [167, 100] on div at bounding box center [324, 149] width 503 height 236
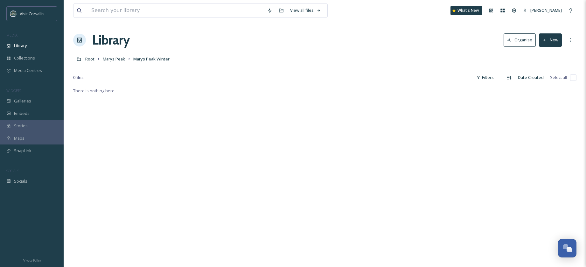
drag, startPoint x: 556, startPoint y: 36, endPoint x: 553, endPoint y: 40, distance: 5.0
click at [556, 36] on button "New" at bounding box center [550, 39] width 23 height 13
click at [546, 54] on span "File Upload" at bounding box center [547, 55] width 21 height 6
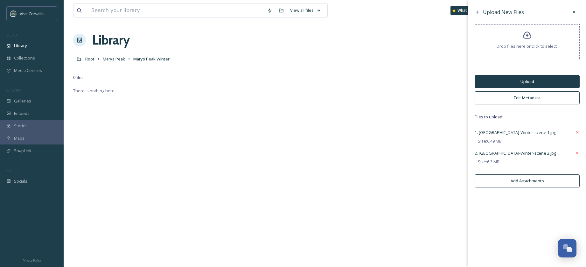
click at [528, 81] on button "Upload" at bounding box center [527, 81] width 105 height 13
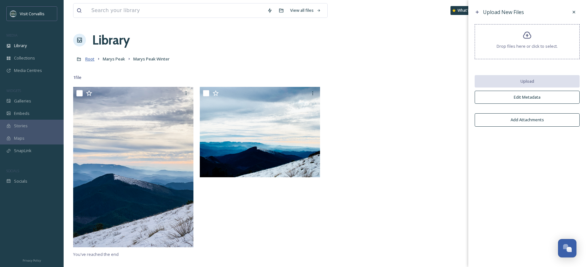
click at [91, 59] on span "Root" at bounding box center [89, 59] width 9 height 6
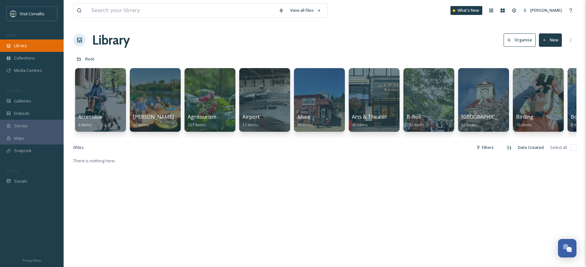
click at [23, 45] on span "Library" at bounding box center [20, 46] width 13 height 6
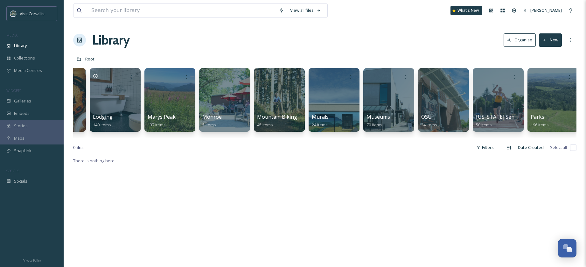
scroll to position [0, 1257]
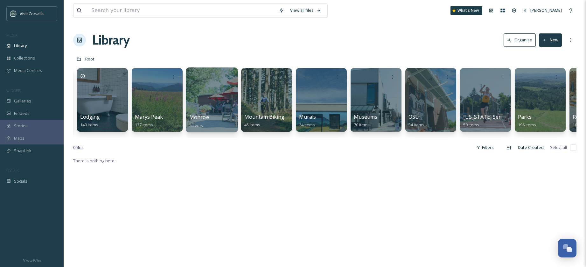
click at [217, 94] on div at bounding box center [212, 99] width 52 height 65
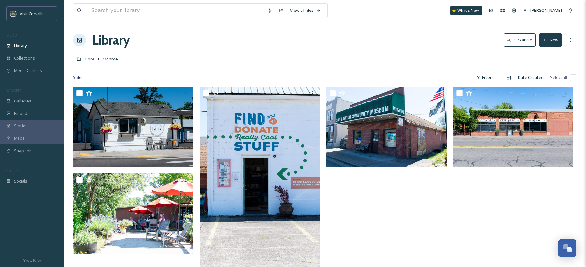
click at [89, 61] on span "Root" at bounding box center [89, 59] width 9 height 6
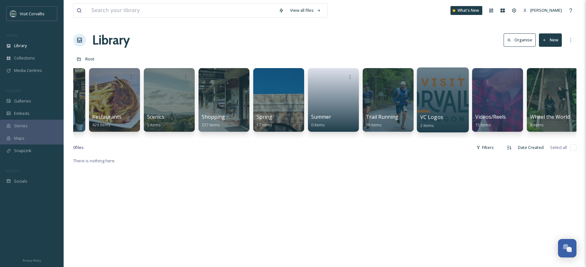
scroll to position [0, 1792]
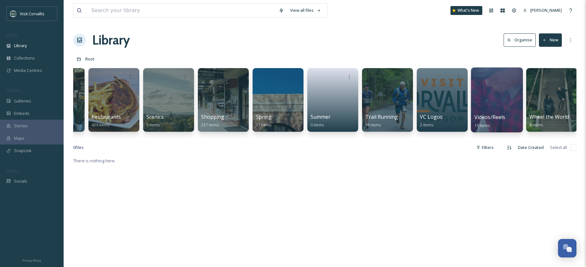
click at [488, 105] on div at bounding box center [497, 99] width 52 height 65
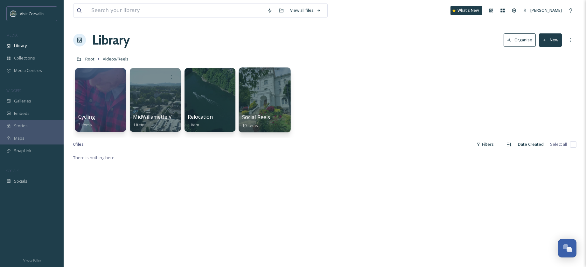
click at [270, 98] on div at bounding box center [265, 99] width 52 height 65
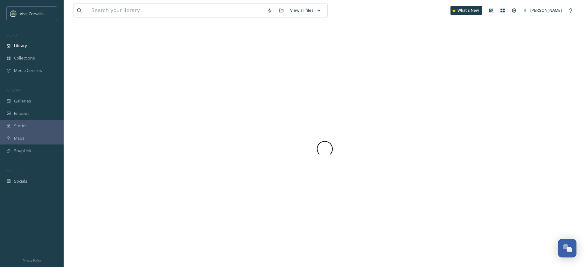
click at [270, 98] on div at bounding box center [324, 149] width 503 height 236
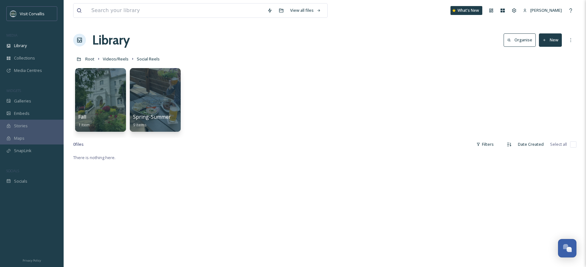
click at [352, 88] on div "Fall 1 item Spring-Summer 2025 9 items" at bounding box center [324, 101] width 503 height 73
click at [549, 41] on button "New" at bounding box center [550, 39] width 23 height 13
click at [544, 53] on span "File Upload" at bounding box center [547, 55] width 21 height 6
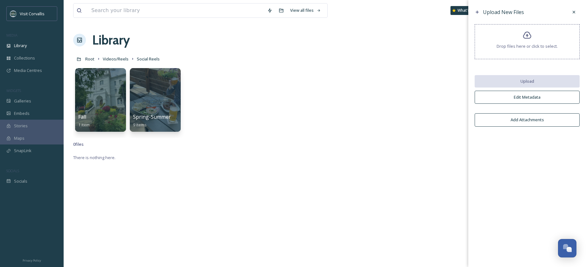
click at [367, 58] on div "Root Videos/Reels Social Reels" at bounding box center [324, 59] width 503 height 12
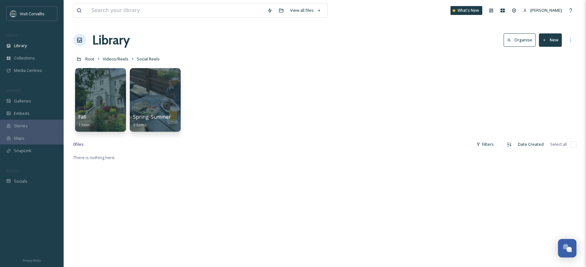
click at [541, 39] on button "New" at bounding box center [550, 39] width 23 height 13
click at [542, 57] on span "File Upload" at bounding box center [547, 55] width 21 height 6
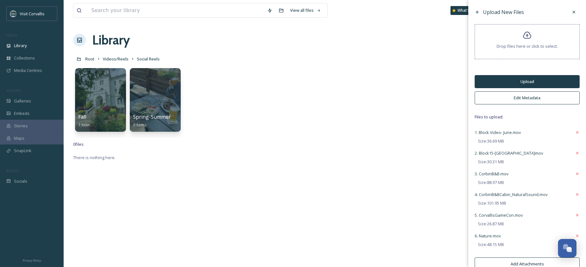
click at [512, 98] on button "Edit Metadata" at bounding box center [527, 97] width 105 height 13
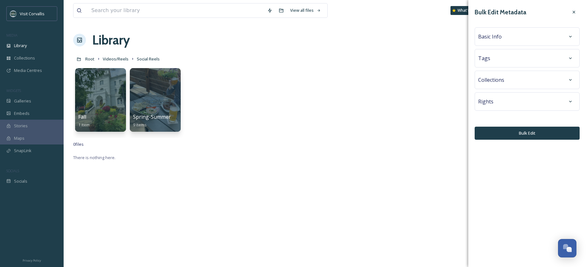
click at [489, 39] on span "Basic Info" at bounding box center [490, 37] width 24 height 8
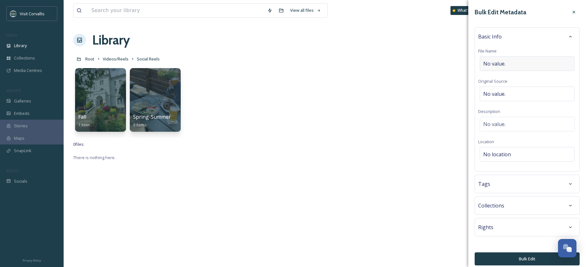
click at [504, 64] on span "No value." at bounding box center [494, 64] width 22 height 8
click at [504, 261] on button "Bulk Edit" at bounding box center [527, 258] width 105 height 13
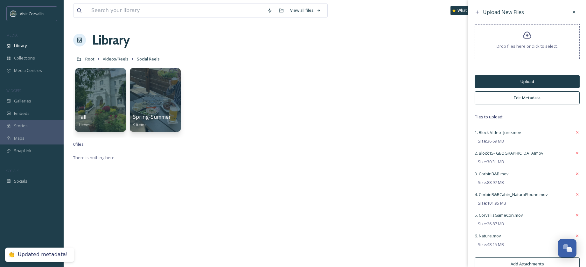
click at [498, 83] on button "Upload" at bounding box center [527, 81] width 105 height 13
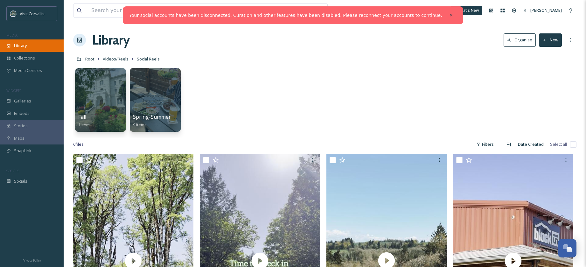
click at [24, 46] on span "Library" at bounding box center [20, 46] width 13 height 6
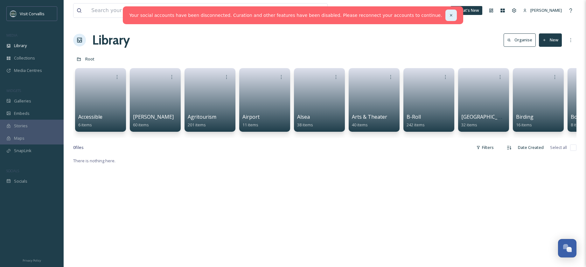
click at [449, 16] on icon at bounding box center [451, 15] width 4 height 4
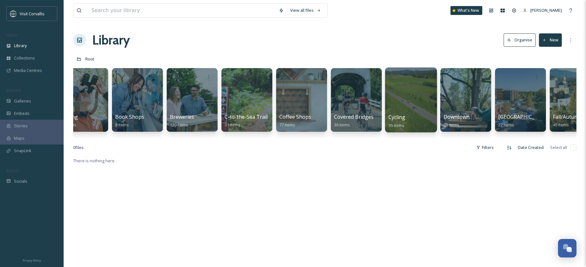
scroll to position [0, 518]
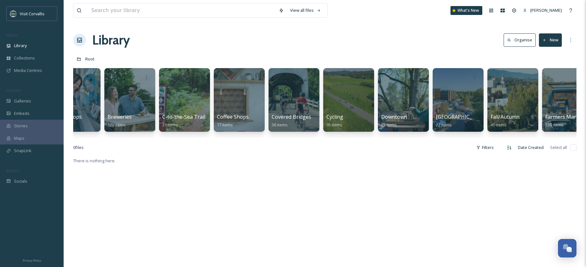
drag, startPoint x: 555, startPoint y: 36, endPoint x: 557, endPoint y: 42, distance: 6.3
click at [555, 36] on button "New" at bounding box center [550, 39] width 23 height 13
click at [549, 80] on span "Folder" at bounding box center [543, 80] width 12 height 6
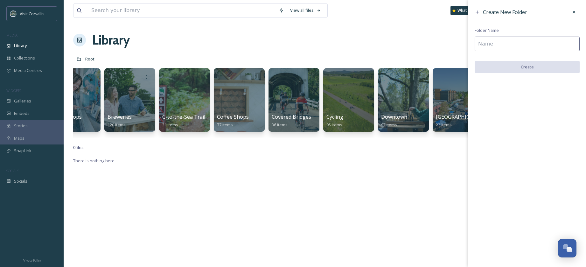
click at [498, 43] on input at bounding box center [527, 44] width 105 height 15
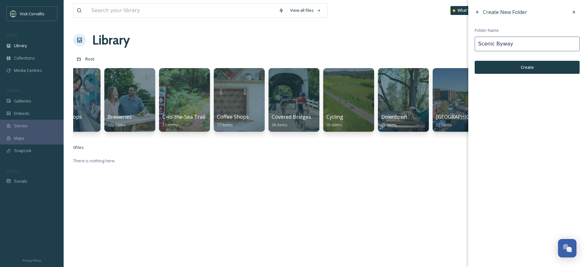
type input "Scenic Byway"
click at [539, 67] on button "Create" at bounding box center [527, 67] width 105 height 13
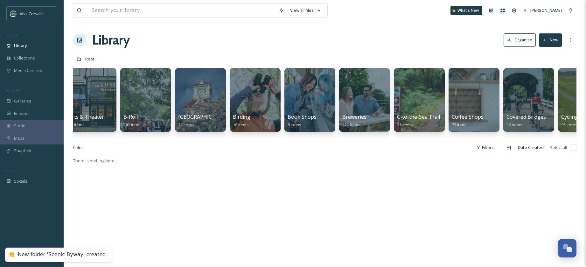
scroll to position [0, 0]
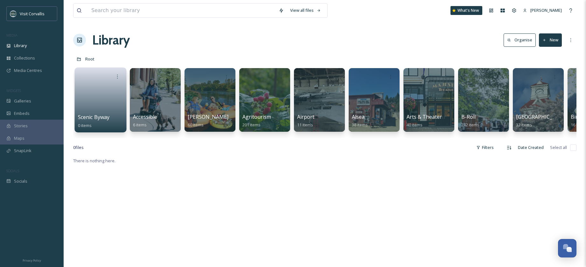
click at [93, 101] on link at bounding box center [100, 97] width 45 height 31
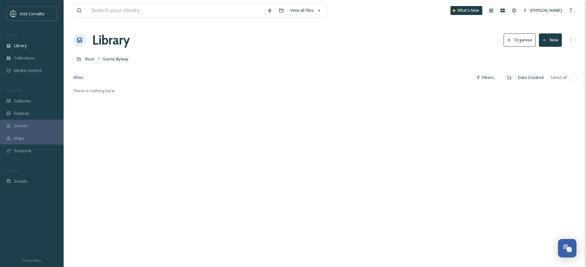
click at [553, 41] on button "New" at bounding box center [550, 39] width 23 height 13
click at [547, 55] on span "File Upload" at bounding box center [547, 55] width 21 height 6
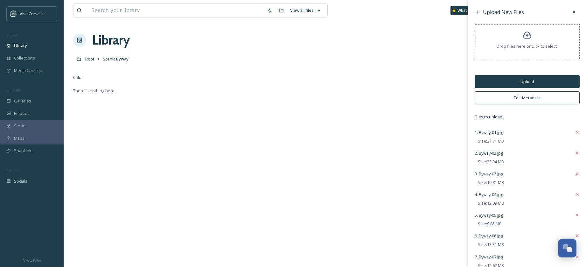
click at [529, 82] on button "Upload" at bounding box center [527, 81] width 105 height 13
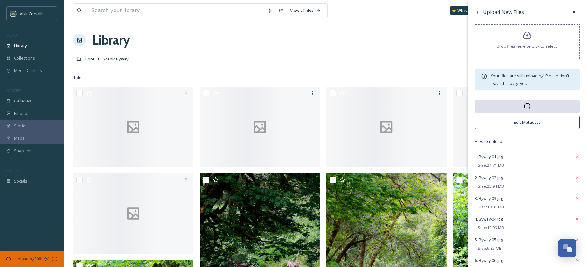
click at [264, 33] on div "Library Organise New" at bounding box center [324, 40] width 503 height 19
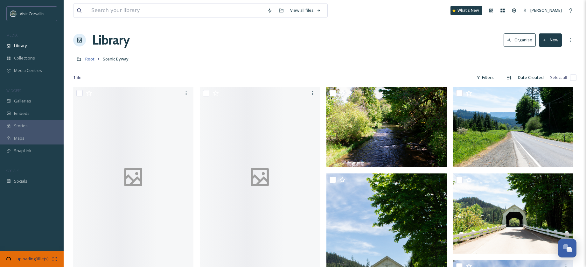
click at [90, 61] on span "Root" at bounding box center [89, 59] width 9 height 6
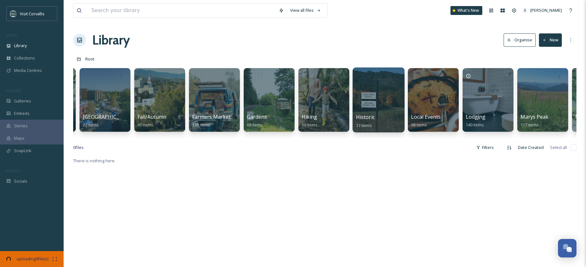
scroll to position [0, 865]
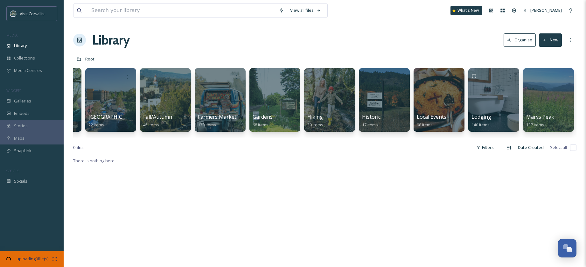
click at [548, 38] on button "New" at bounding box center [550, 39] width 23 height 13
click at [539, 81] on span "Folder" at bounding box center [543, 80] width 12 height 6
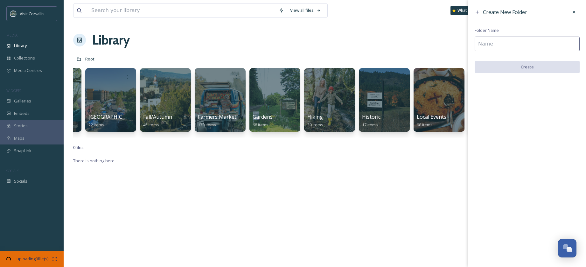
click at [512, 45] on input at bounding box center [527, 44] width 105 height 15
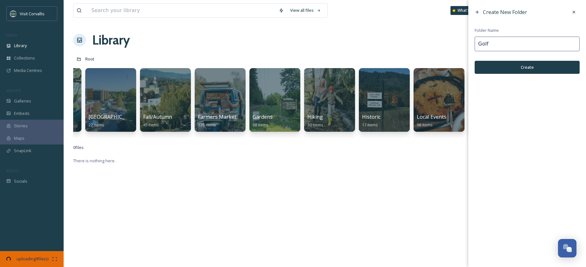
type input "Golf"
click at [513, 65] on button "Create" at bounding box center [527, 67] width 105 height 13
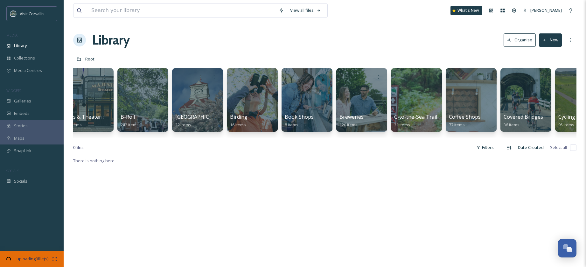
scroll to position [0, 0]
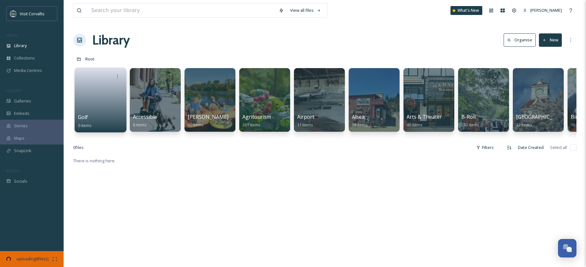
click at [108, 94] on link at bounding box center [100, 97] width 45 height 31
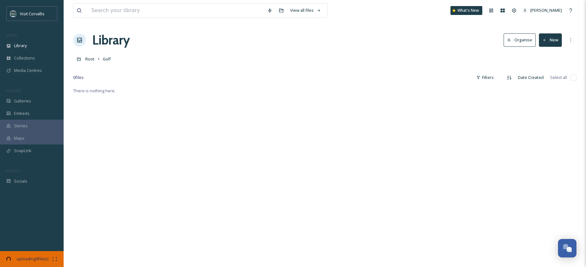
click at [550, 41] on button "New" at bounding box center [550, 39] width 23 height 13
click at [544, 54] on span "File Upload" at bounding box center [547, 55] width 21 height 6
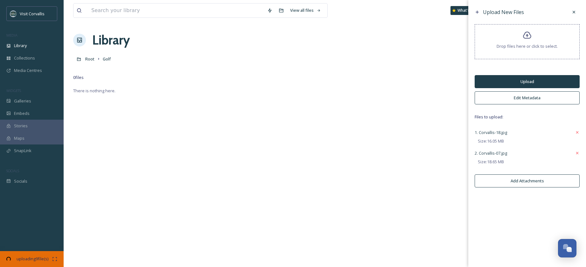
click at [525, 82] on button "Upload" at bounding box center [527, 81] width 105 height 13
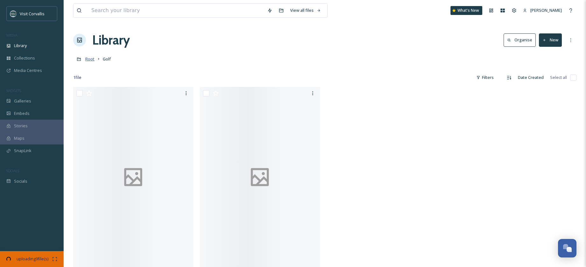
click at [91, 60] on span "Root" at bounding box center [89, 59] width 9 height 6
